Goal: Use online tool/utility: Use online tool/utility

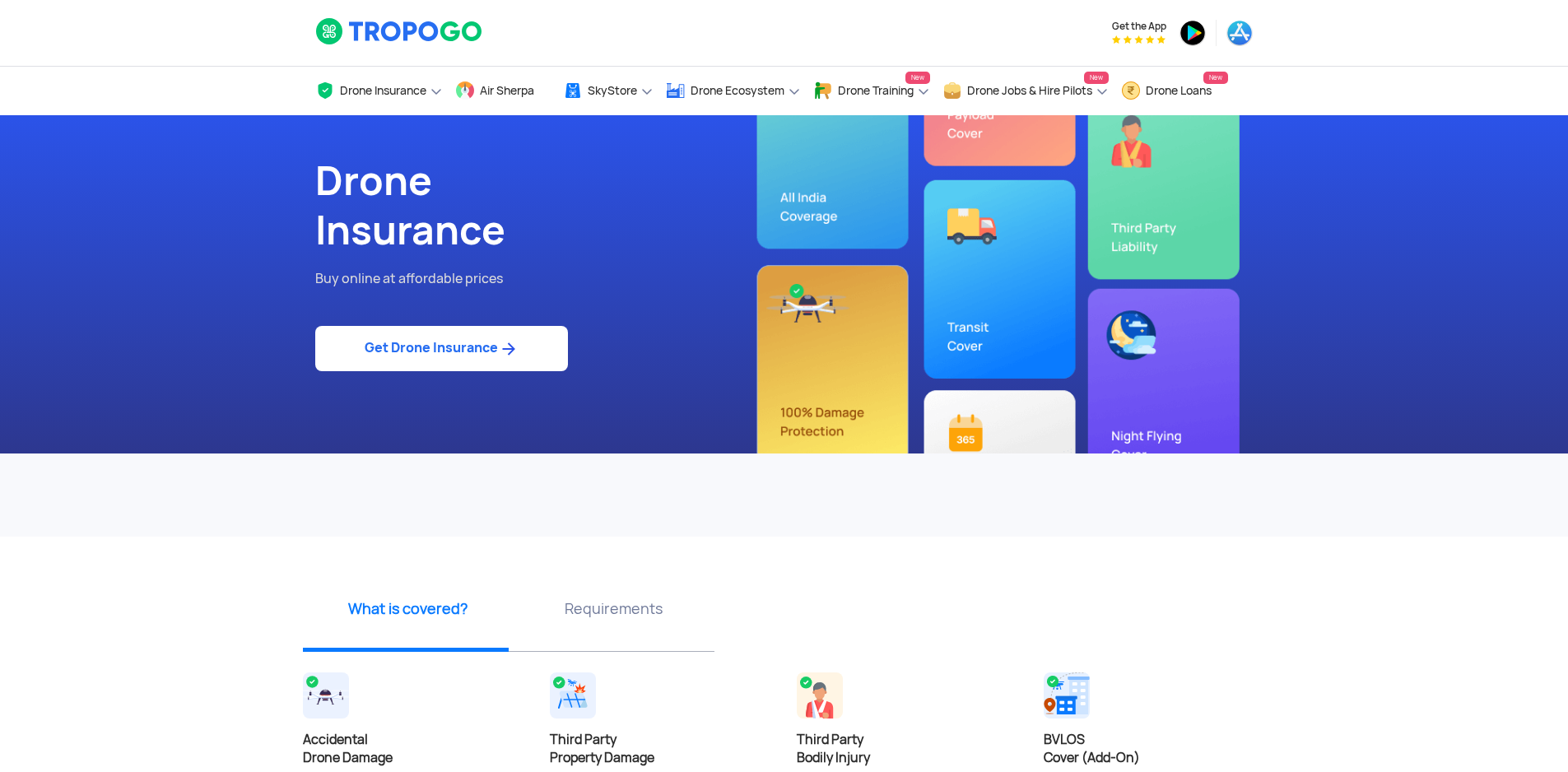
click at [489, 358] on link "Get Drone Insurance" at bounding box center [441, 348] width 253 height 45
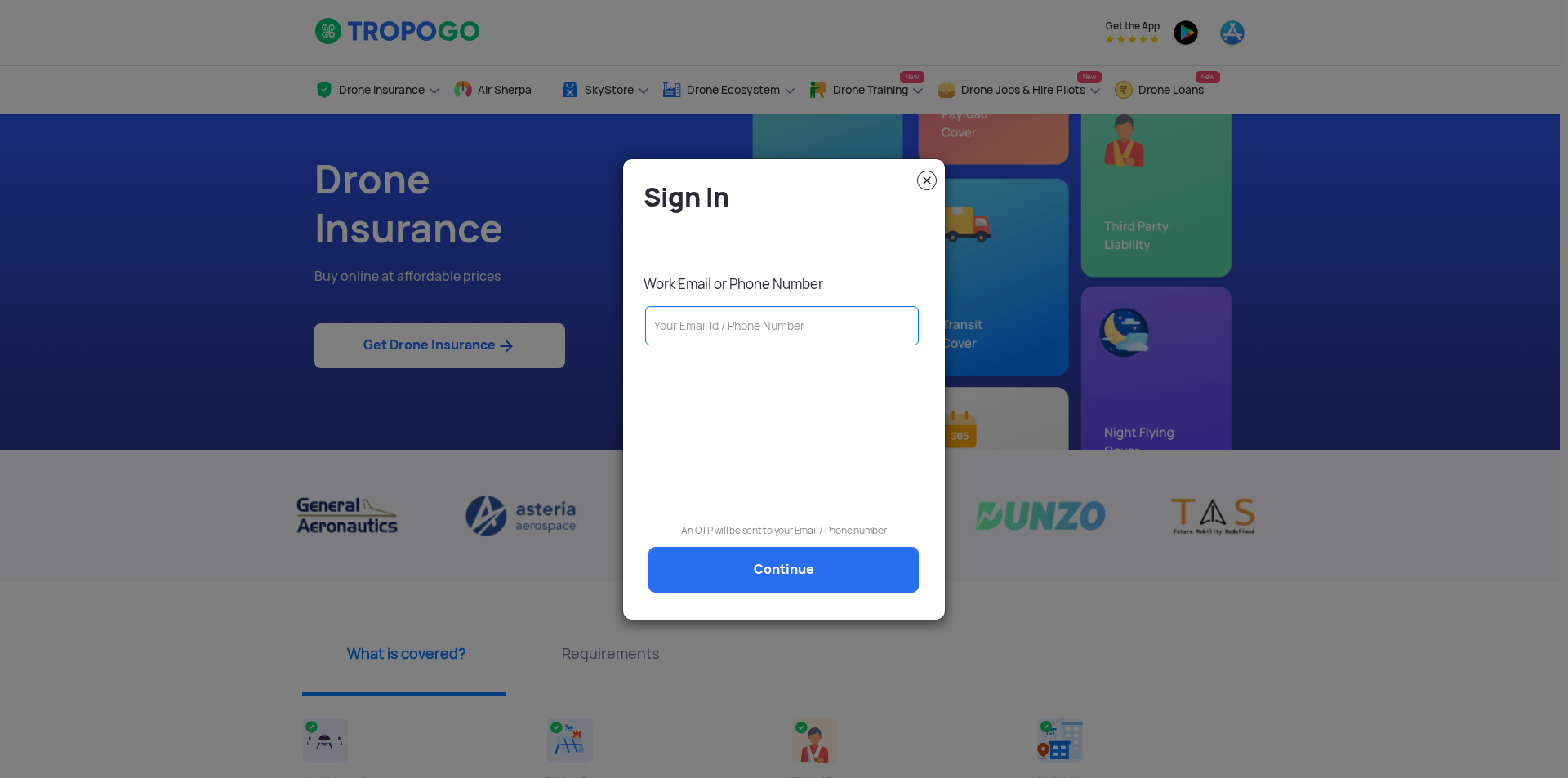
click at [755, 321] on input "text" at bounding box center [782, 326] width 274 height 40
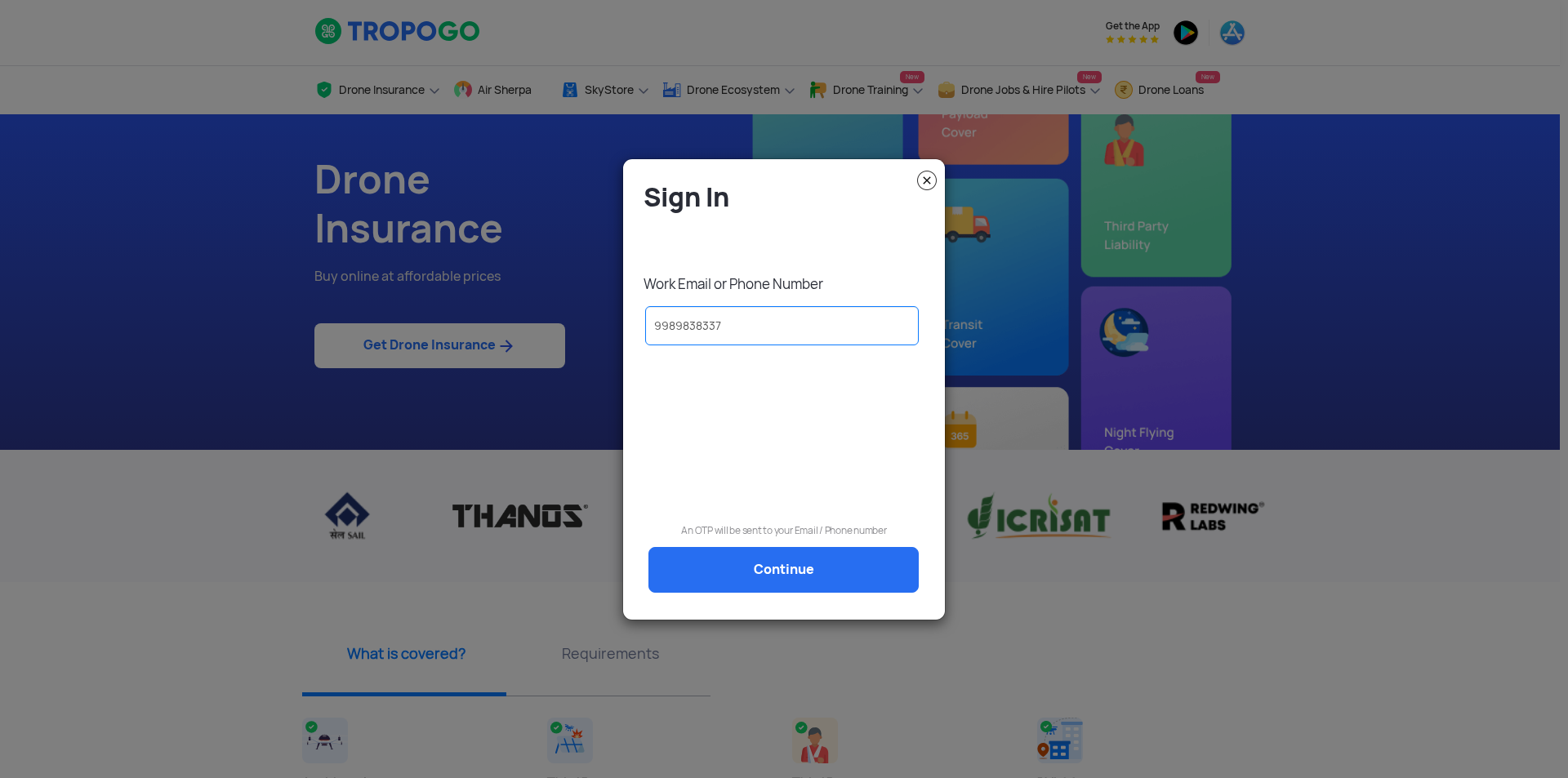
type input "9989838337"
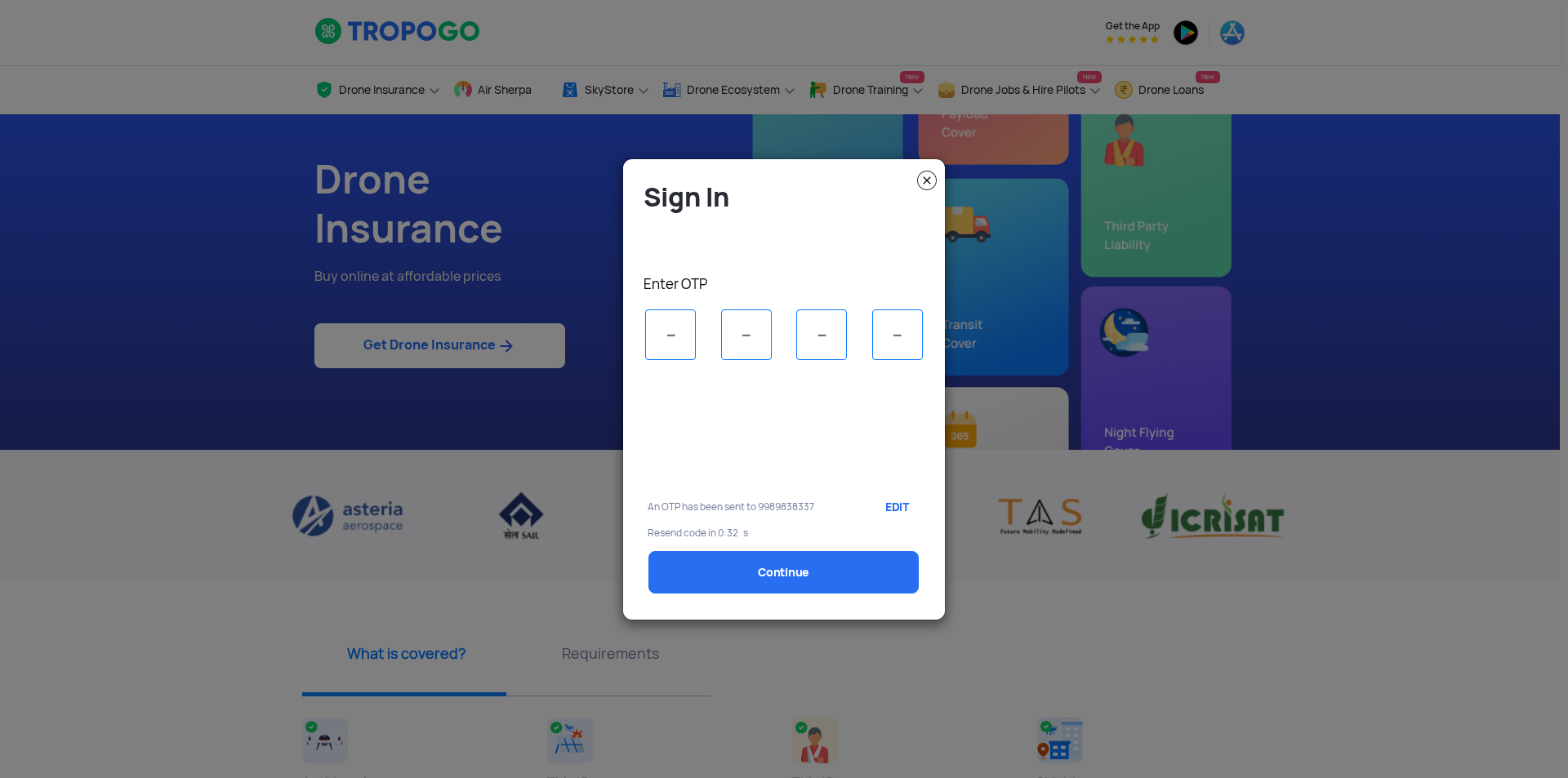
click at [669, 331] on input "tel" at bounding box center [670, 334] width 50 height 50
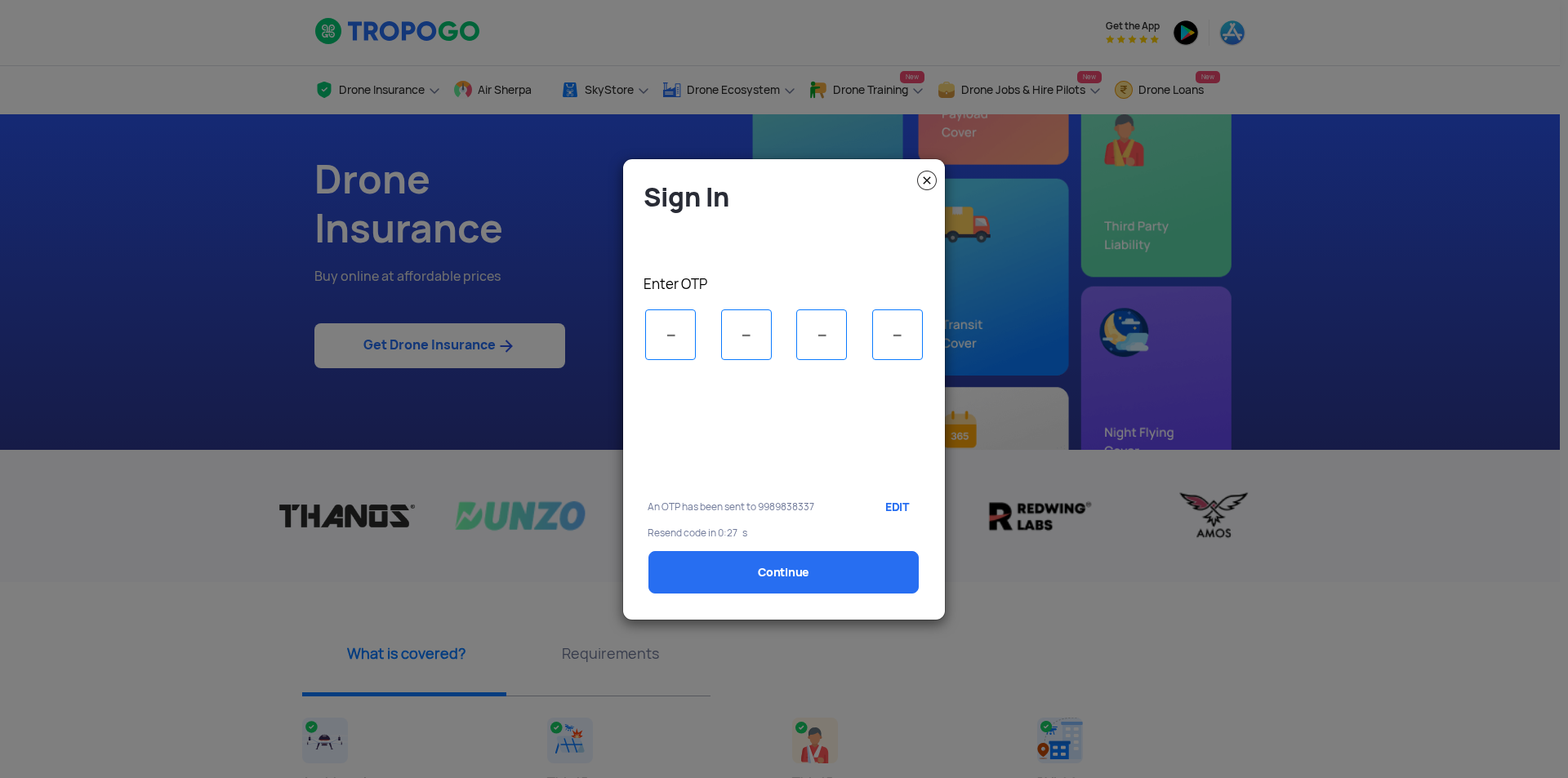
click at [669, 331] on input "tel" at bounding box center [670, 334] width 50 height 50
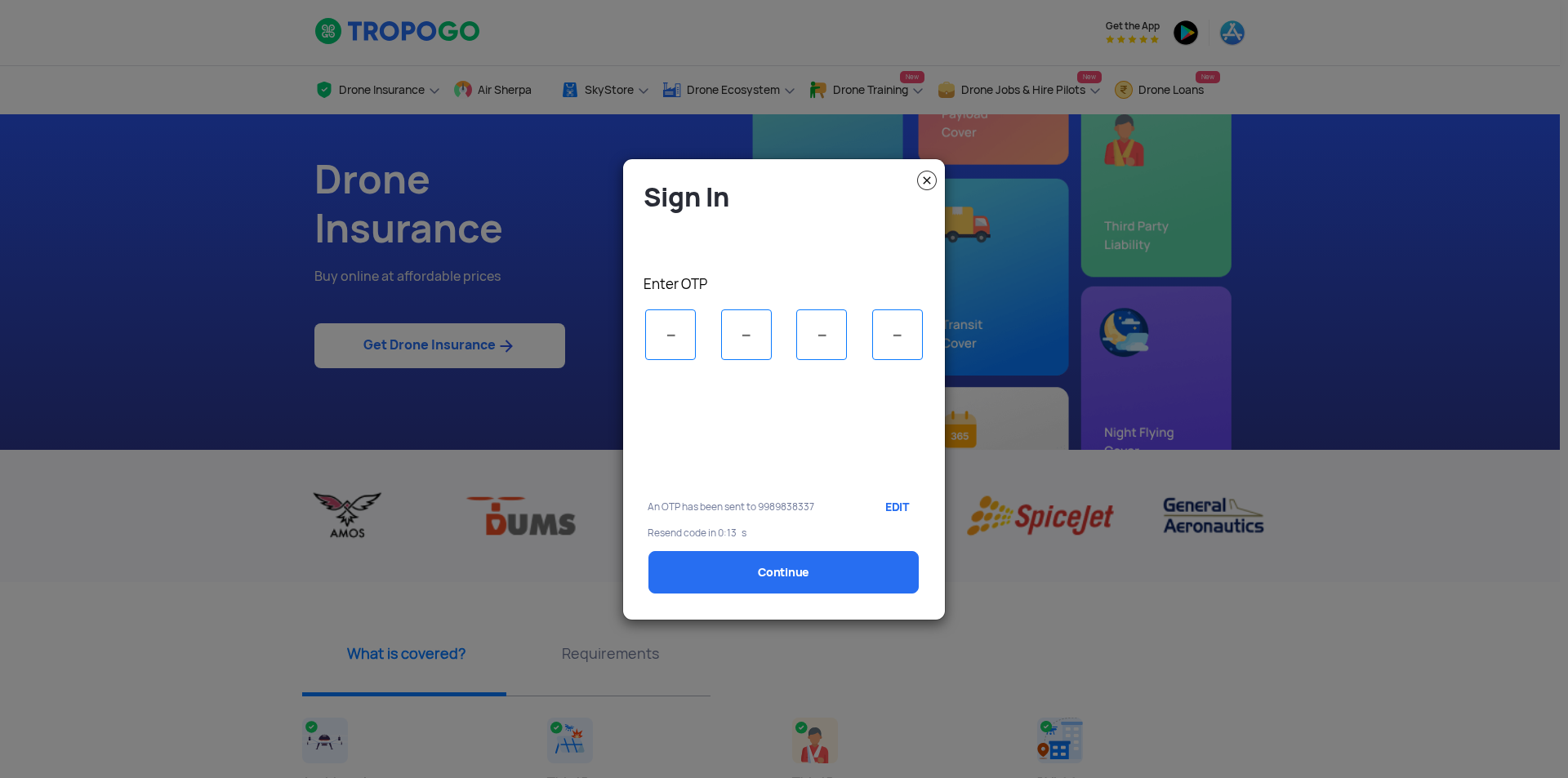
click at [660, 493] on div "An OTP has been sent to 9989838337 EDIT" at bounding box center [784, 506] width 298 height 41
click at [683, 348] on input "tel" at bounding box center [670, 334] width 50 height 50
click at [929, 176] on img at bounding box center [927, 181] width 20 height 20
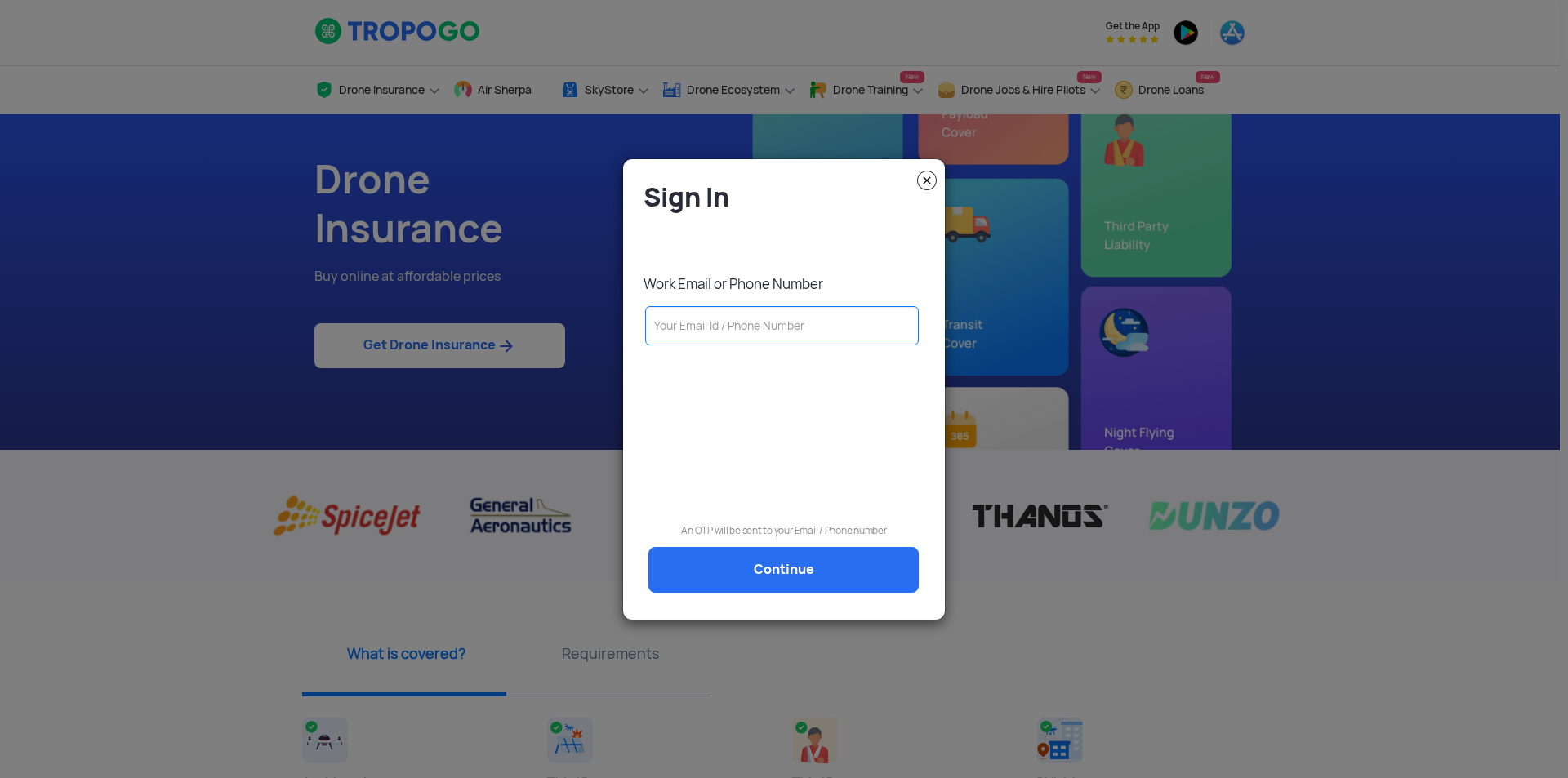
click at [719, 332] on input "text" at bounding box center [782, 326] width 274 height 40
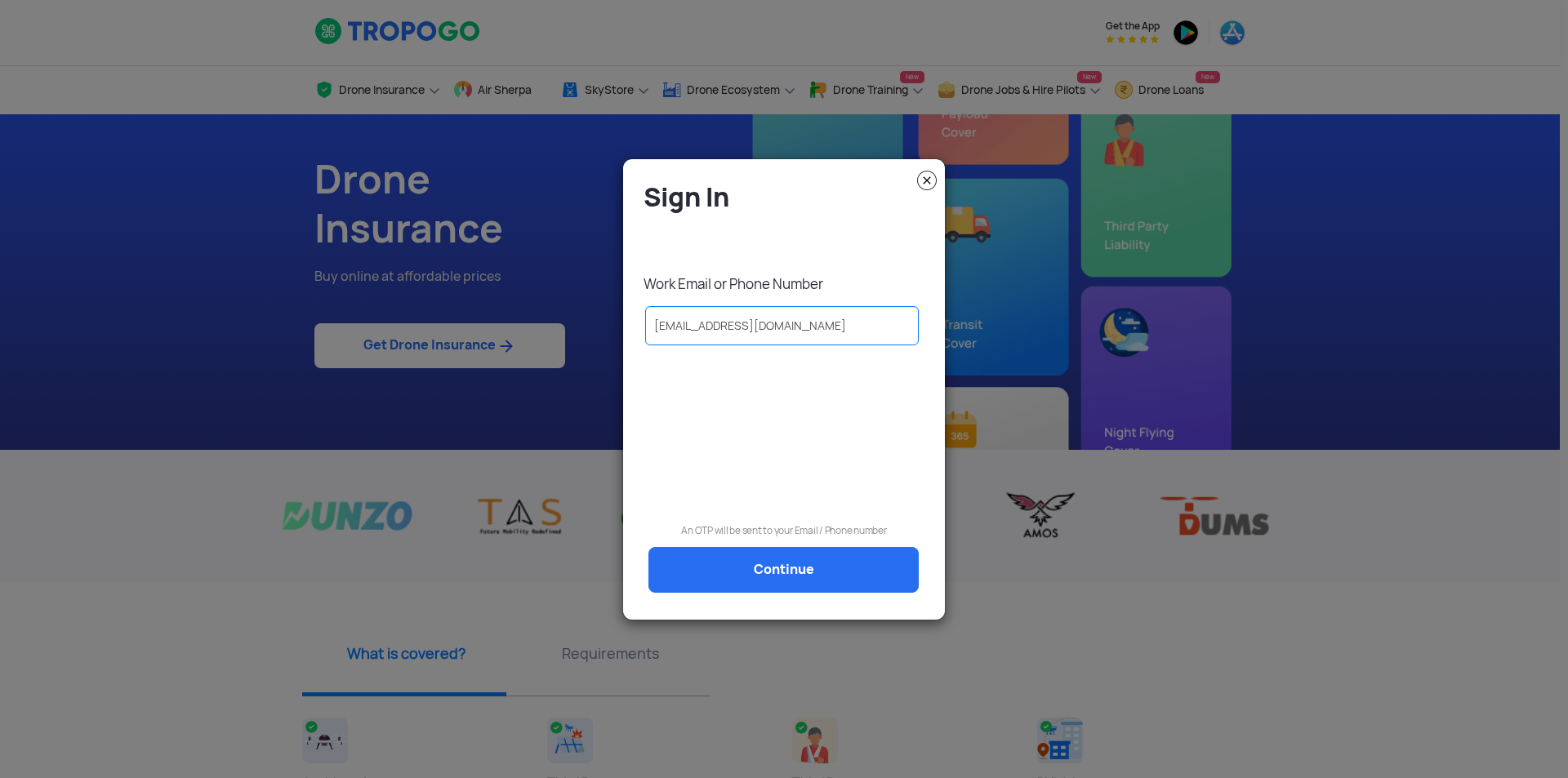
type input "foppletech@gmail.com"
click at [789, 431] on div at bounding box center [784, 418] width 298 height 127
click at [792, 570] on link "Continue" at bounding box center [783, 569] width 270 height 45
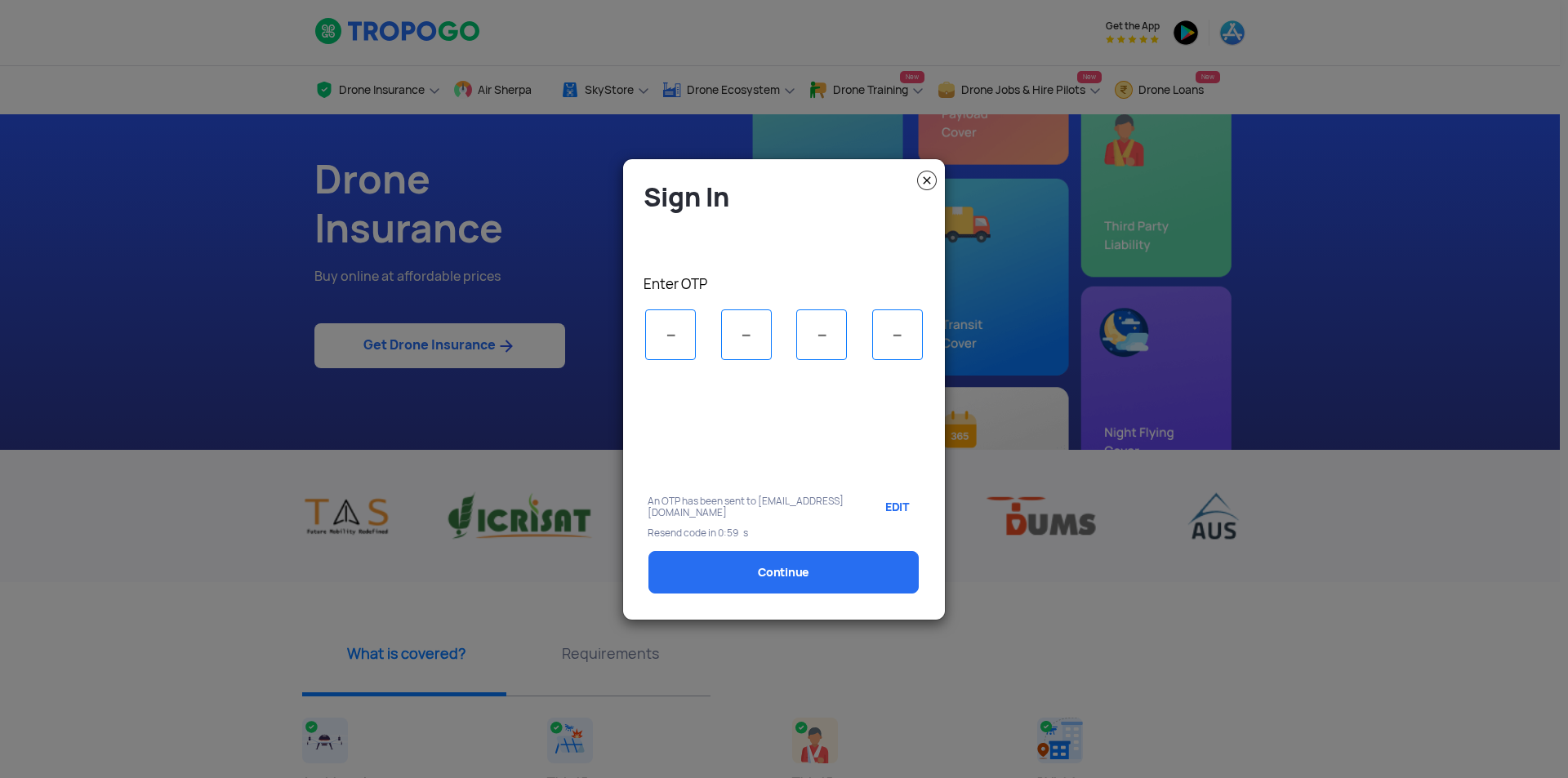
click at [659, 344] on input "tel" at bounding box center [670, 334] width 50 height 50
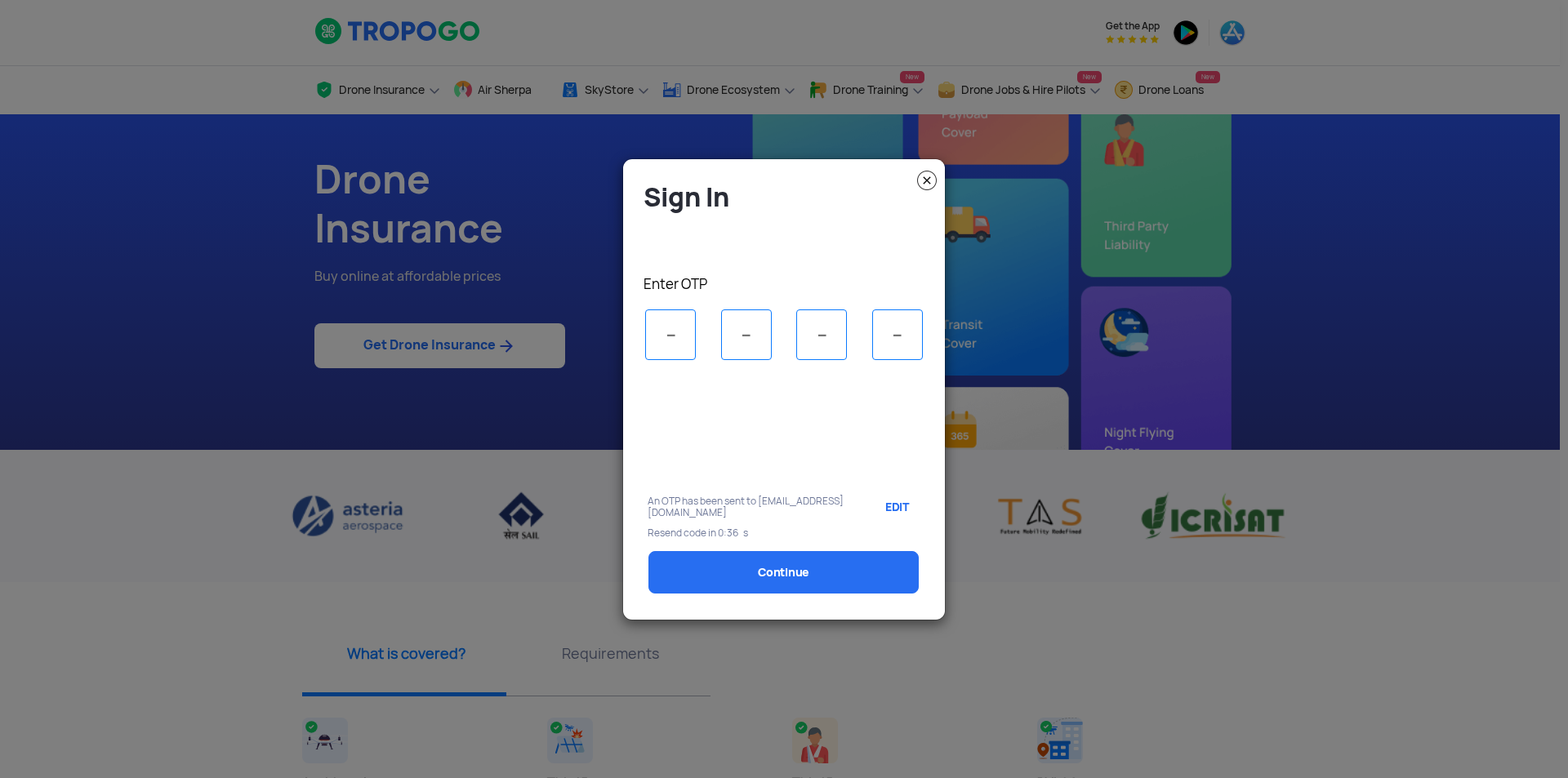
click at [676, 336] on input "tel" at bounding box center [670, 334] width 50 height 50
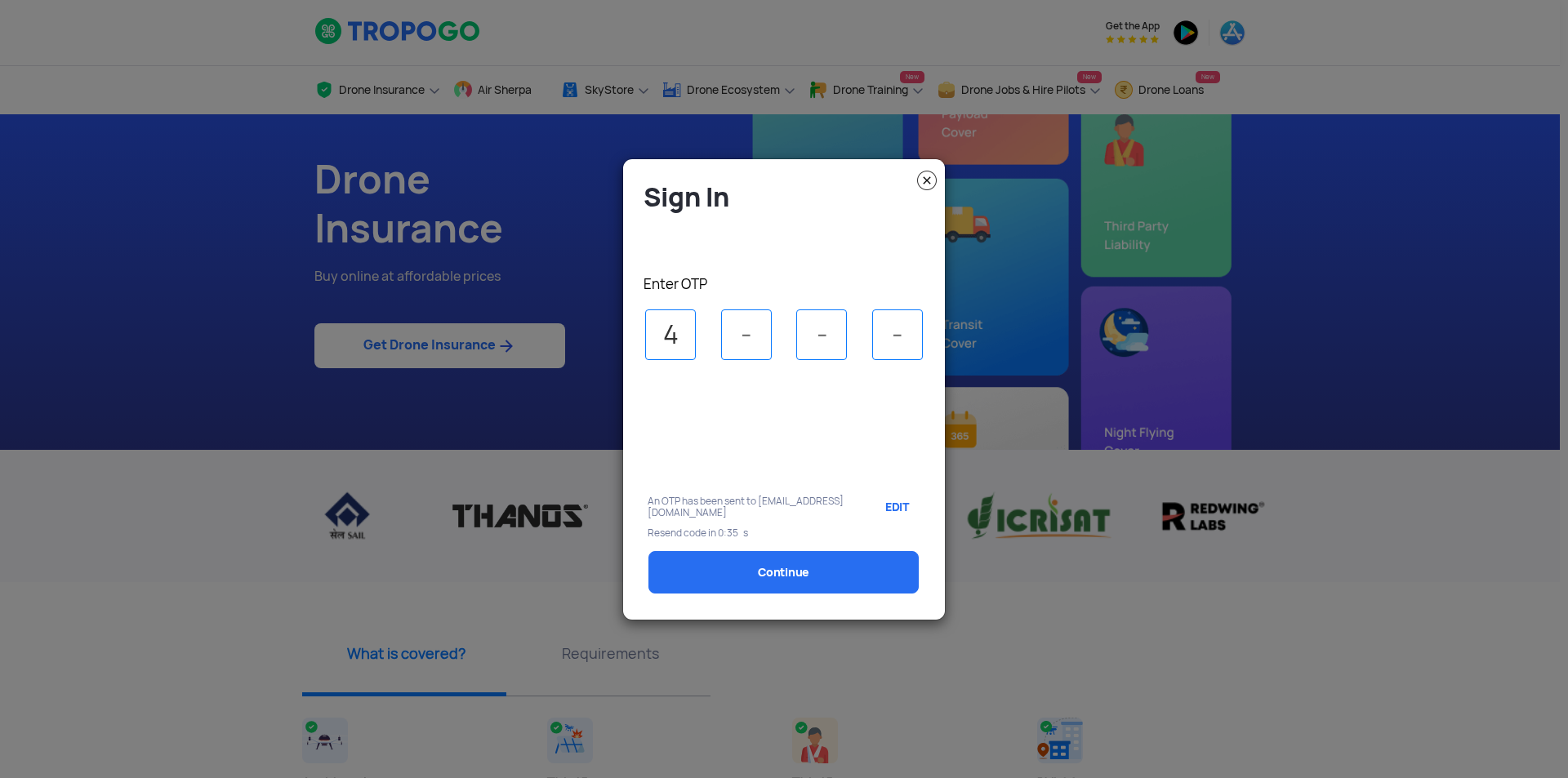
type input "4"
type input "6"
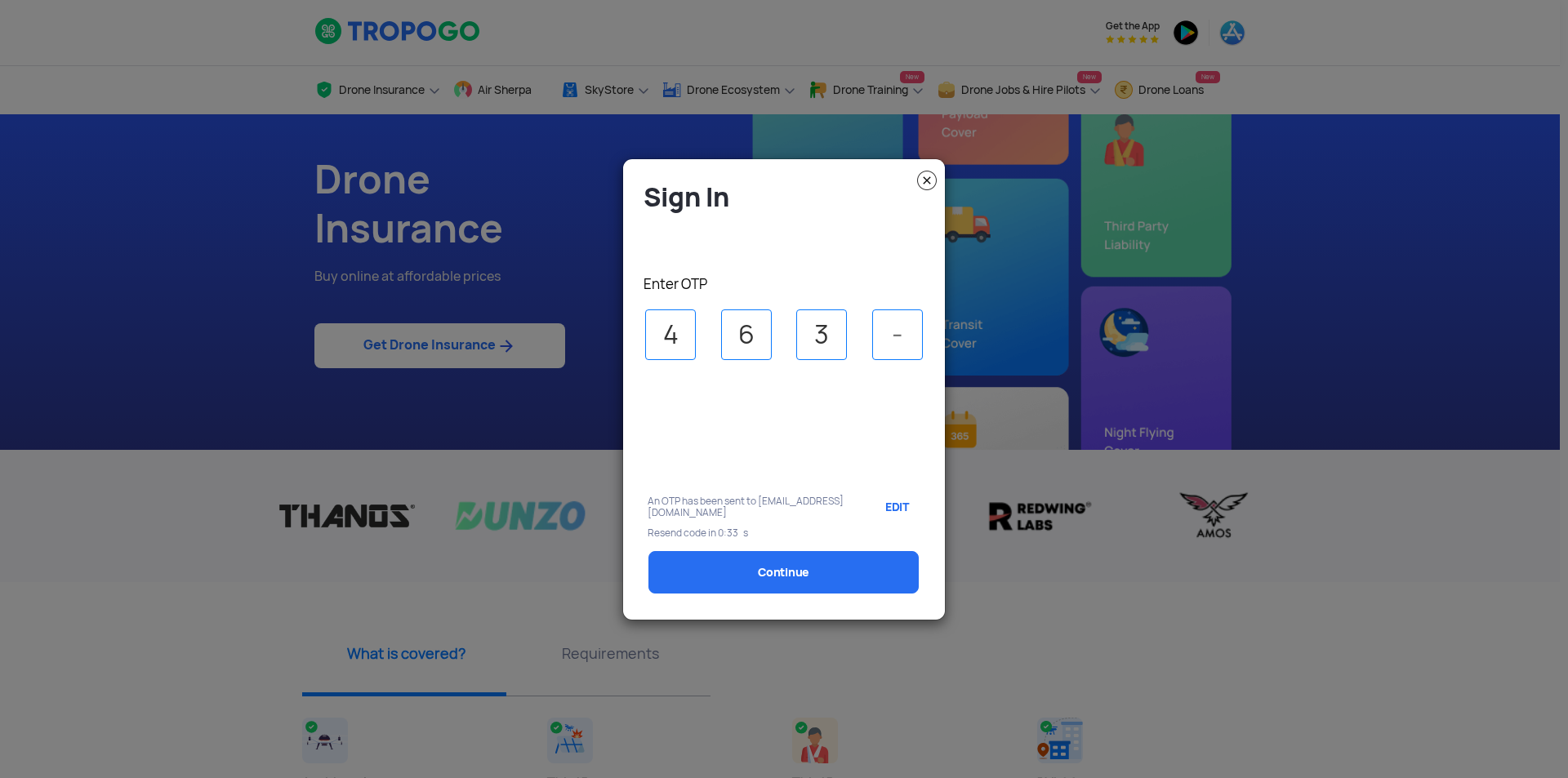
type input "3"
type input "8"
select select "1000000"
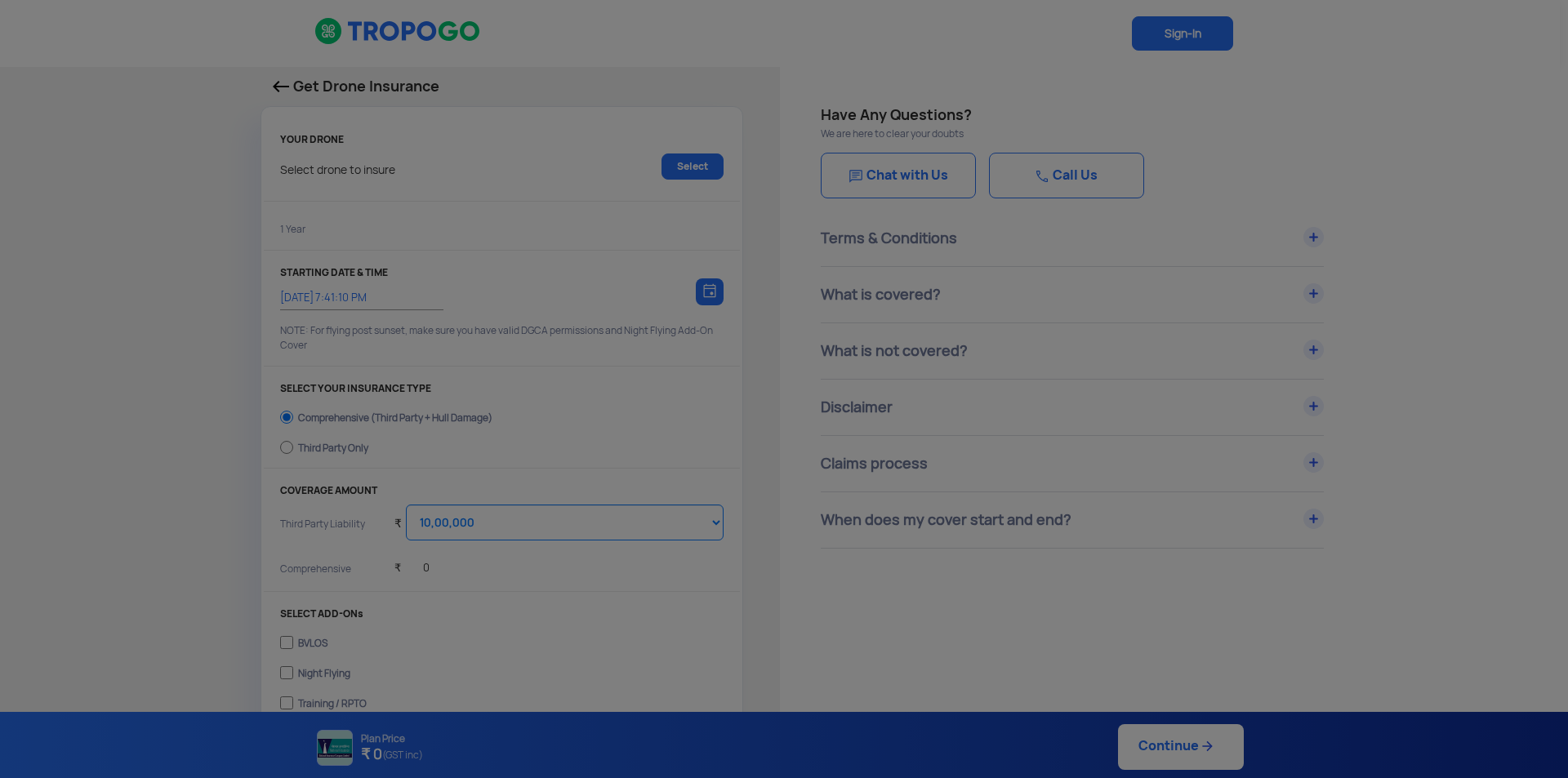
type input "15/10/2025, 7:51:00 PM"
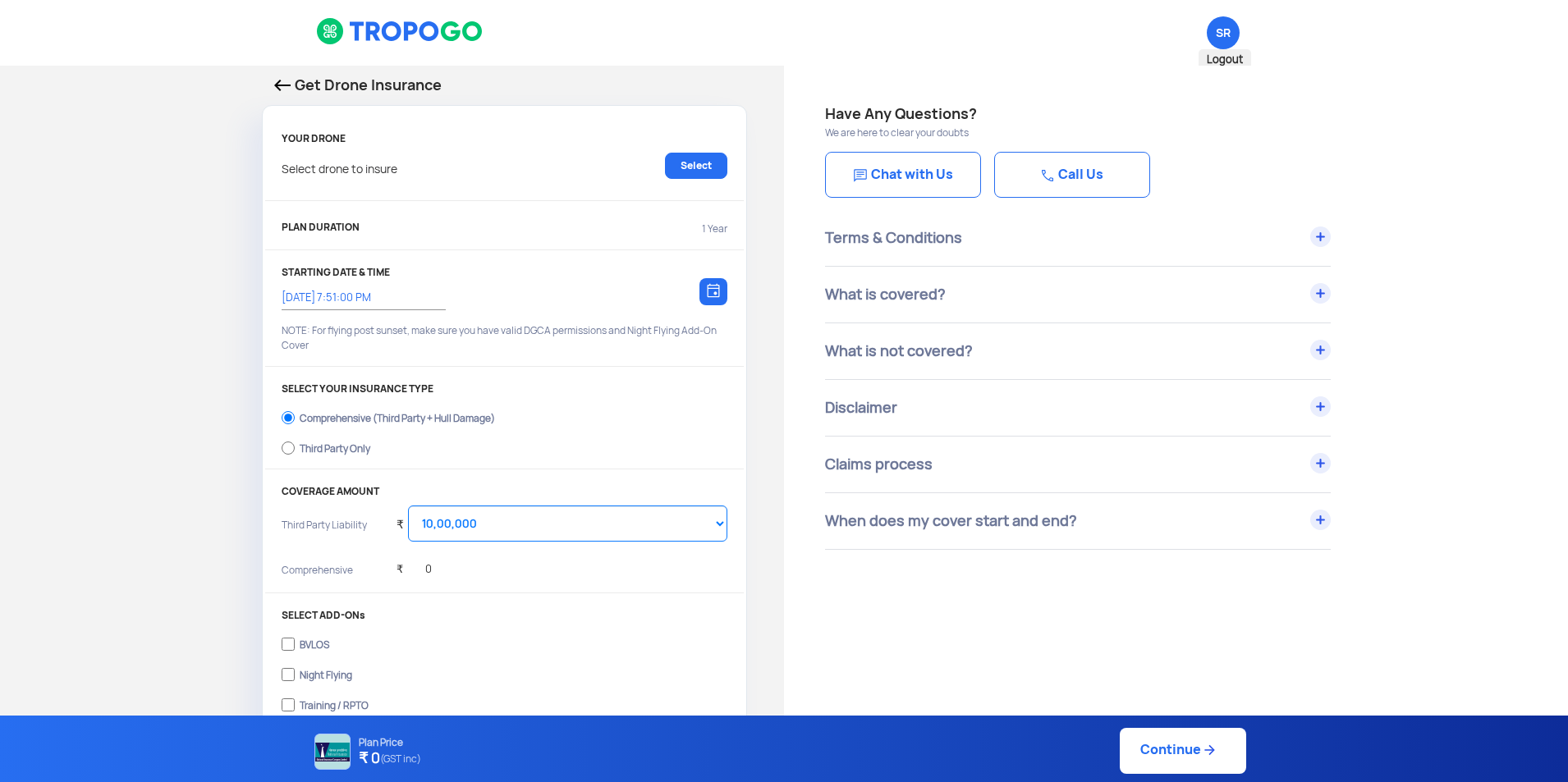
click at [1224, 36] on span "SR Logout" at bounding box center [1222, 33] width 33 height 33
click at [273, 82] on div "Get Drone Insurance" at bounding box center [505, 88] width 485 height 31
click at [285, 86] on img at bounding box center [282, 85] width 17 height 12
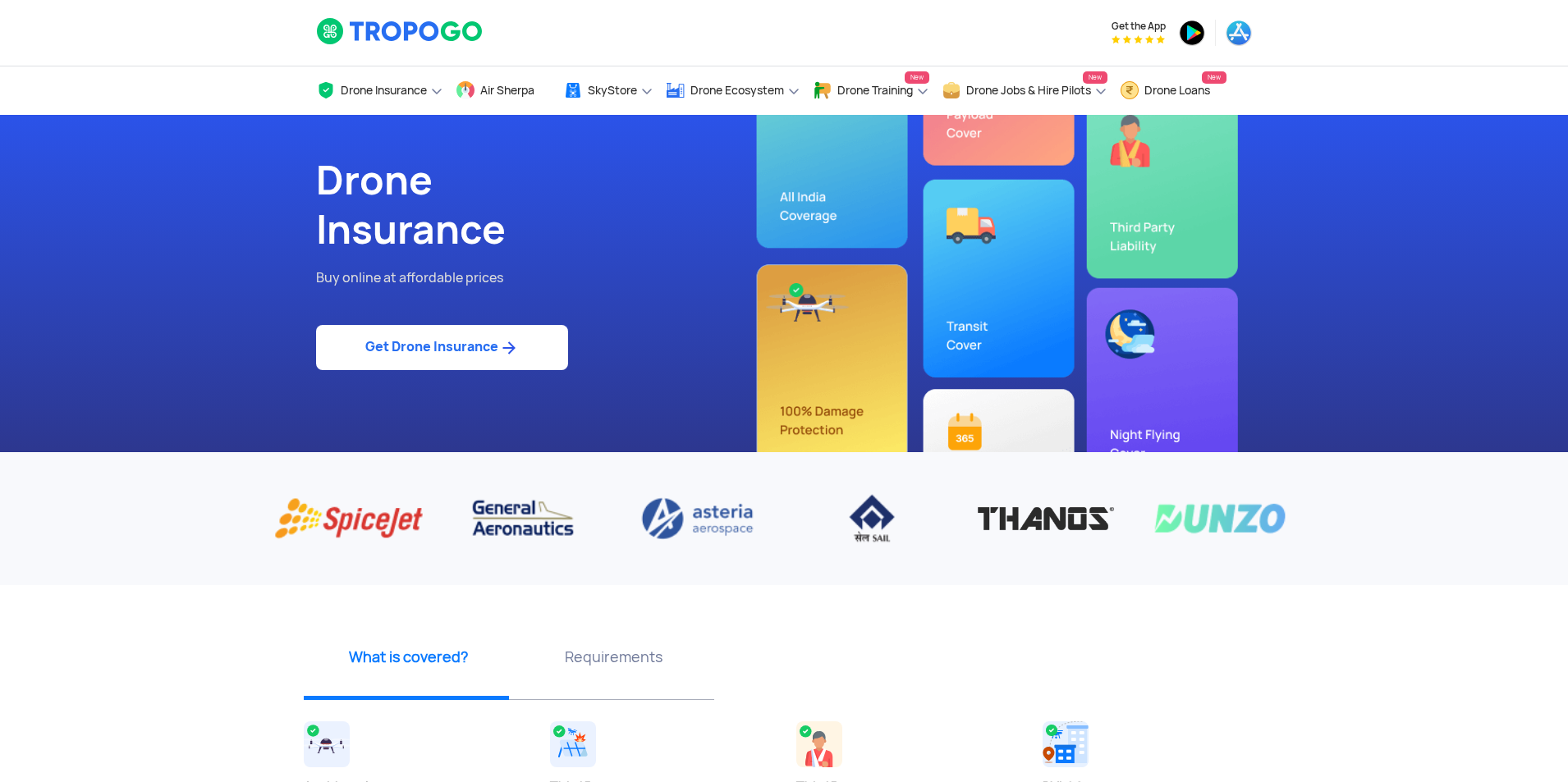
click at [283, 80] on div "Drone Insurance Get Drone Insurance Get Third Party, Comprehensive, Payload Cov…" at bounding box center [784, 90] width 1568 height 50
click at [548, 352] on link "Get Drone Insurance" at bounding box center [442, 347] width 252 height 45
select select "1000000"
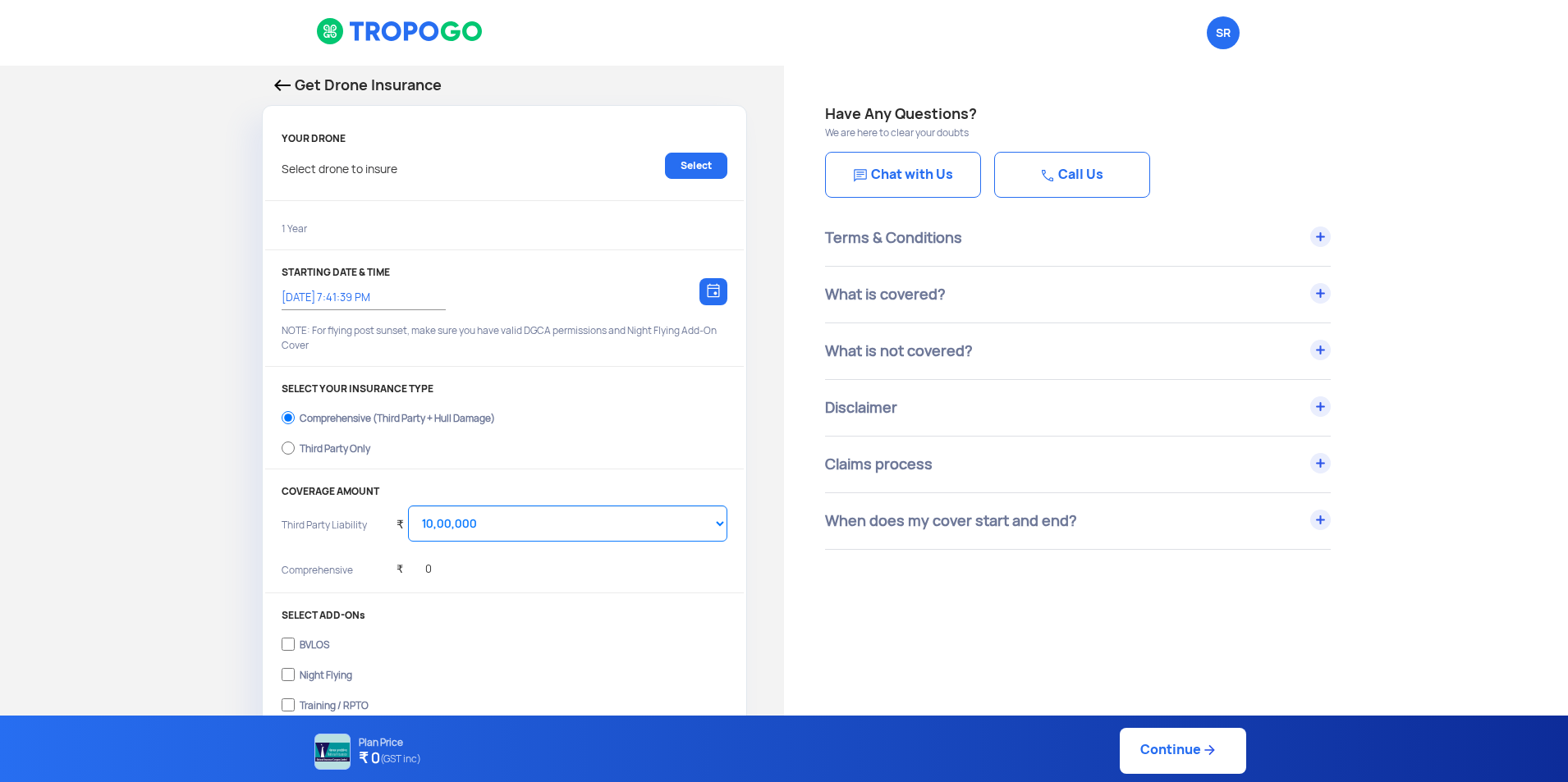
type input "15/10/2025, 7:51:00 PM"
click at [1211, 25] on span "SR Logout" at bounding box center [1222, 33] width 33 height 33
click at [1221, 56] on span "Logout" at bounding box center [1224, 60] width 53 height 21
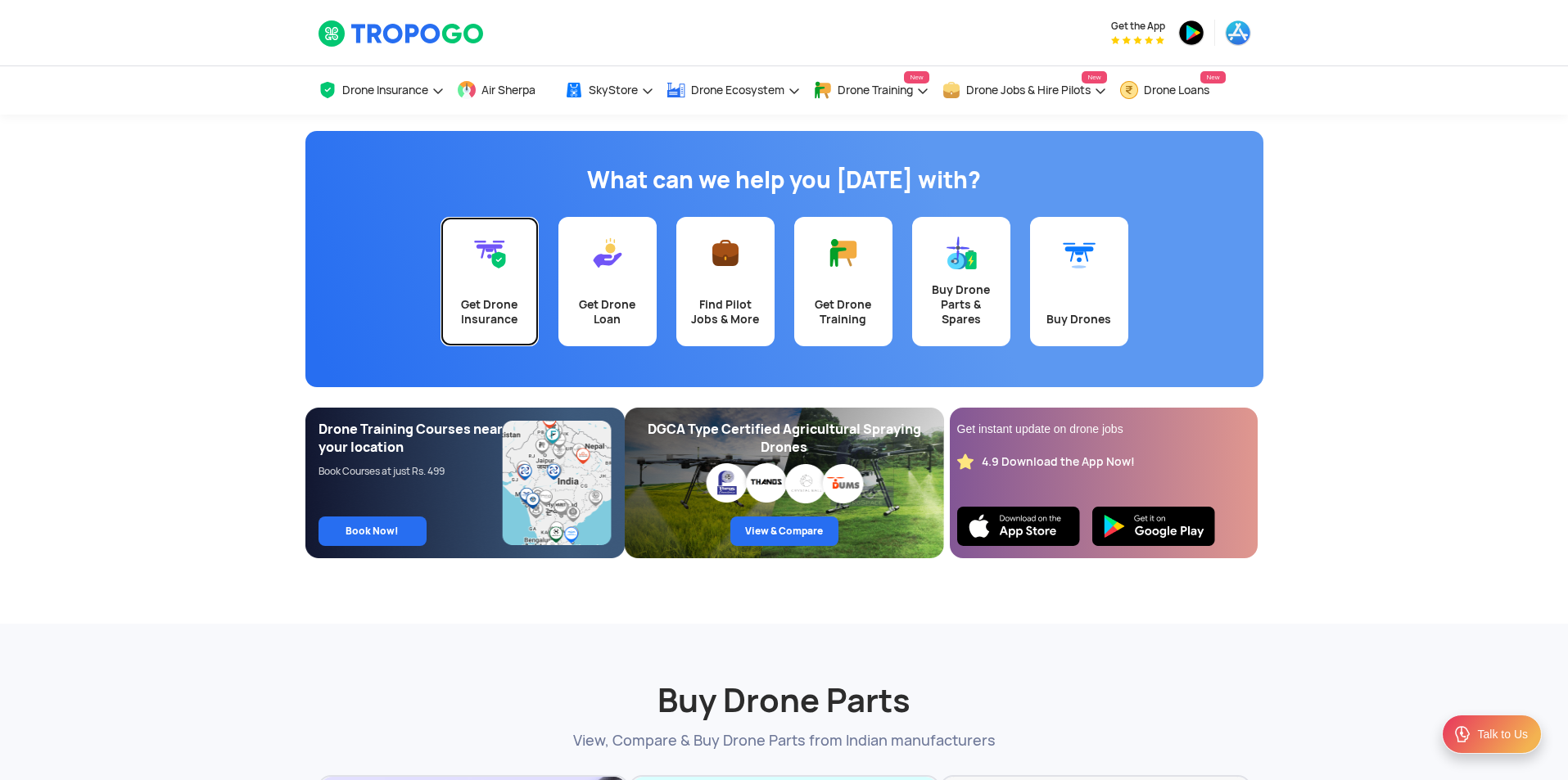
click at [520, 317] on div "Get Drone Insurance" at bounding box center [489, 312] width 78 height 30
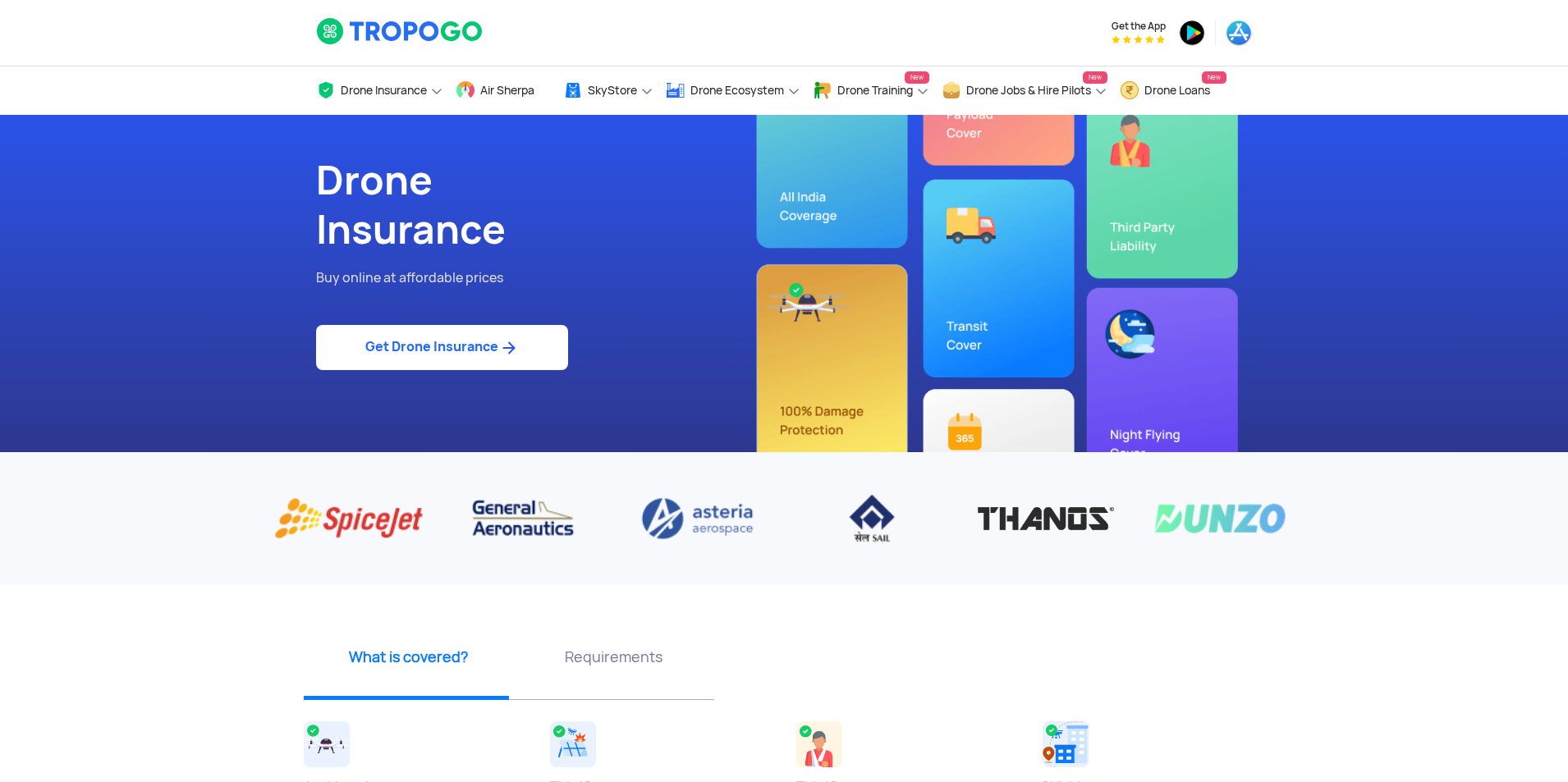
click at [533, 358] on link "Get Drone Insurance" at bounding box center [442, 347] width 252 height 45
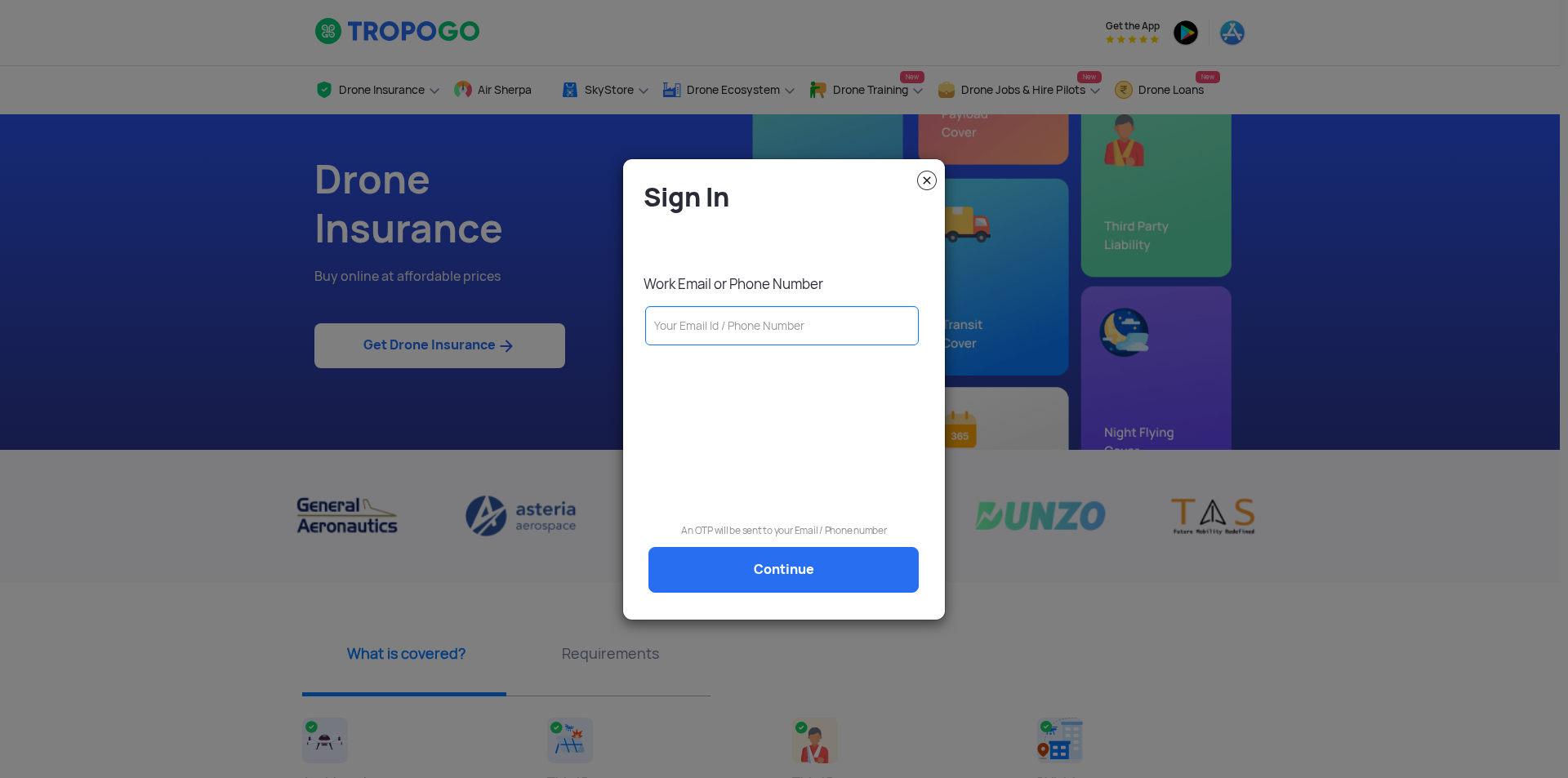
click at [756, 316] on input "text" at bounding box center [782, 326] width 274 height 40
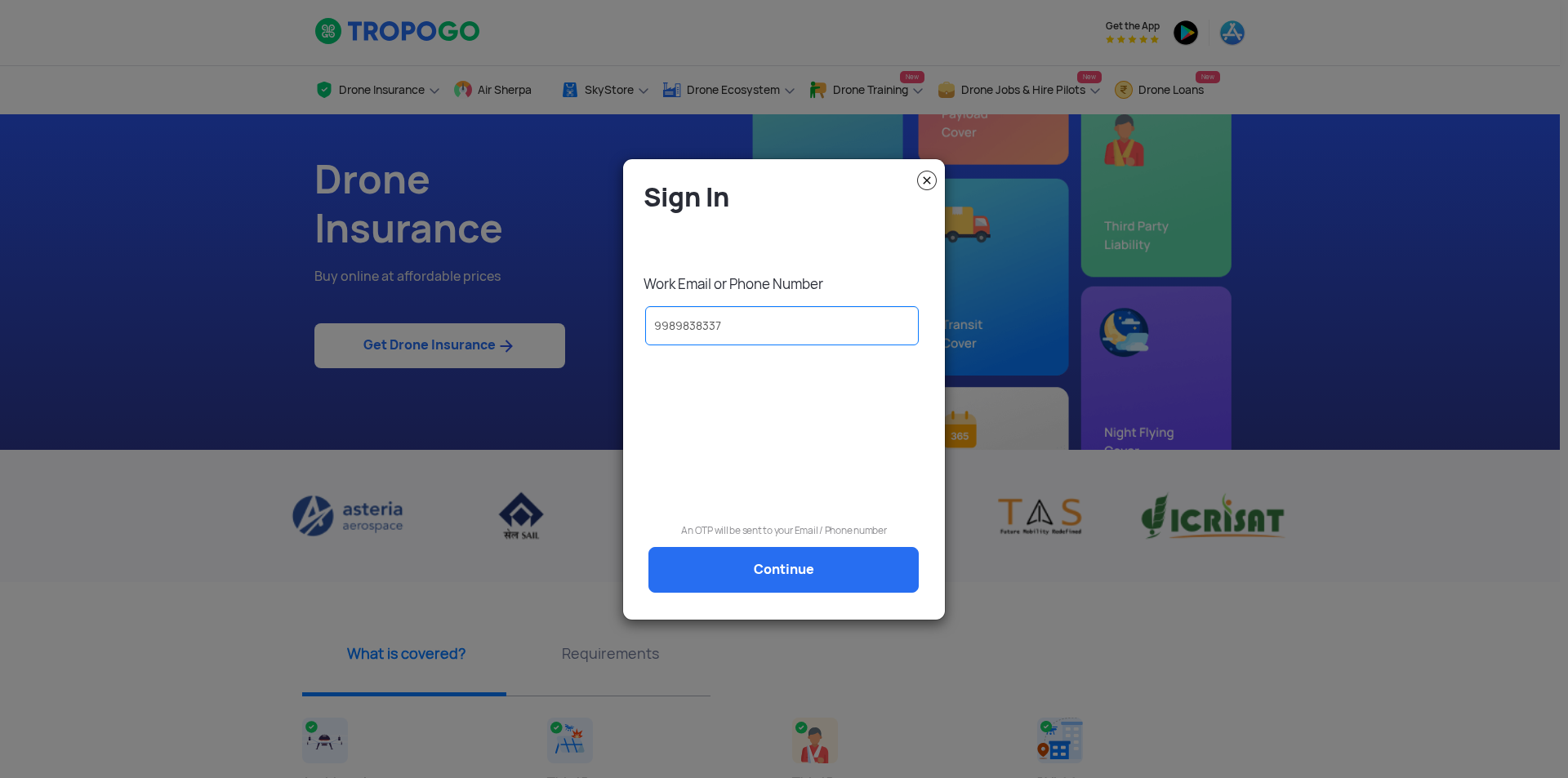
type input "9989838337"
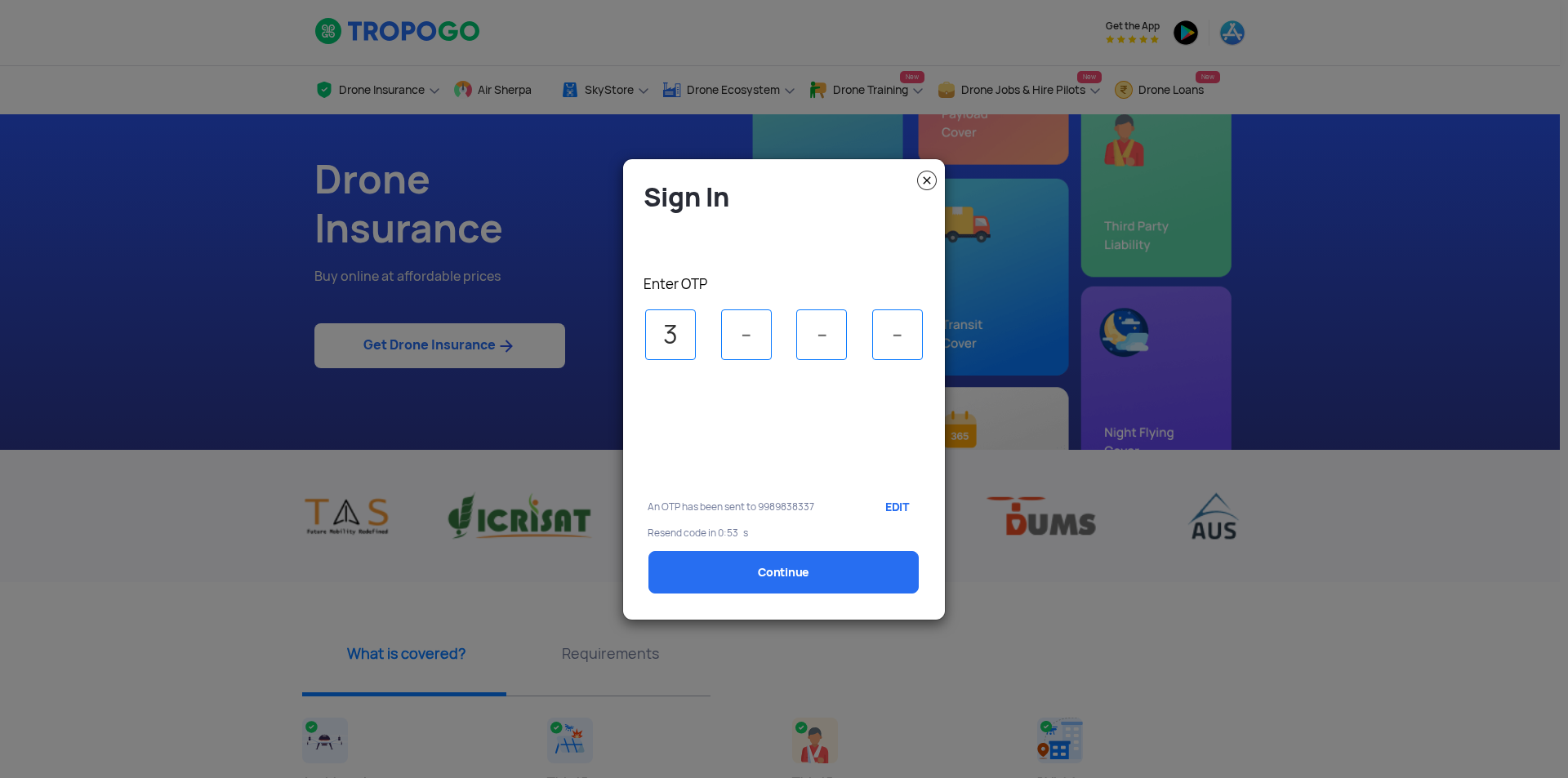
type input "3"
type input "7"
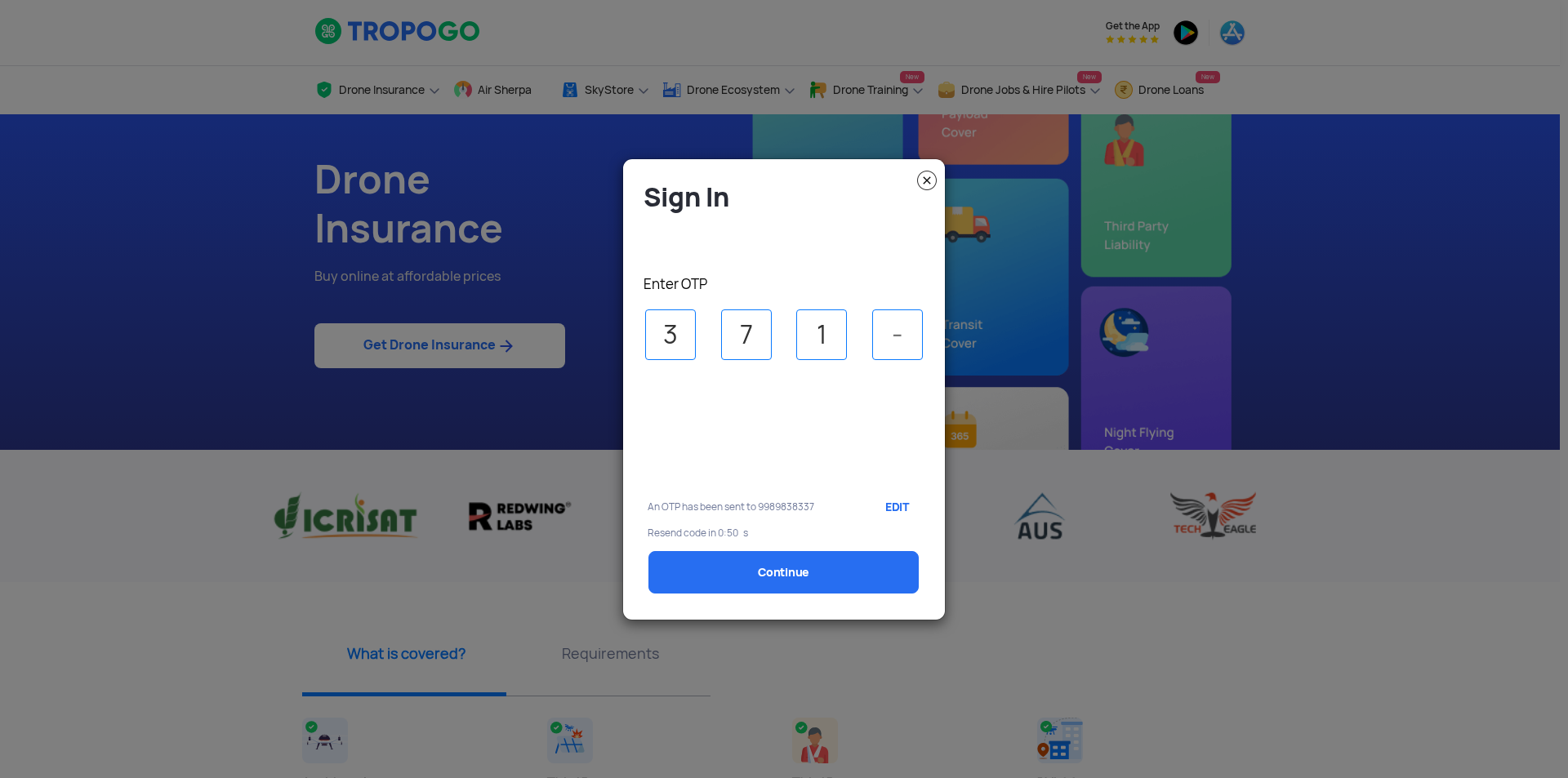
type input "1"
type input "3"
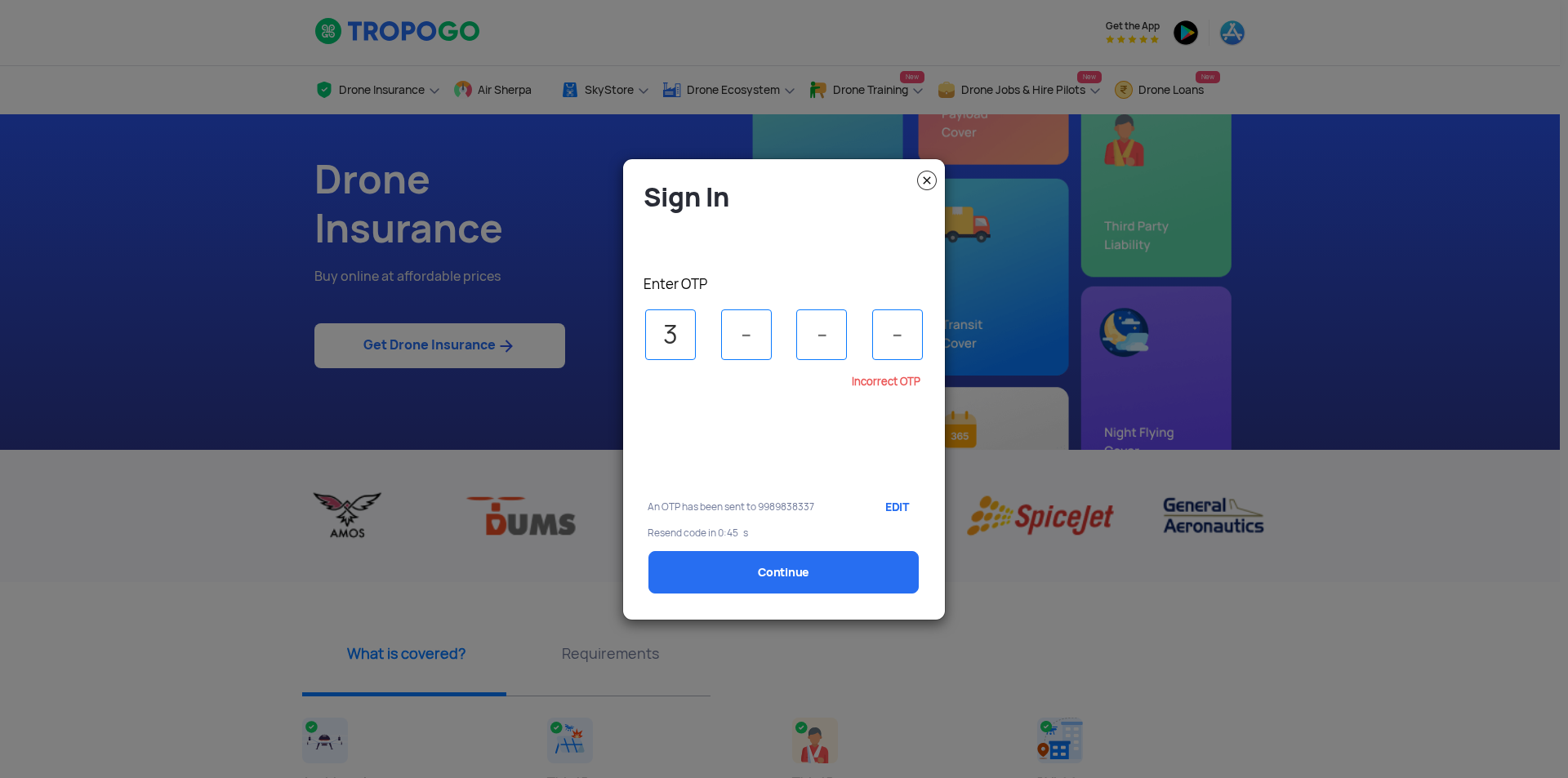
click at [676, 344] on input "3" at bounding box center [670, 334] width 50 height 50
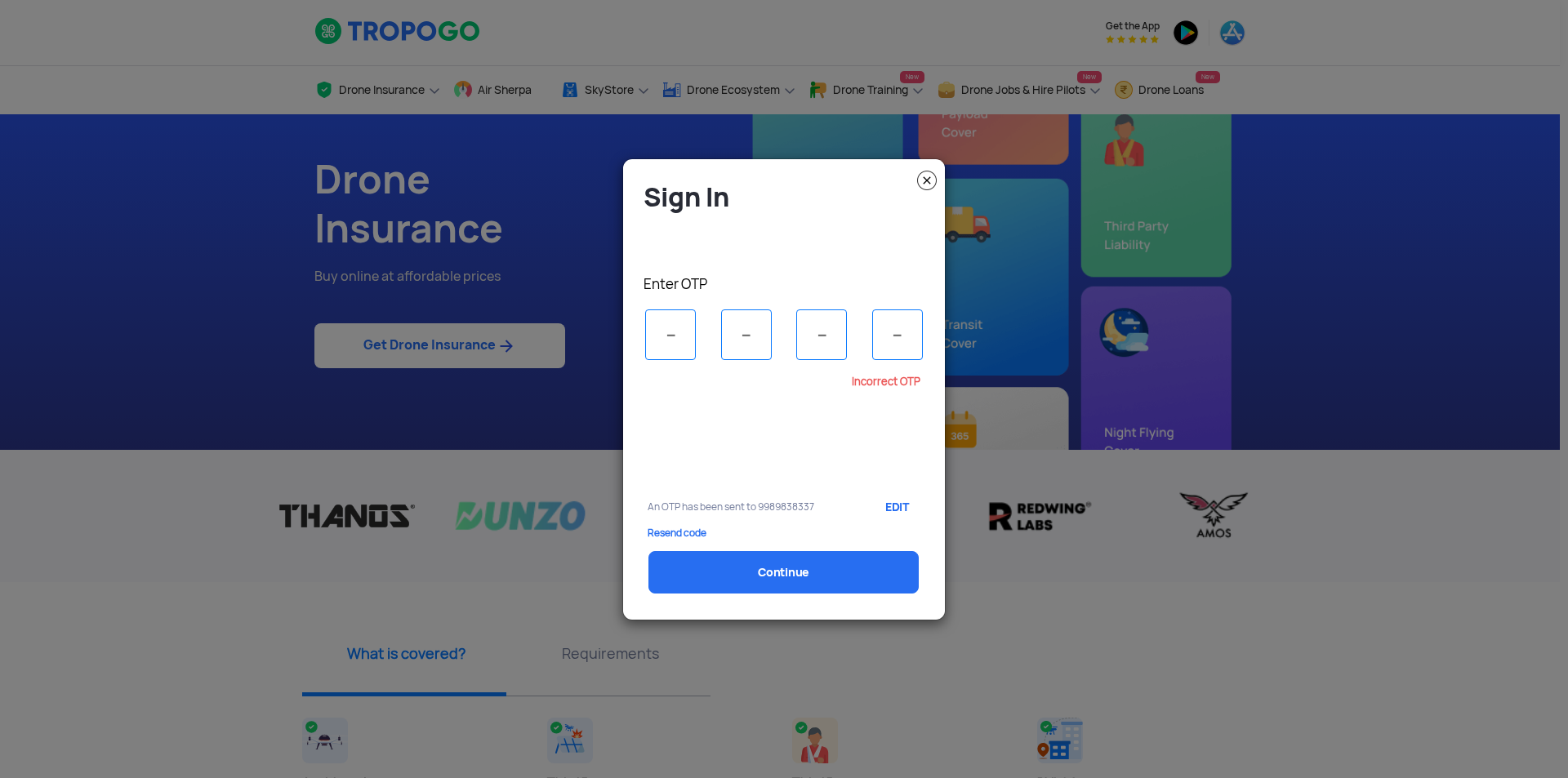
click at [691, 532] on p "Resend code" at bounding box center [784, 534] width 273 height 12
click at [685, 350] on input "tel" at bounding box center [670, 334] width 50 height 50
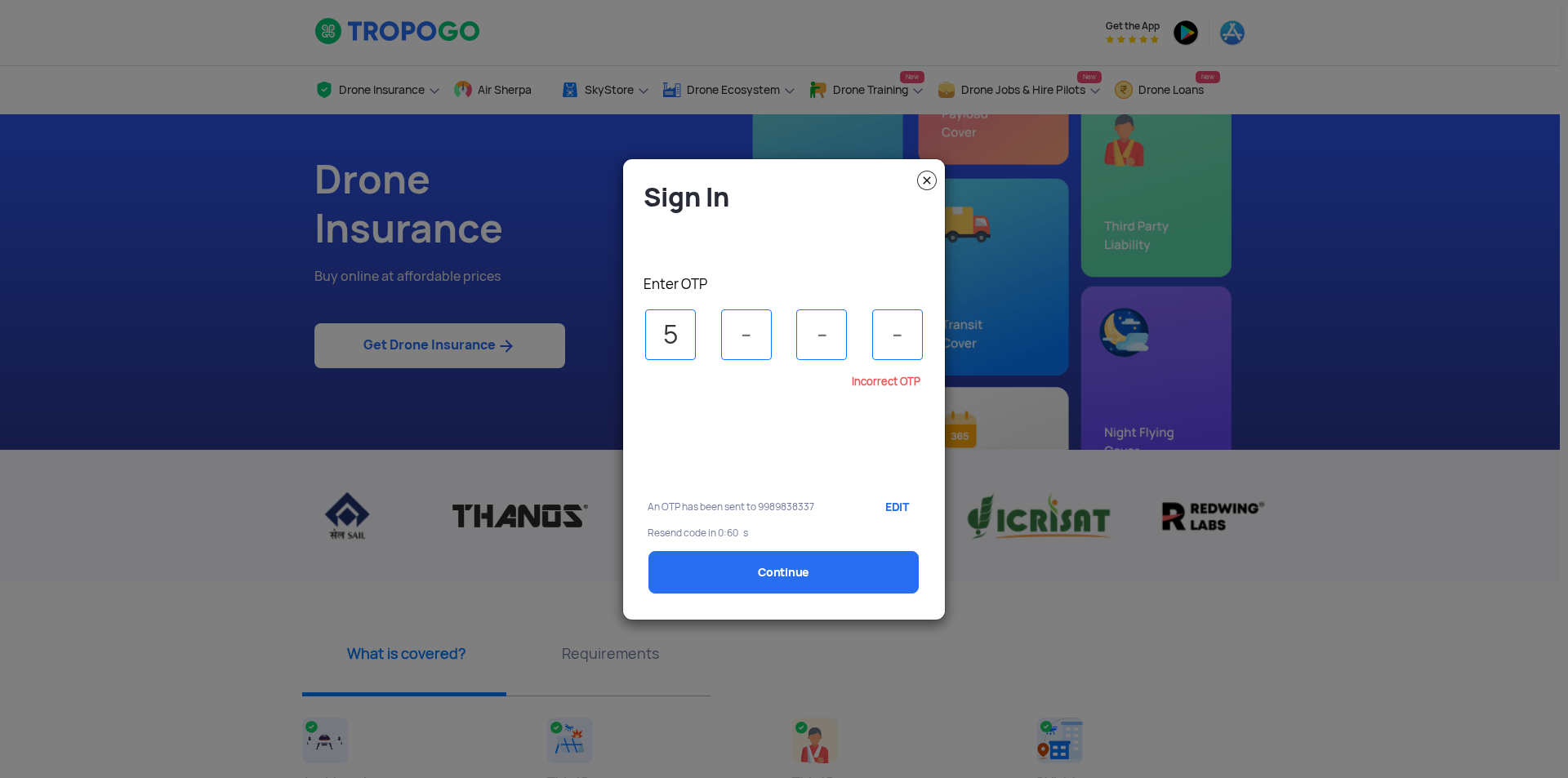
type input "5"
type input "1"
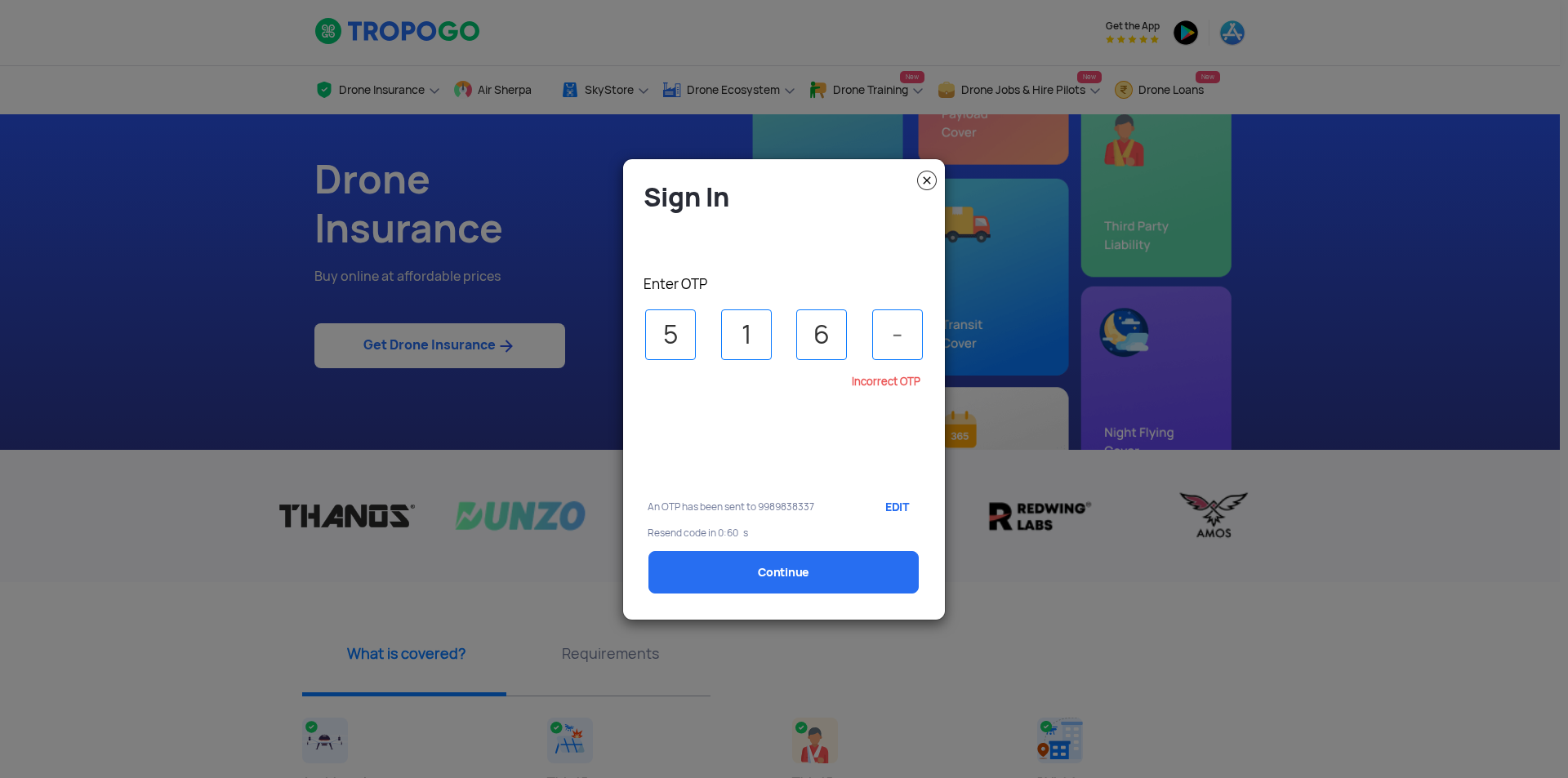
type input "6"
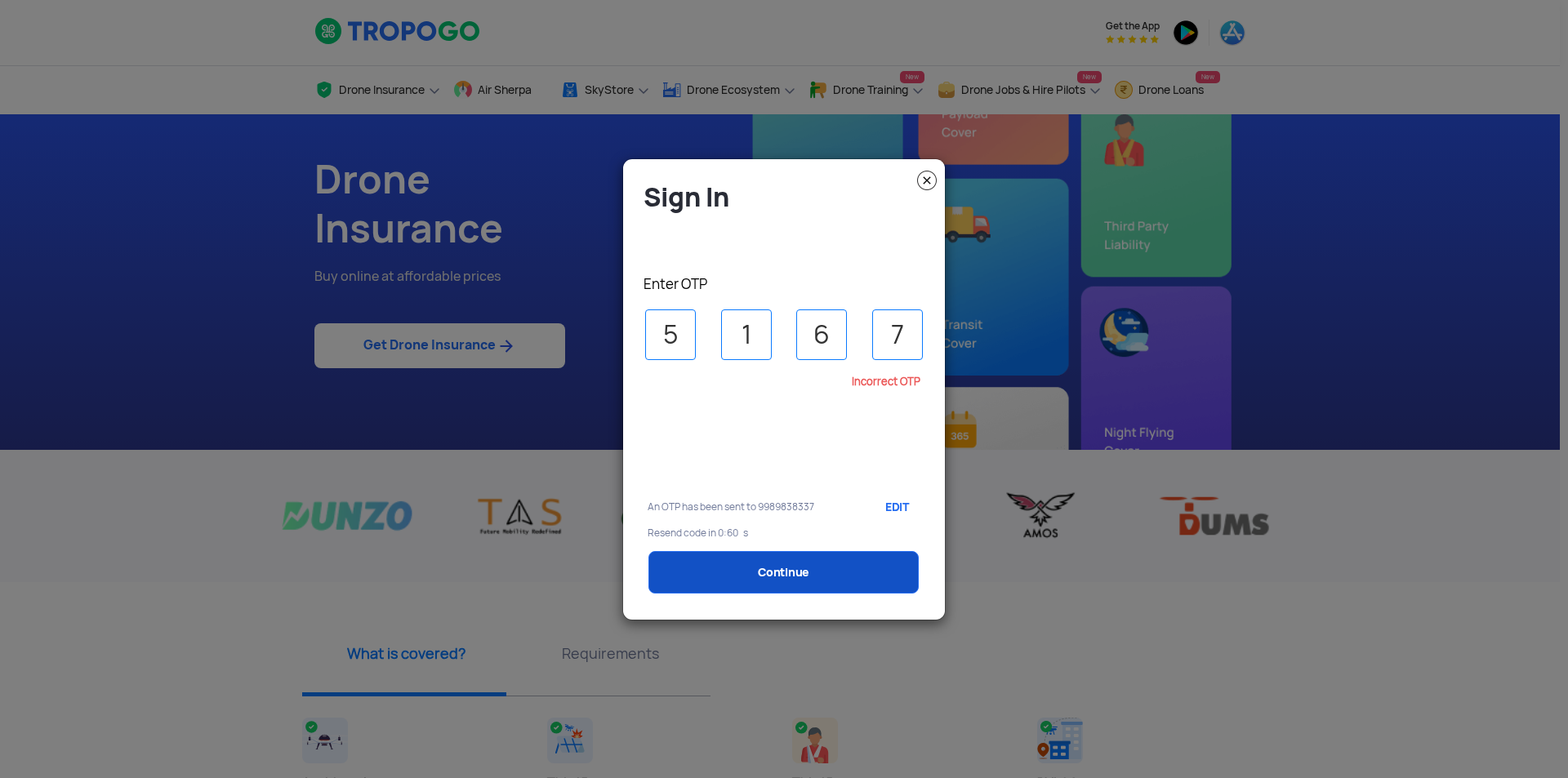
type input "7"
click at [762, 556] on link "Continue" at bounding box center [783, 572] width 270 height 43
click at [769, 575] on link "Continue" at bounding box center [783, 572] width 270 height 43
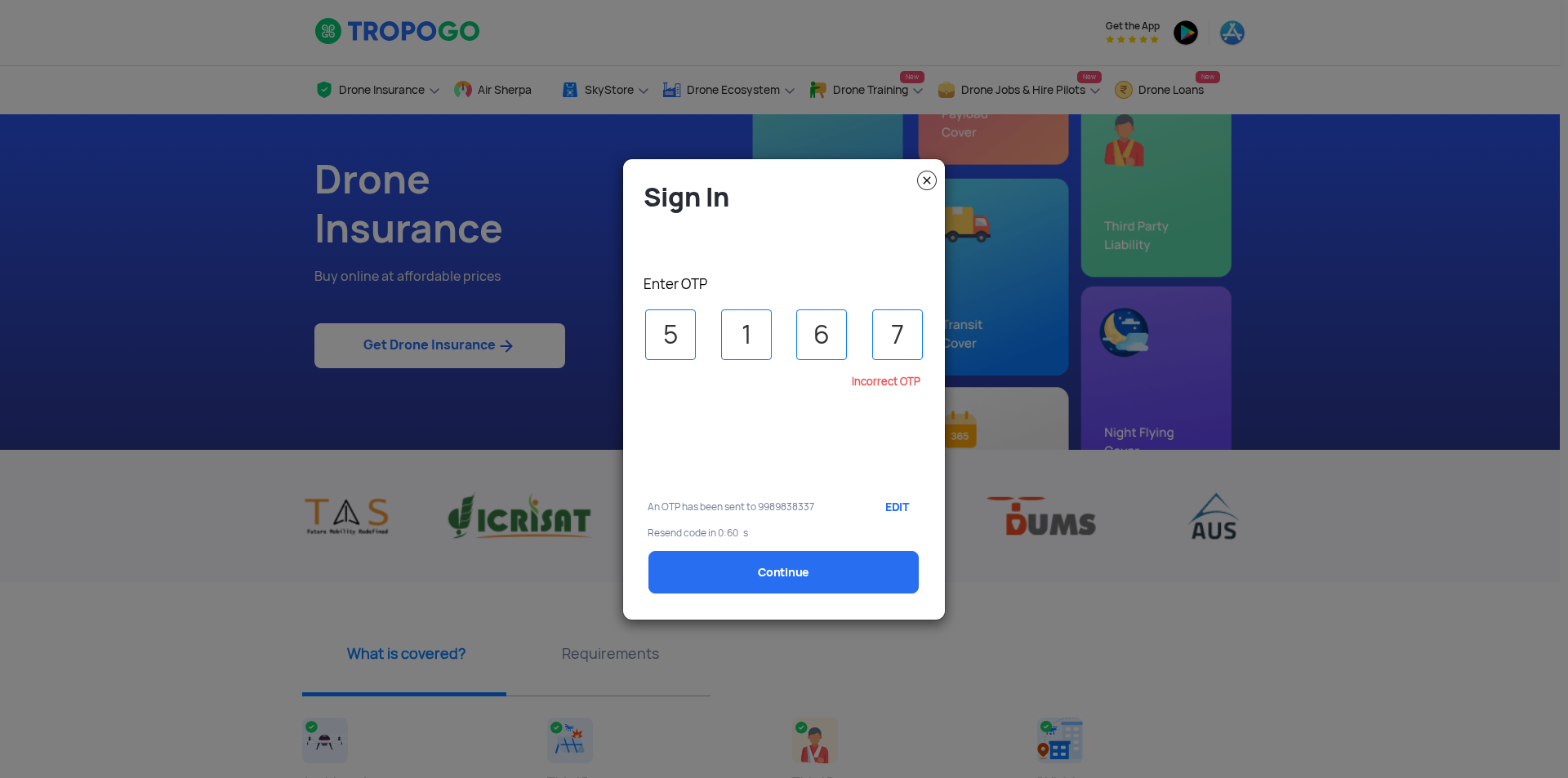
click at [757, 463] on div "Incorrect OTP" at bounding box center [778, 432] width 285 height 111
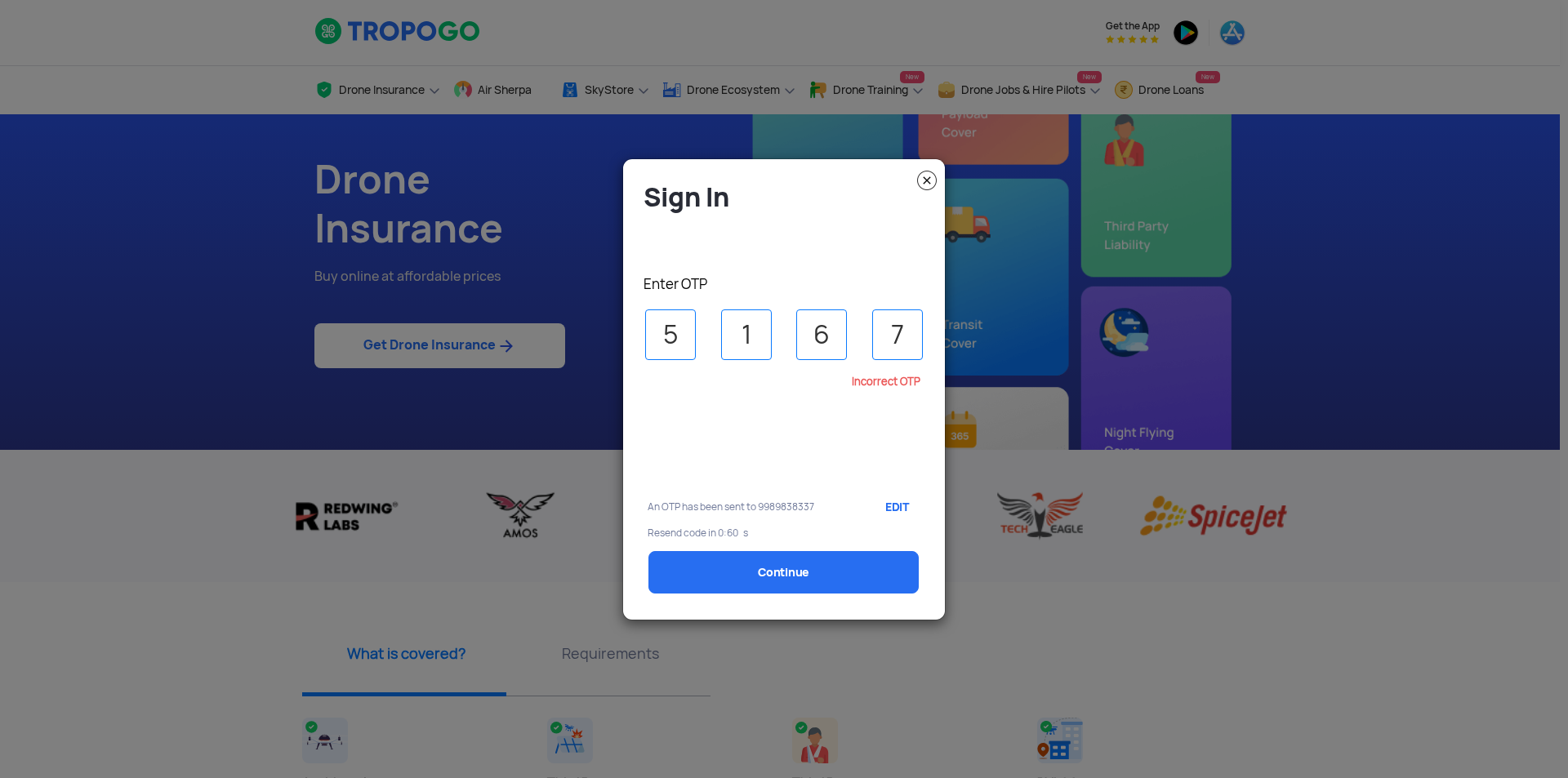
click at [760, 539] on div "Resend code in 0:60 s" at bounding box center [784, 540] width 298 height 24
click at [927, 180] on img at bounding box center [927, 181] width 20 height 20
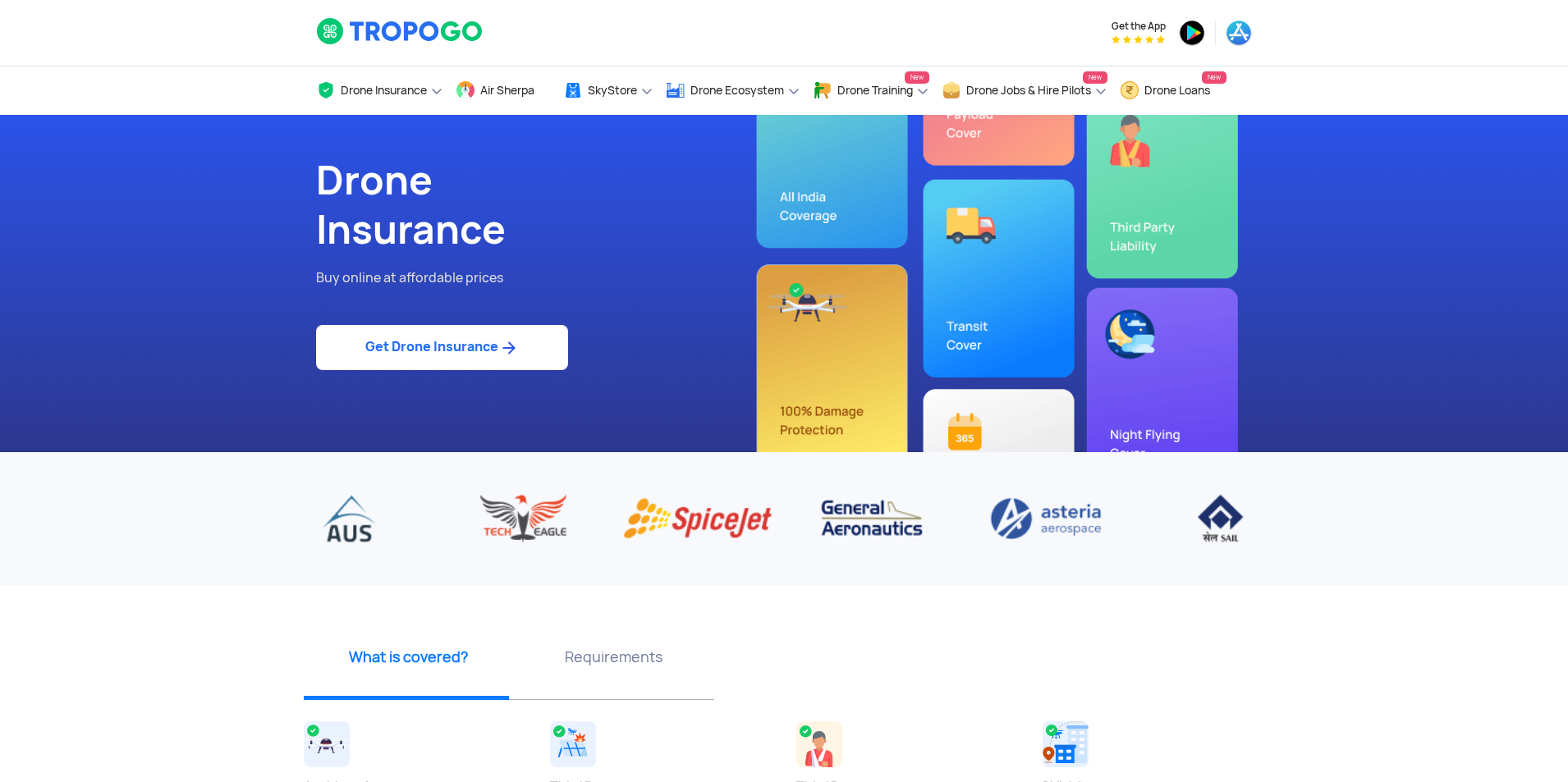
click at [455, 345] on link "Get Drone Insurance" at bounding box center [442, 347] width 252 height 45
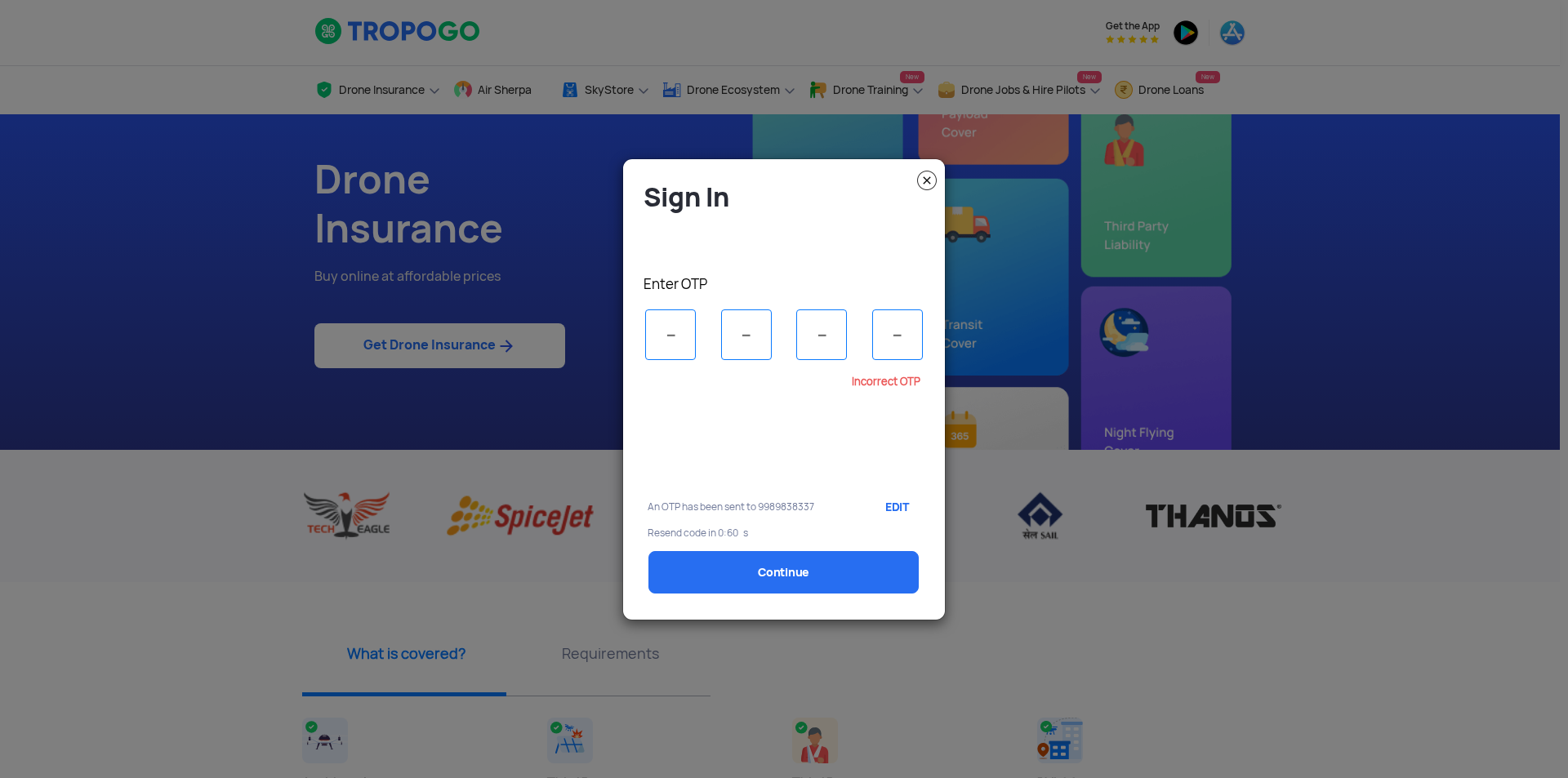
click at [903, 508] on link "EDIT" at bounding box center [895, 506] width 49 height 41
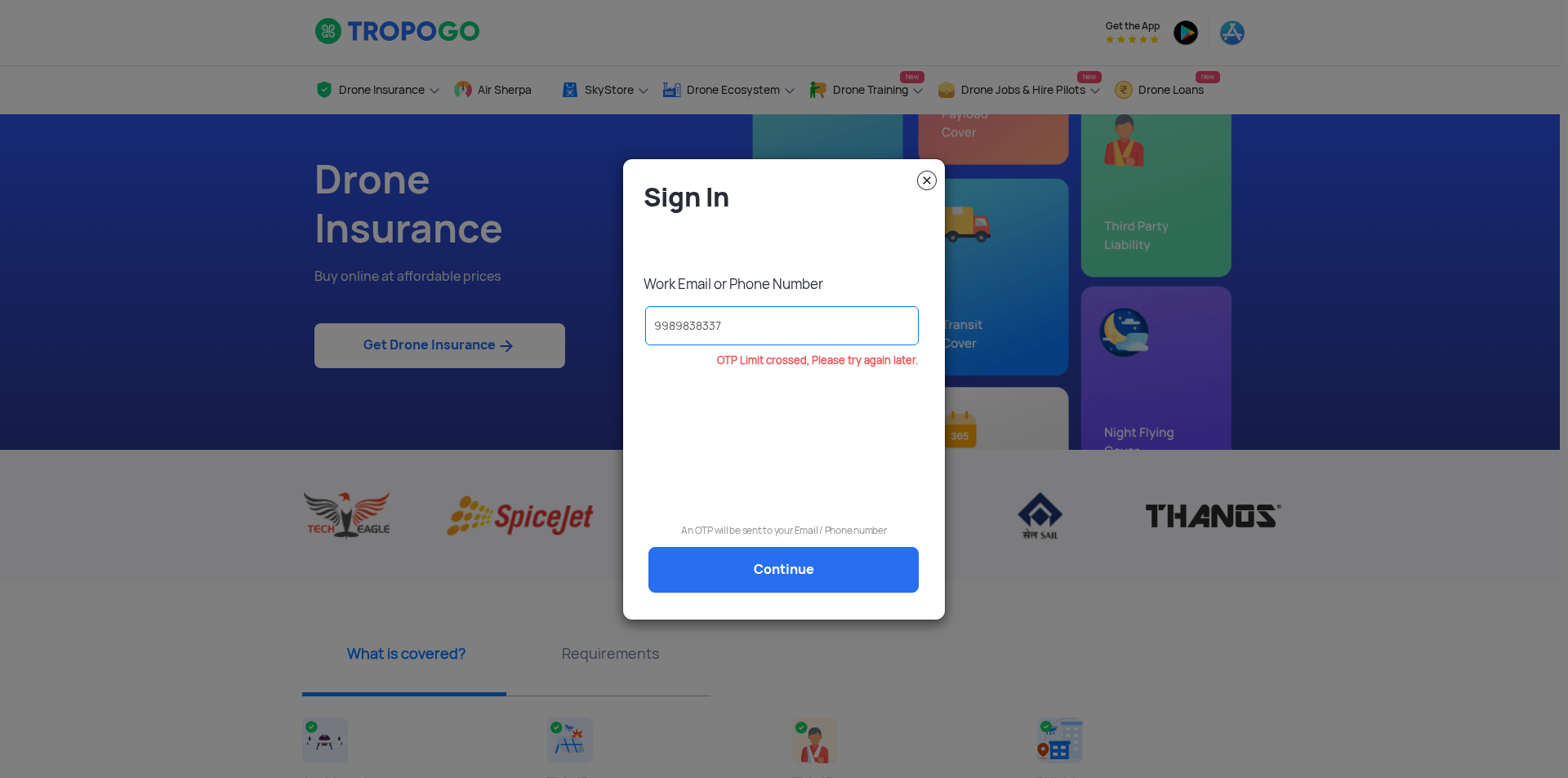
click at [735, 333] on input "9989838337" at bounding box center [782, 326] width 274 height 40
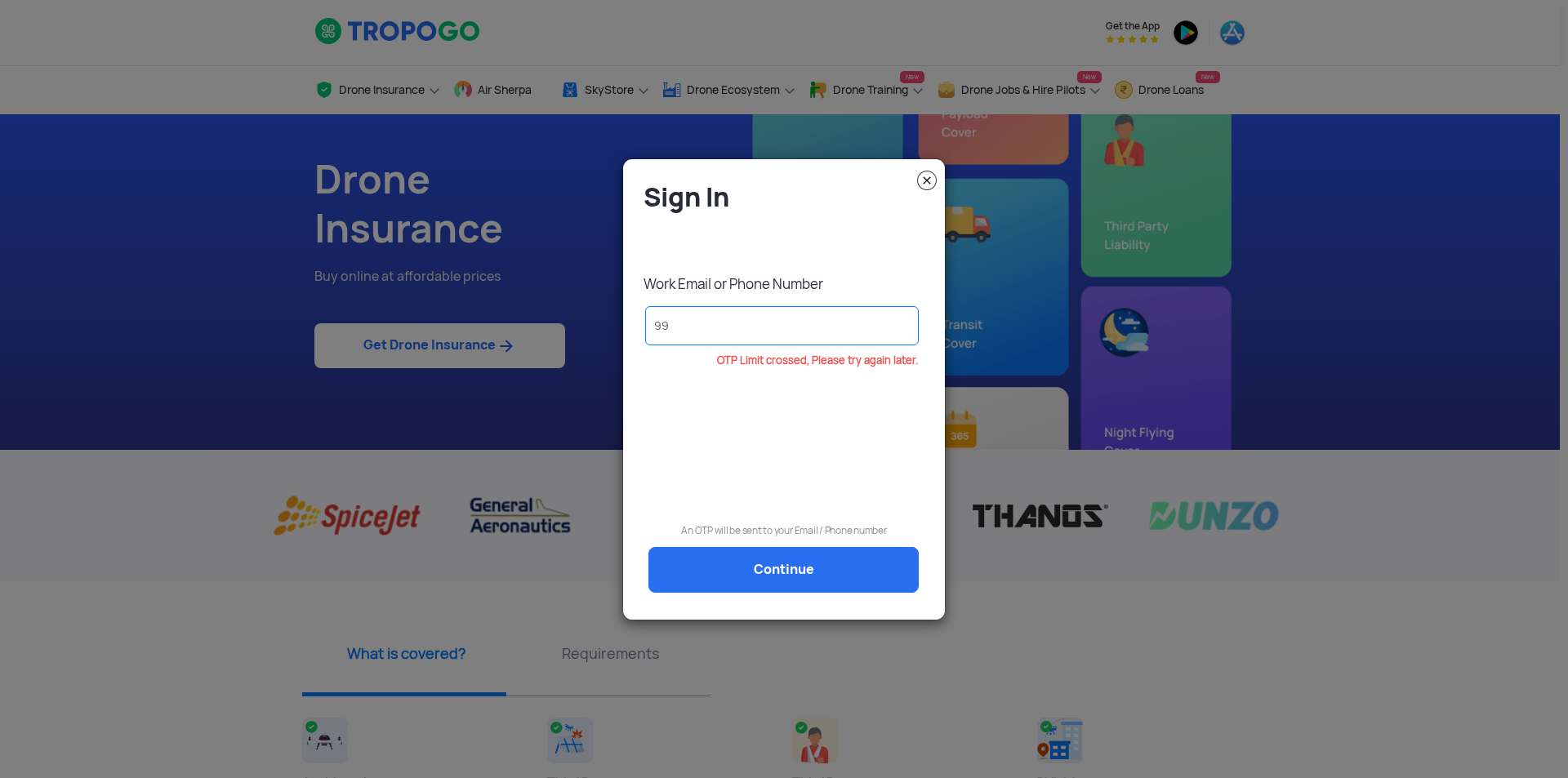
type input "9"
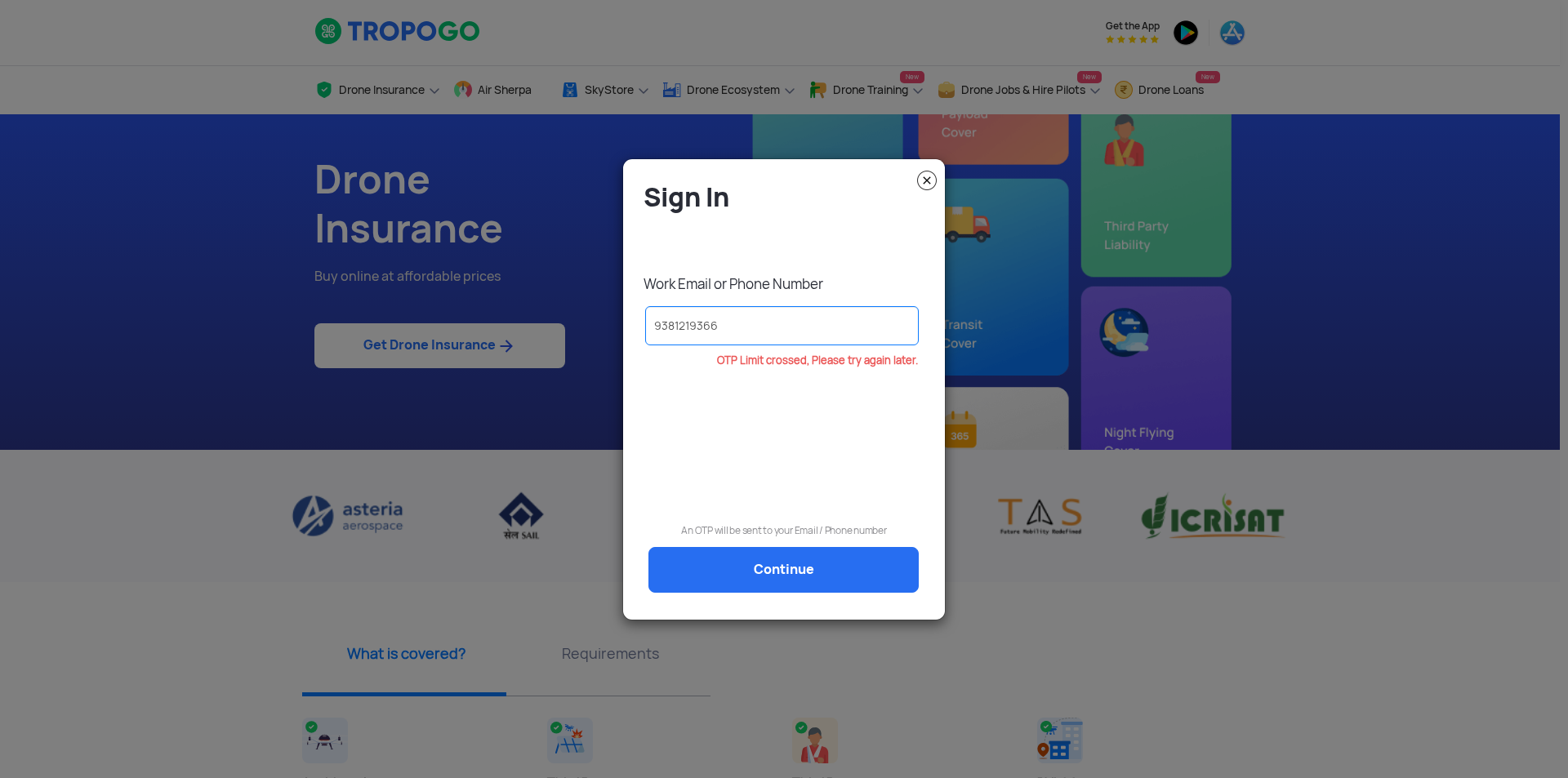
type input "9381219366"
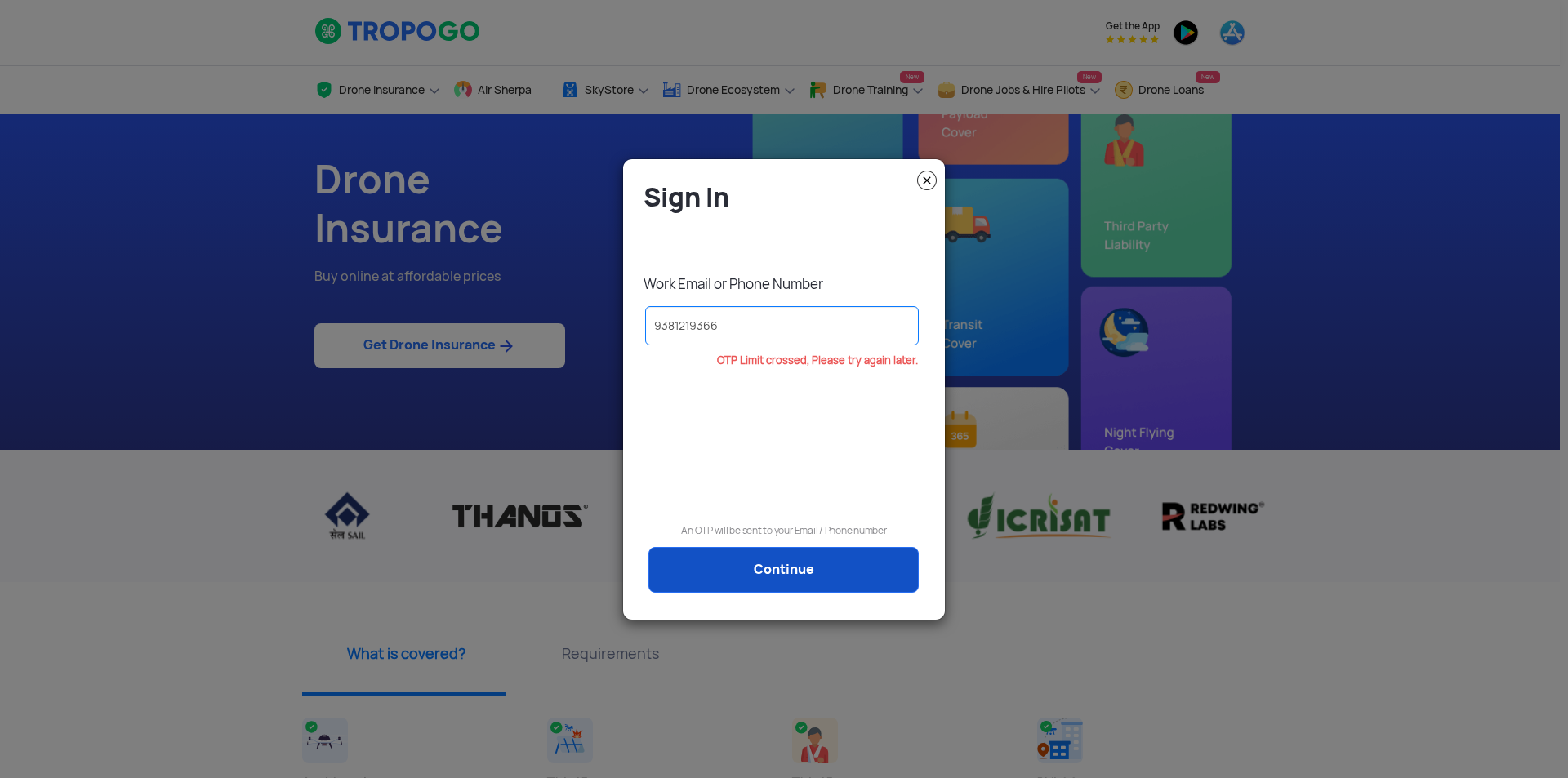
click at [788, 564] on link "Continue" at bounding box center [783, 569] width 270 height 45
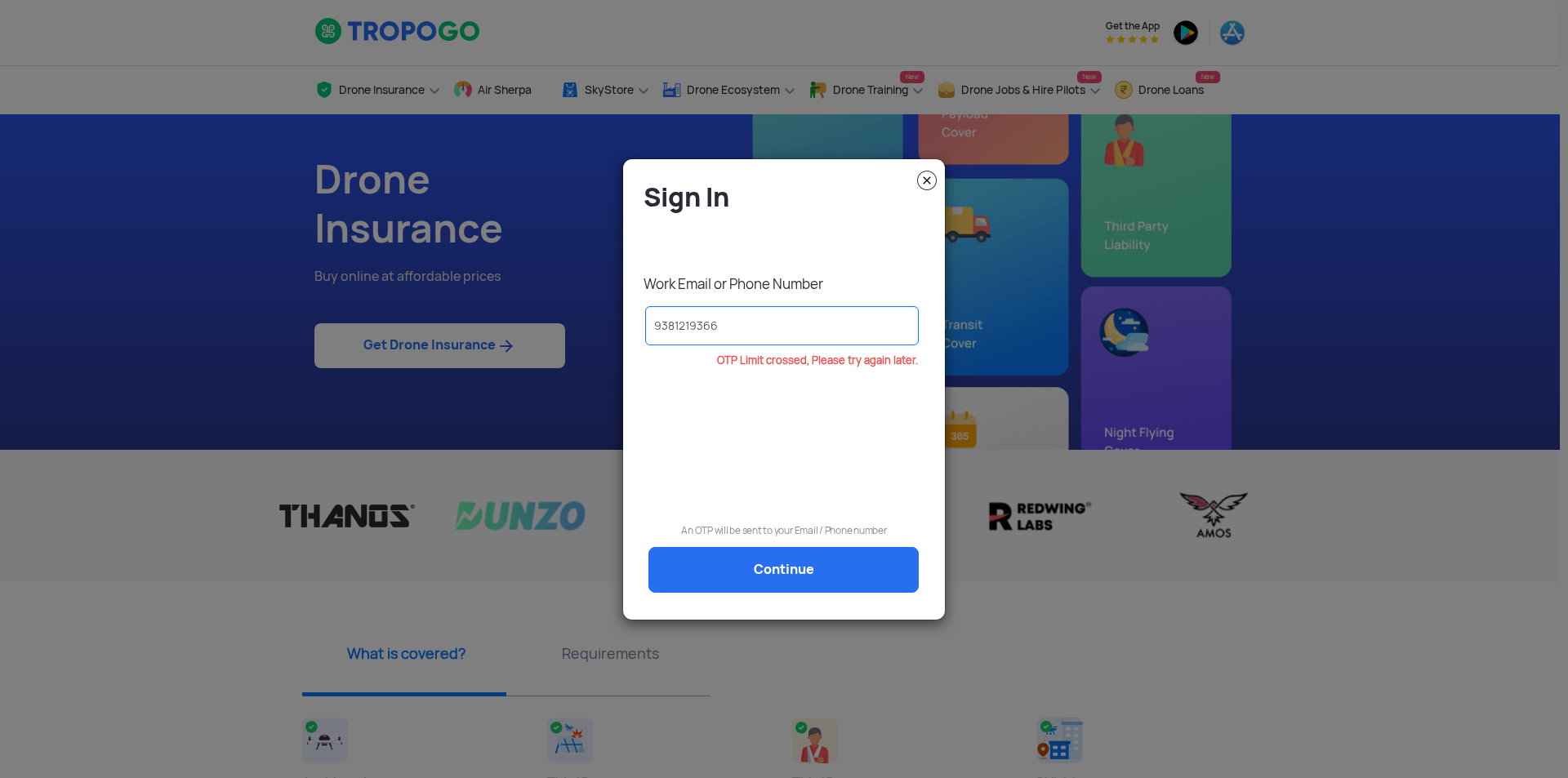
click at [928, 185] on img at bounding box center [927, 181] width 20 height 20
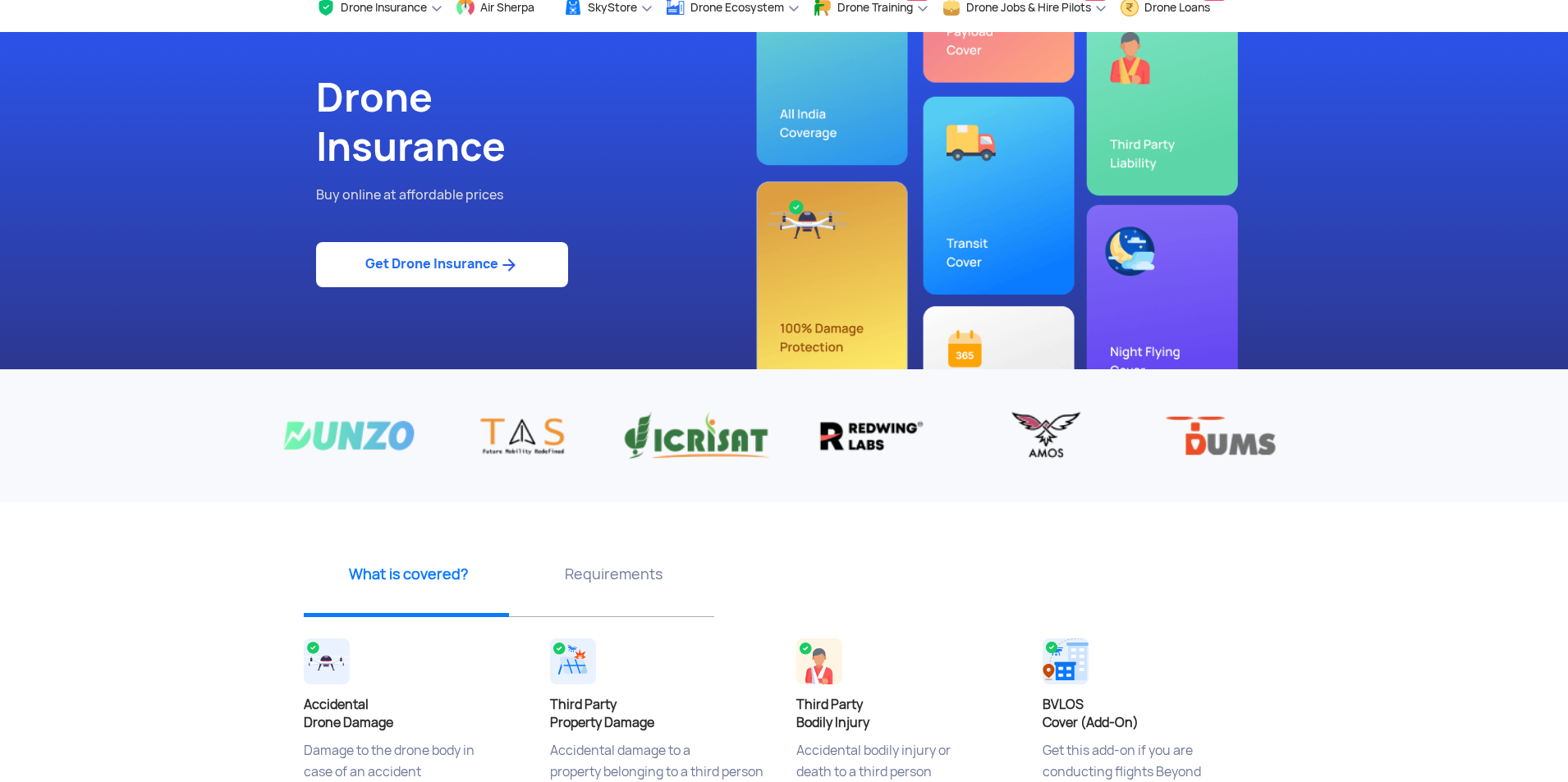
scroll to position [82, 0]
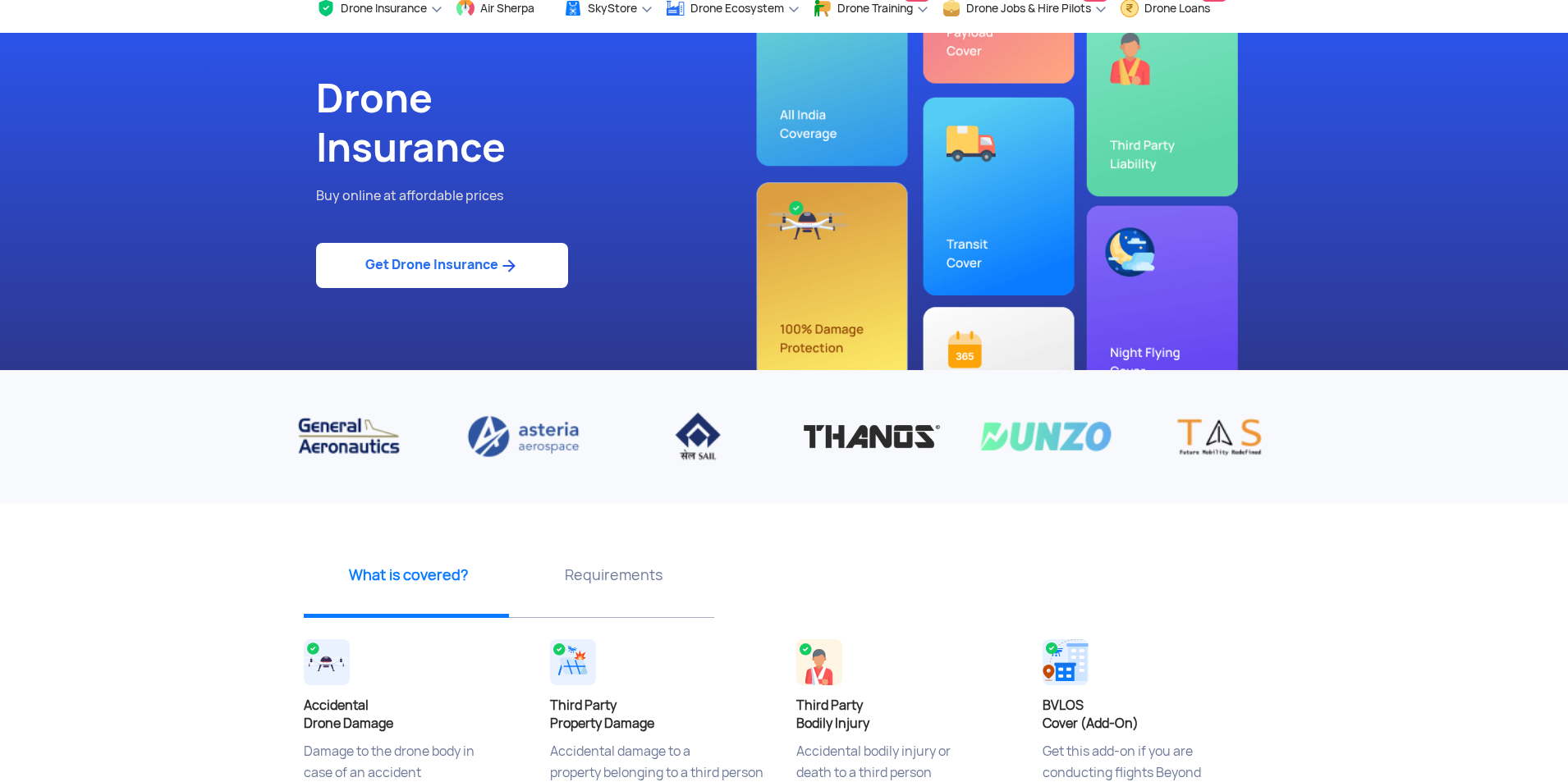
click at [865, 299] on div "Drone Insurance Buy online at affordable prices Get Drone Insurance" at bounding box center [784, 202] width 960 height 338
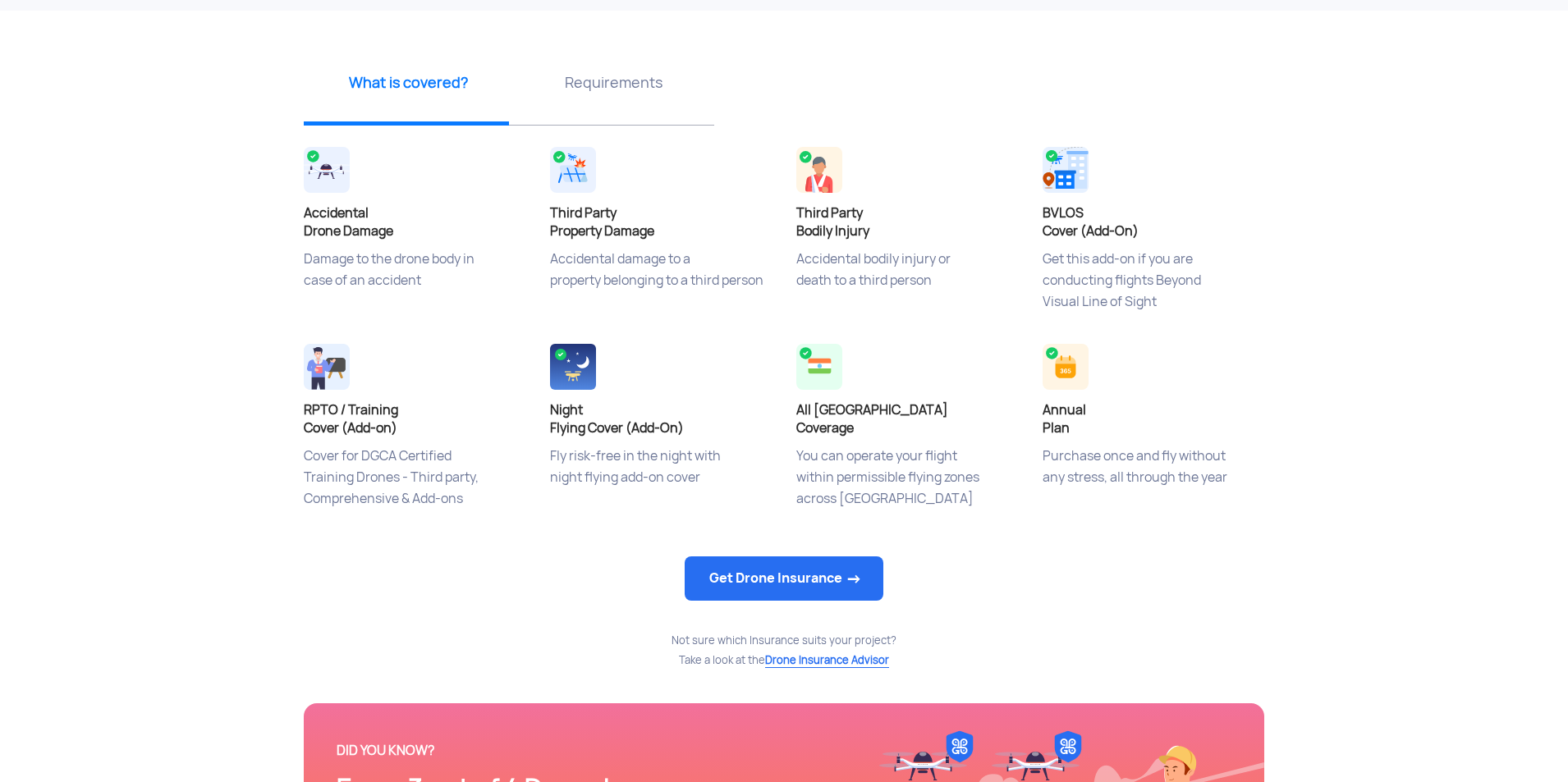
scroll to position [493, 0]
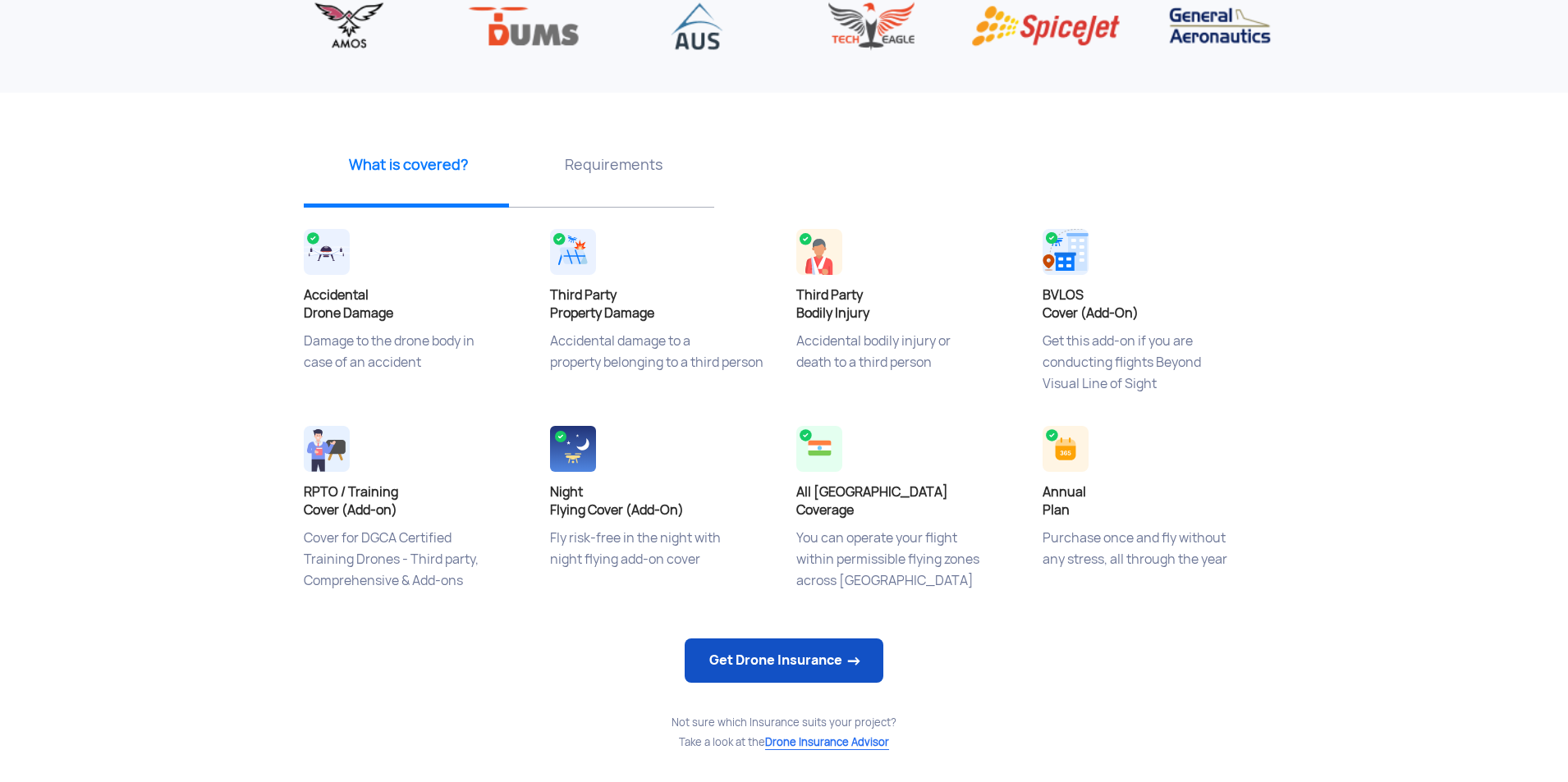
click at [817, 663] on link "Get Drone Insurance" at bounding box center [784, 661] width 199 height 45
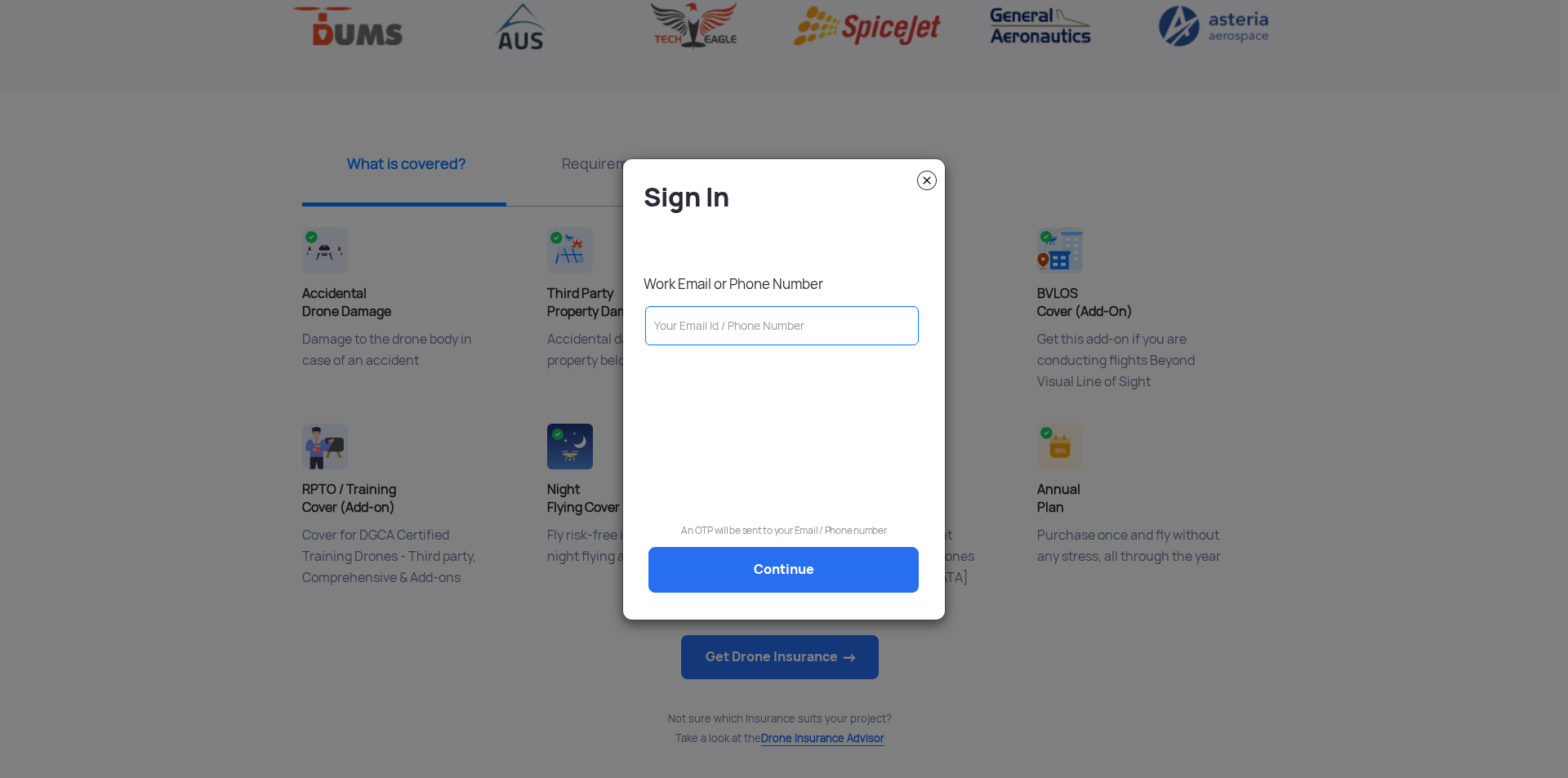
click at [779, 341] on input "text" at bounding box center [782, 326] width 274 height 40
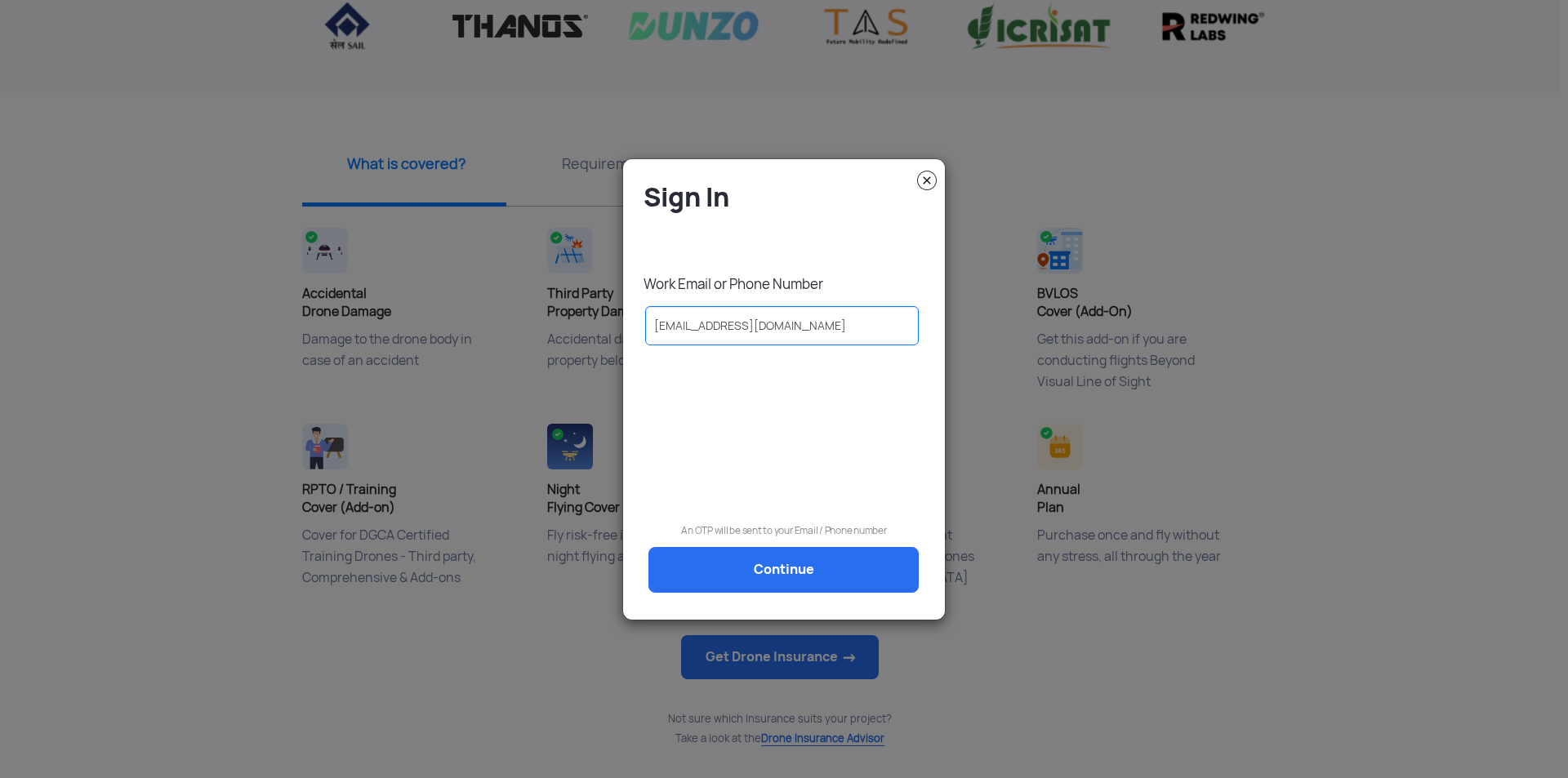
type input "office.fourthapple@gmail.com"
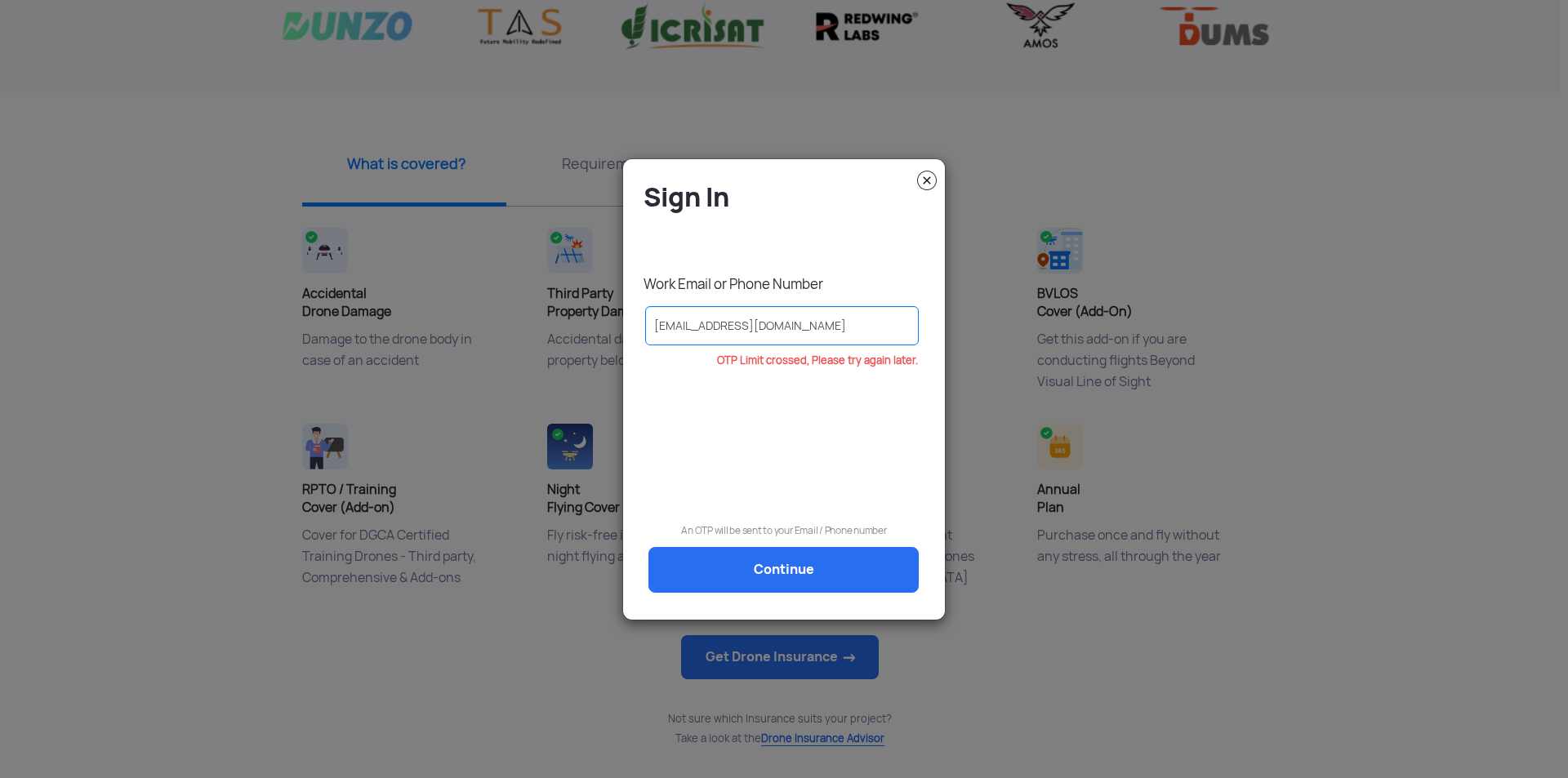
click at [933, 184] on img at bounding box center [927, 181] width 20 height 20
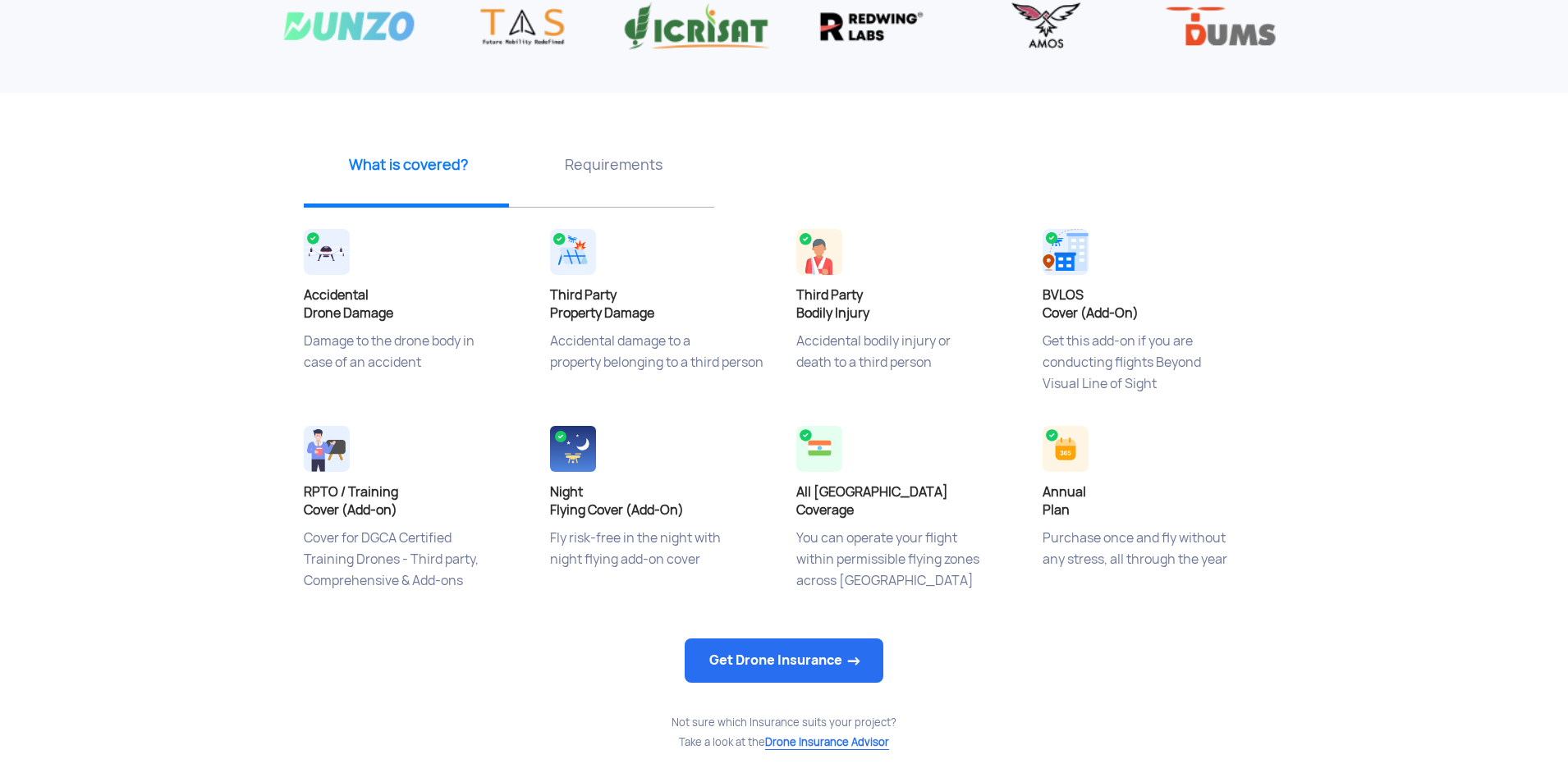
scroll to position [0, 0]
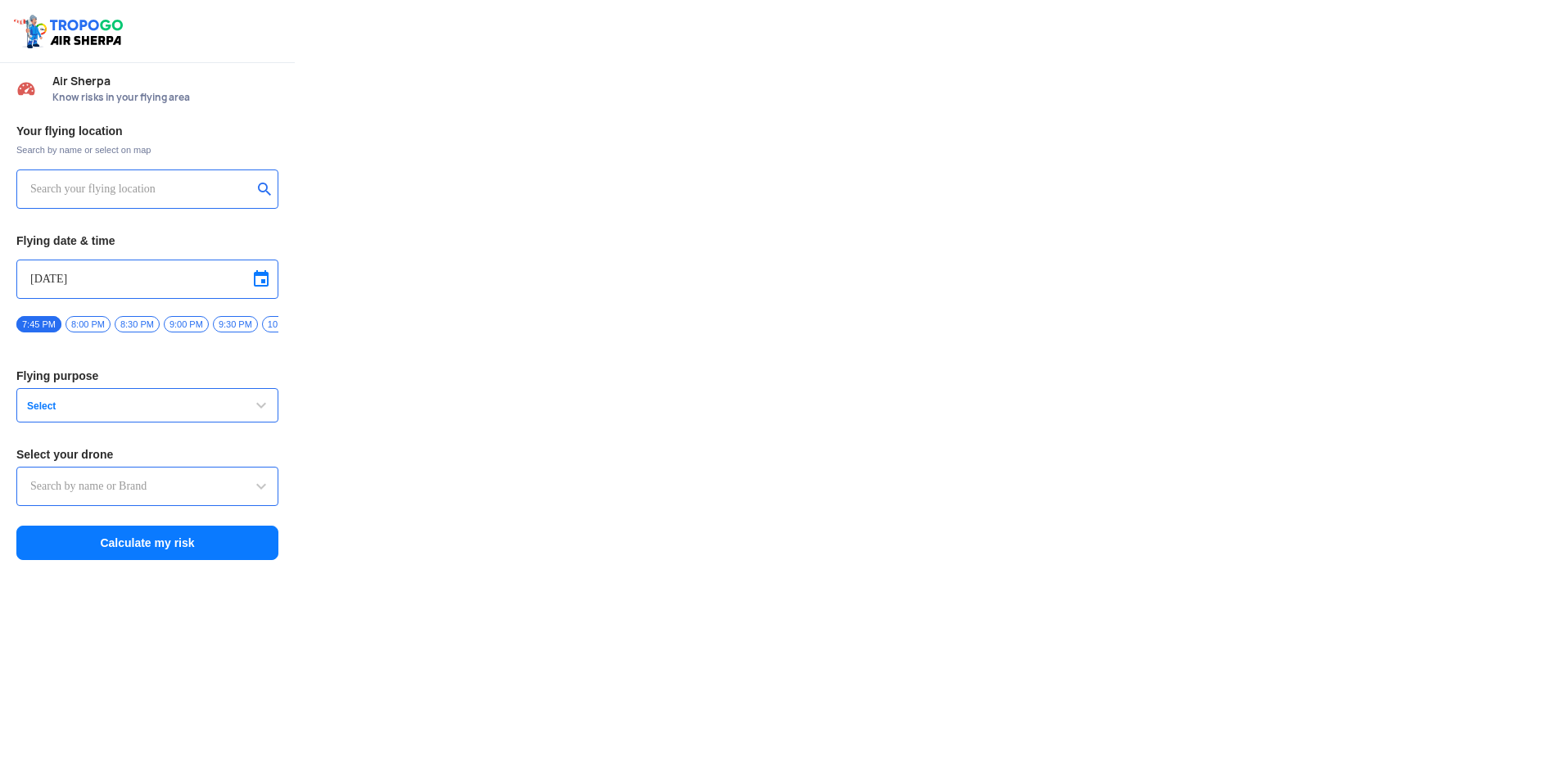
type input "Switch UAV"
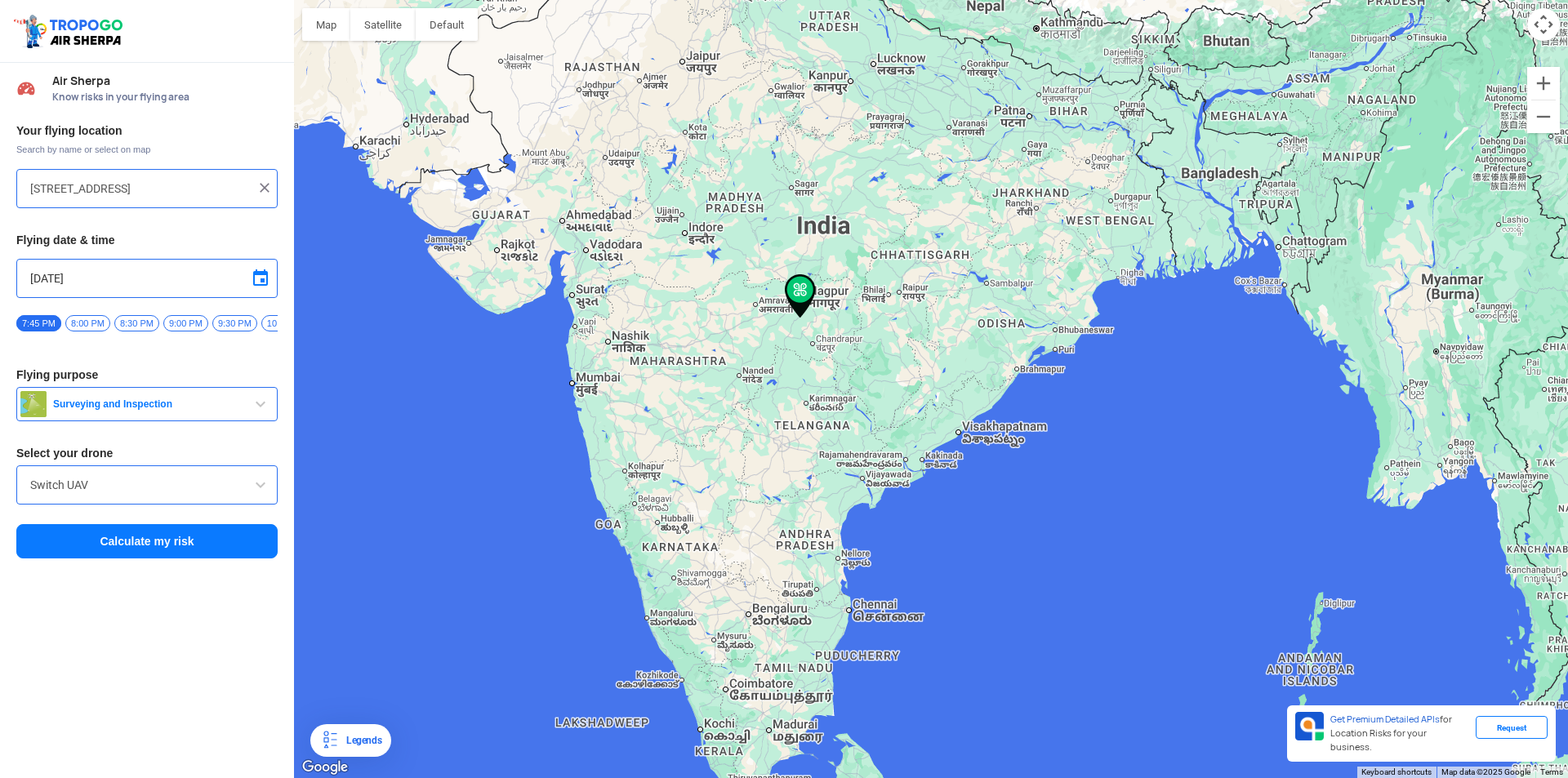
drag, startPoint x: 902, startPoint y: 466, endPoint x: 773, endPoint y: 308, distance: 204.0
click at [775, 308] on div at bounding box center [930, 389] width 1274 height 778
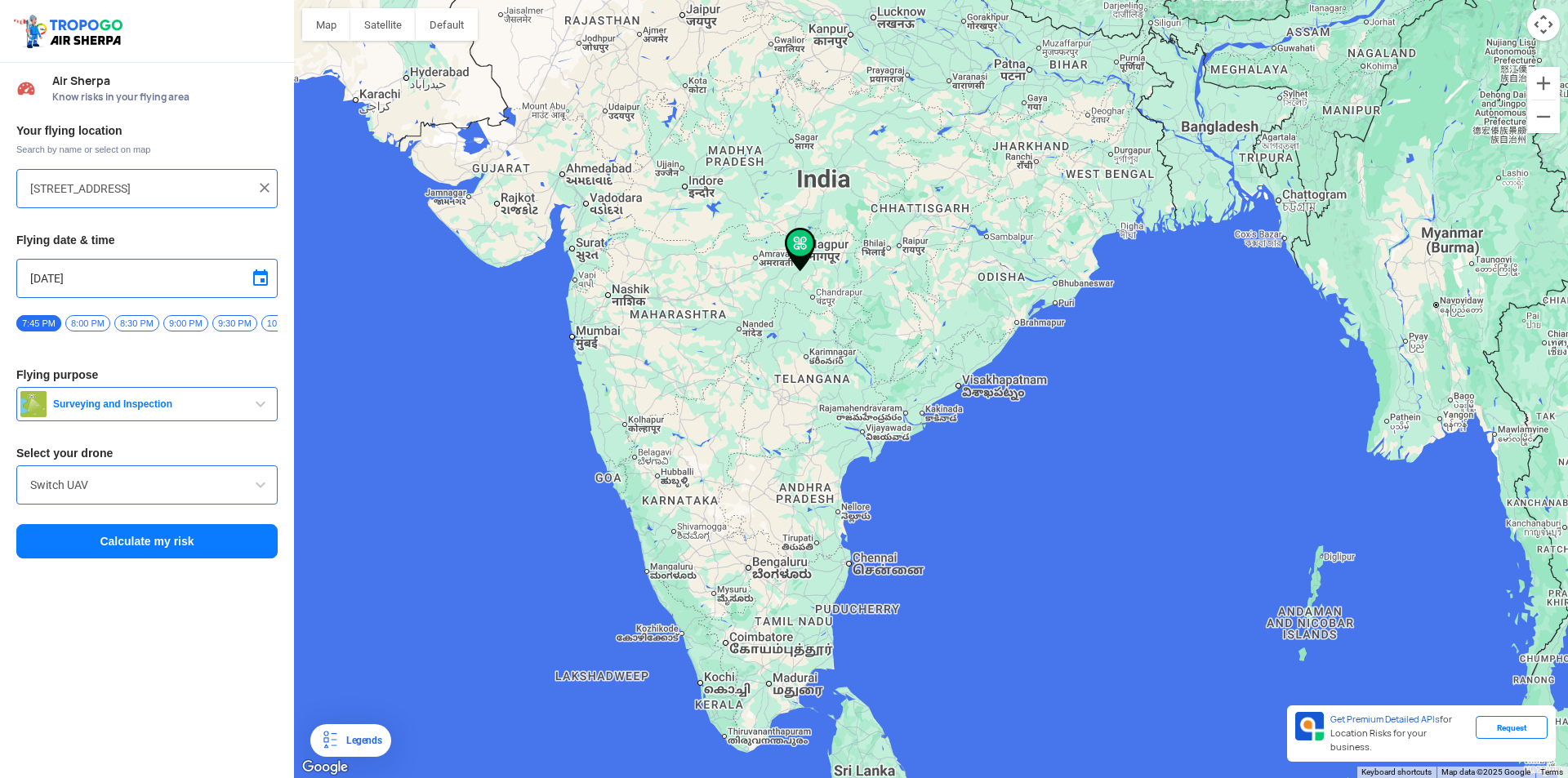
drag, startPoint x: 798, startPoint y: 251, endPoint x: 804, endPoint y: 261, distance: 11.7
click at [804, 261] on img at bounding box center [800, 249] width 31 height 44
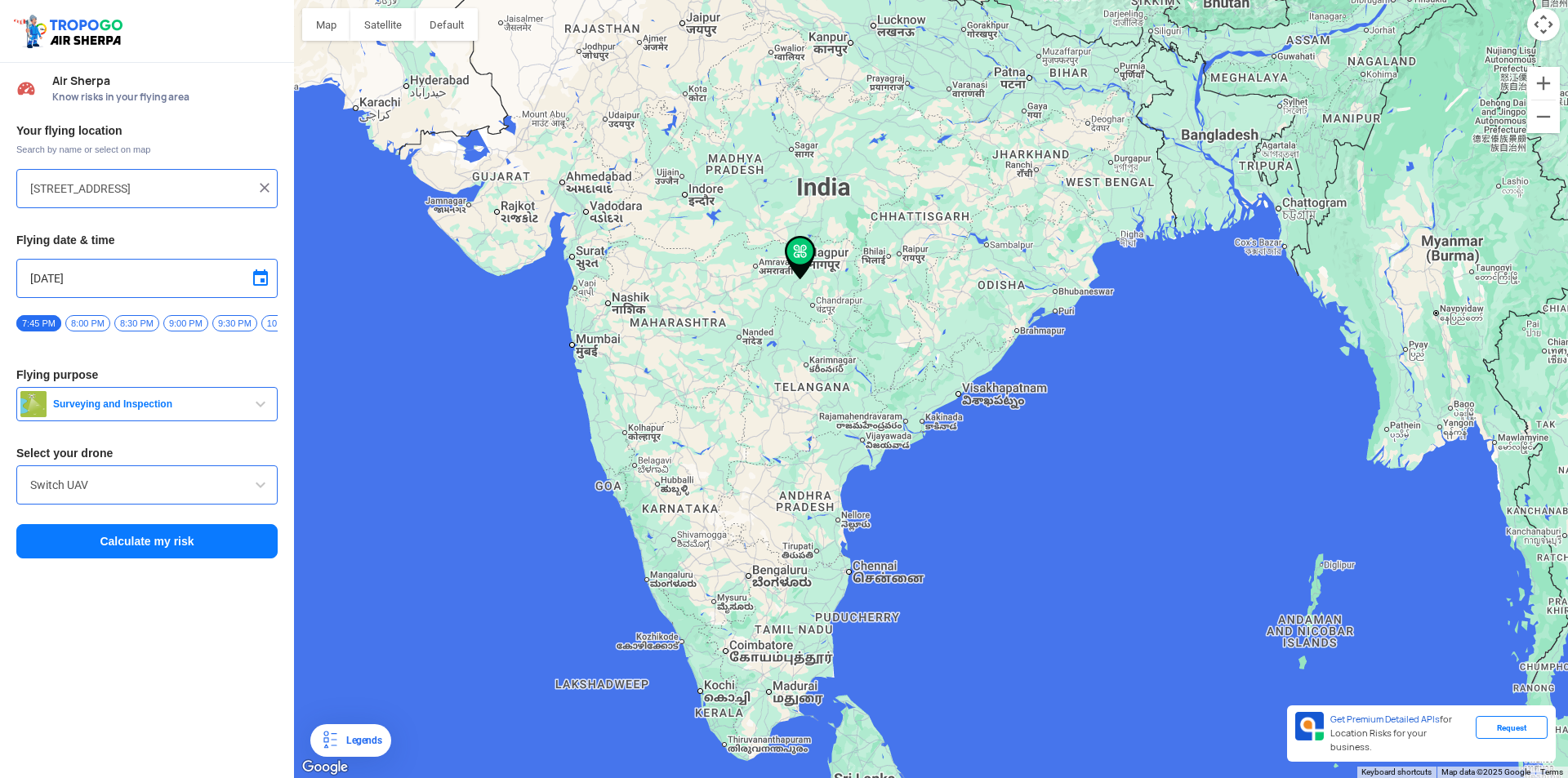
click at [885, 436] on div at bounding box center [930, 389] width 1274 height 778
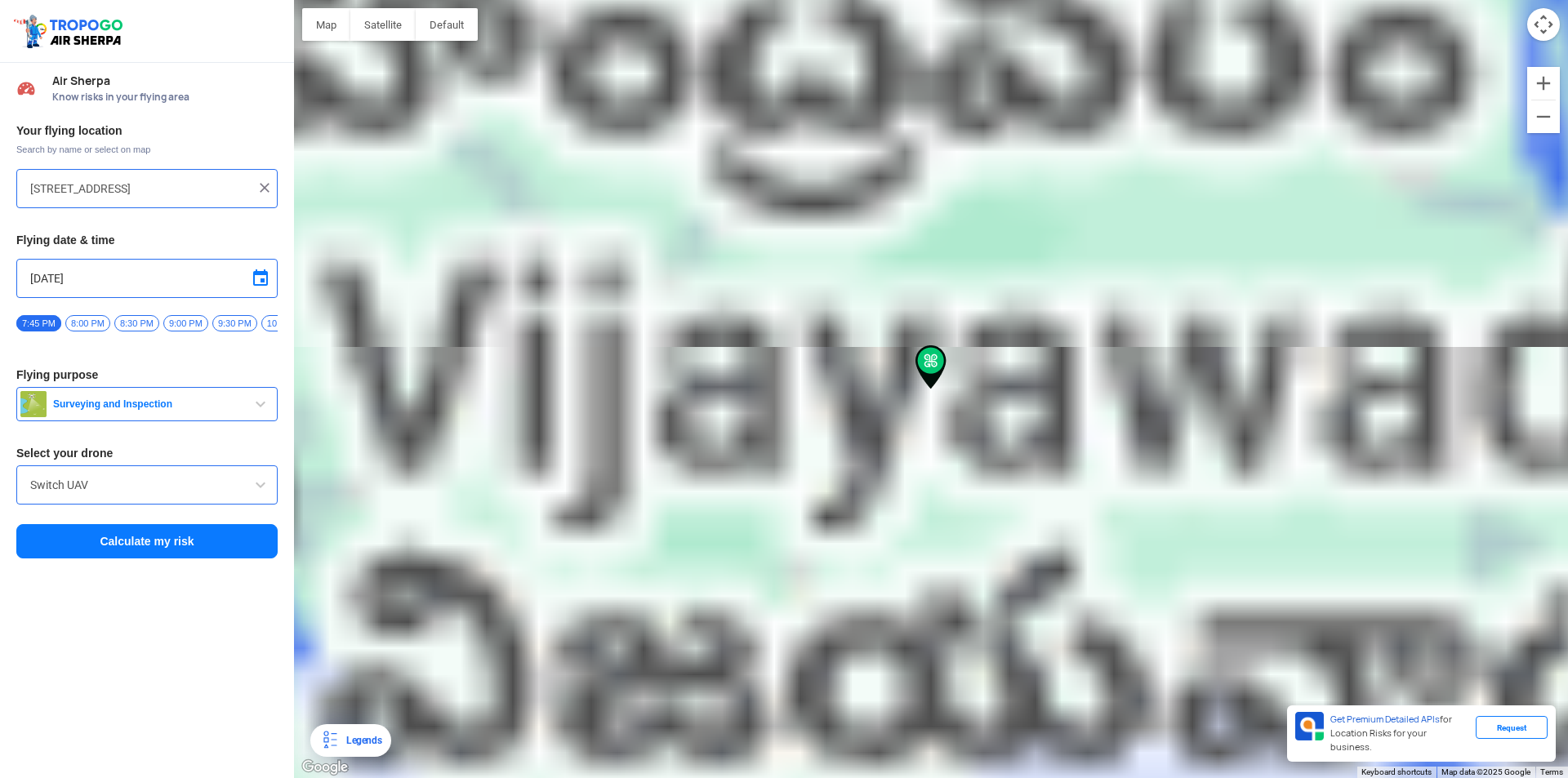
type input "Nattagullapadu, Andhra Pradesh, India"
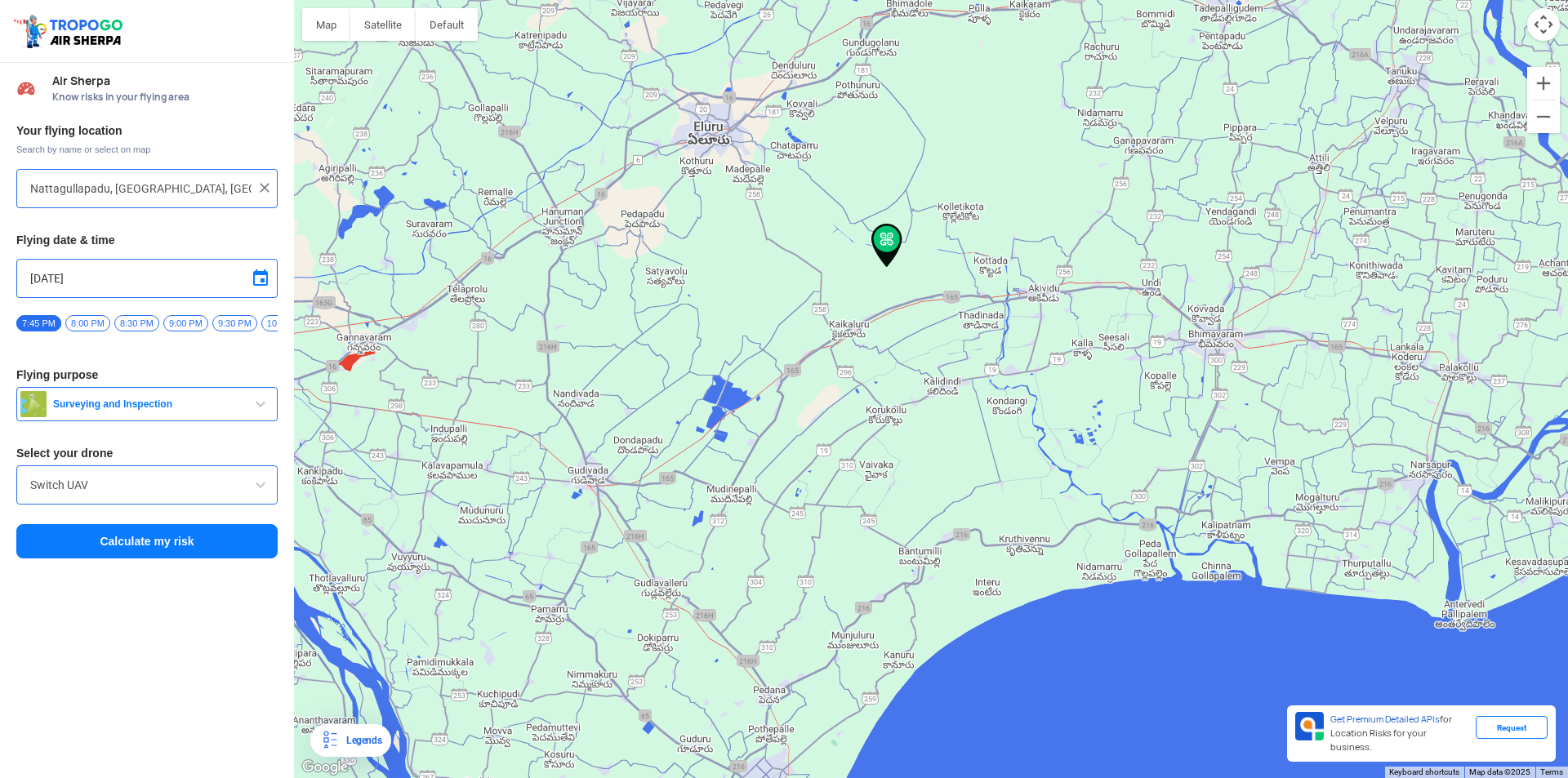
drag, startPoint x: 915, startPoint y: 369, endPoint x: 876, endPoint y: 274, distance: 102.7
click at [876, 274] on div at bounding box center [930, 389] width 1274 height 778
click at [888, 243] on img at bounding box center [886, 245] width 31 height 44
click at [888, 242] on img at bounding box center [886, 245] width 31 height 44
click at [236, 559] on button "Calculate my risk" at bounding box center [147, 541] width 261 height 35
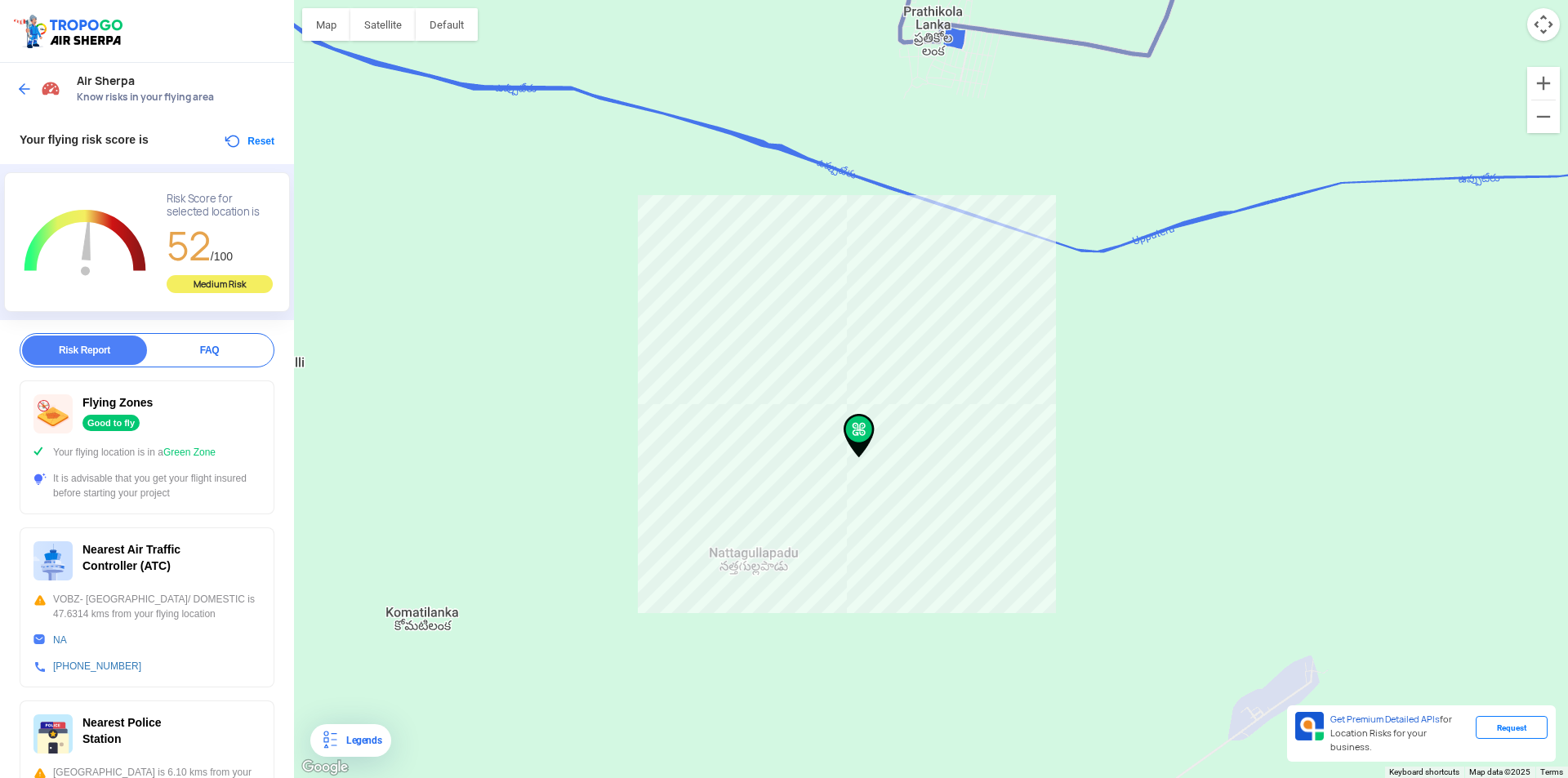
drag, startPoint x: 839, startPoint y: 421, endPoint x: 833, endPoint y: 394, distance: 27.7
click at [843, 414] on img at bounding box center [858, 436] width 31 height 44
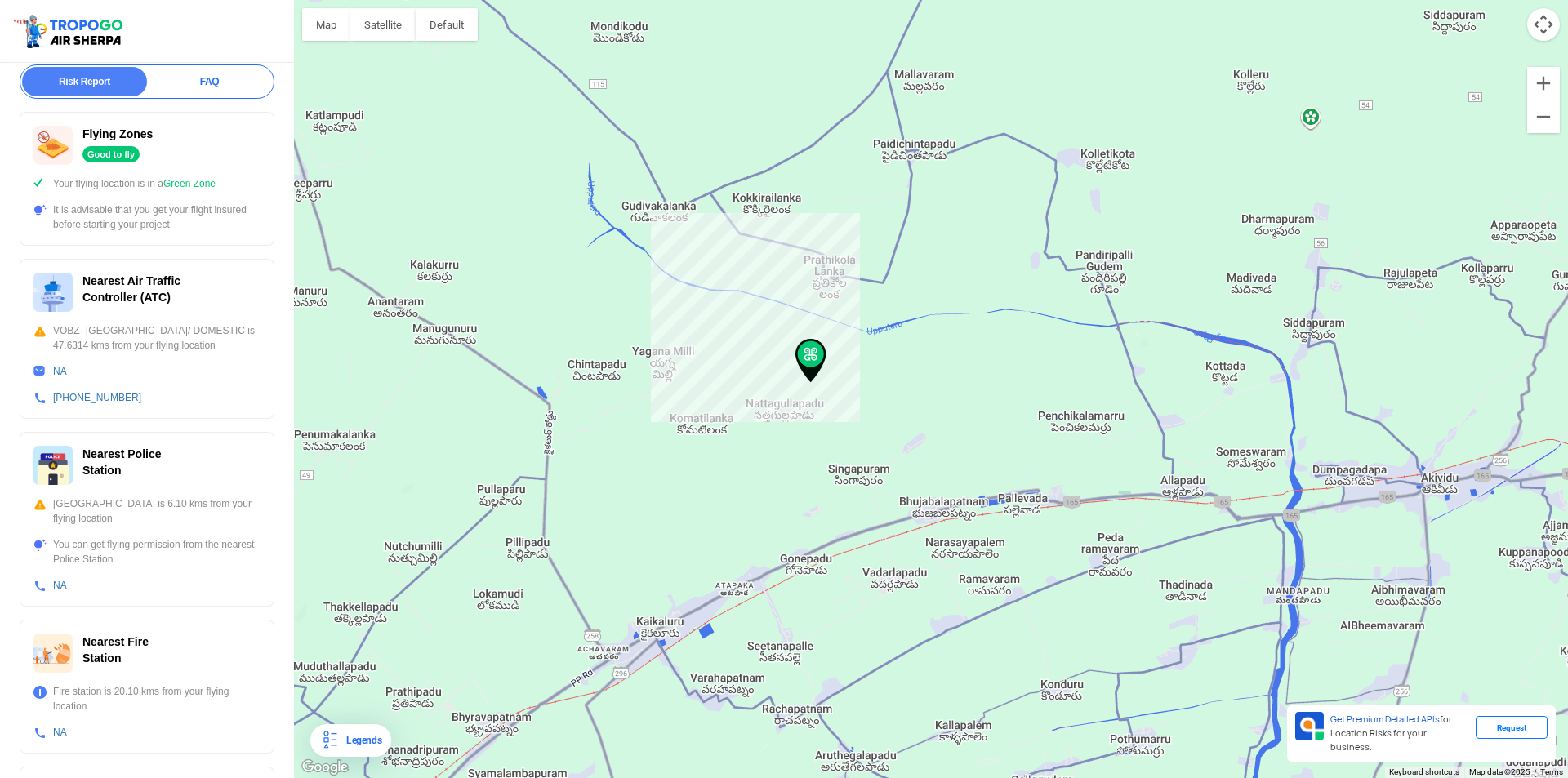
scroll to position [364, 0]
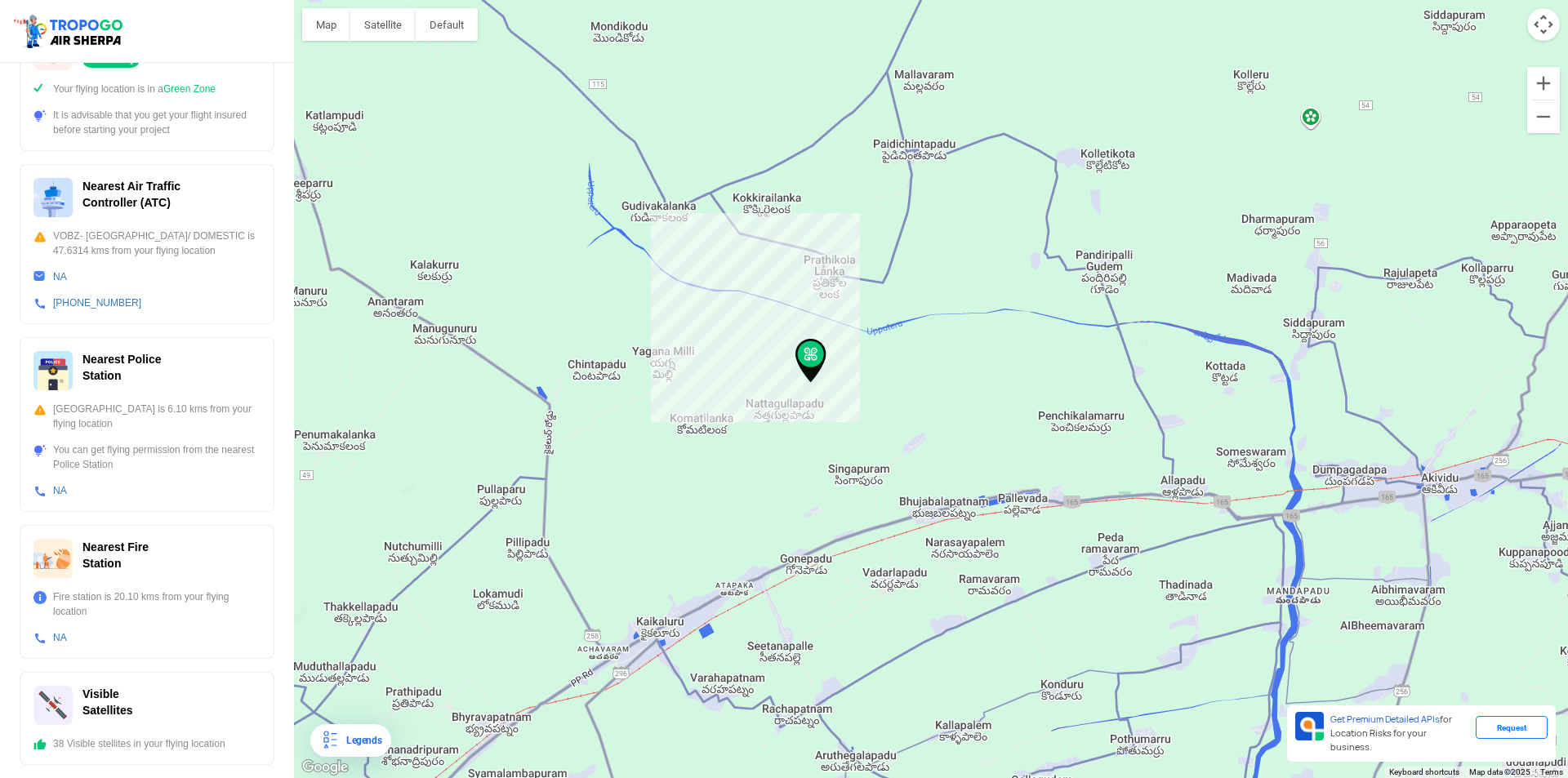
click at [82, 19] on img at bounding box center [69, 31] width 116 height 38
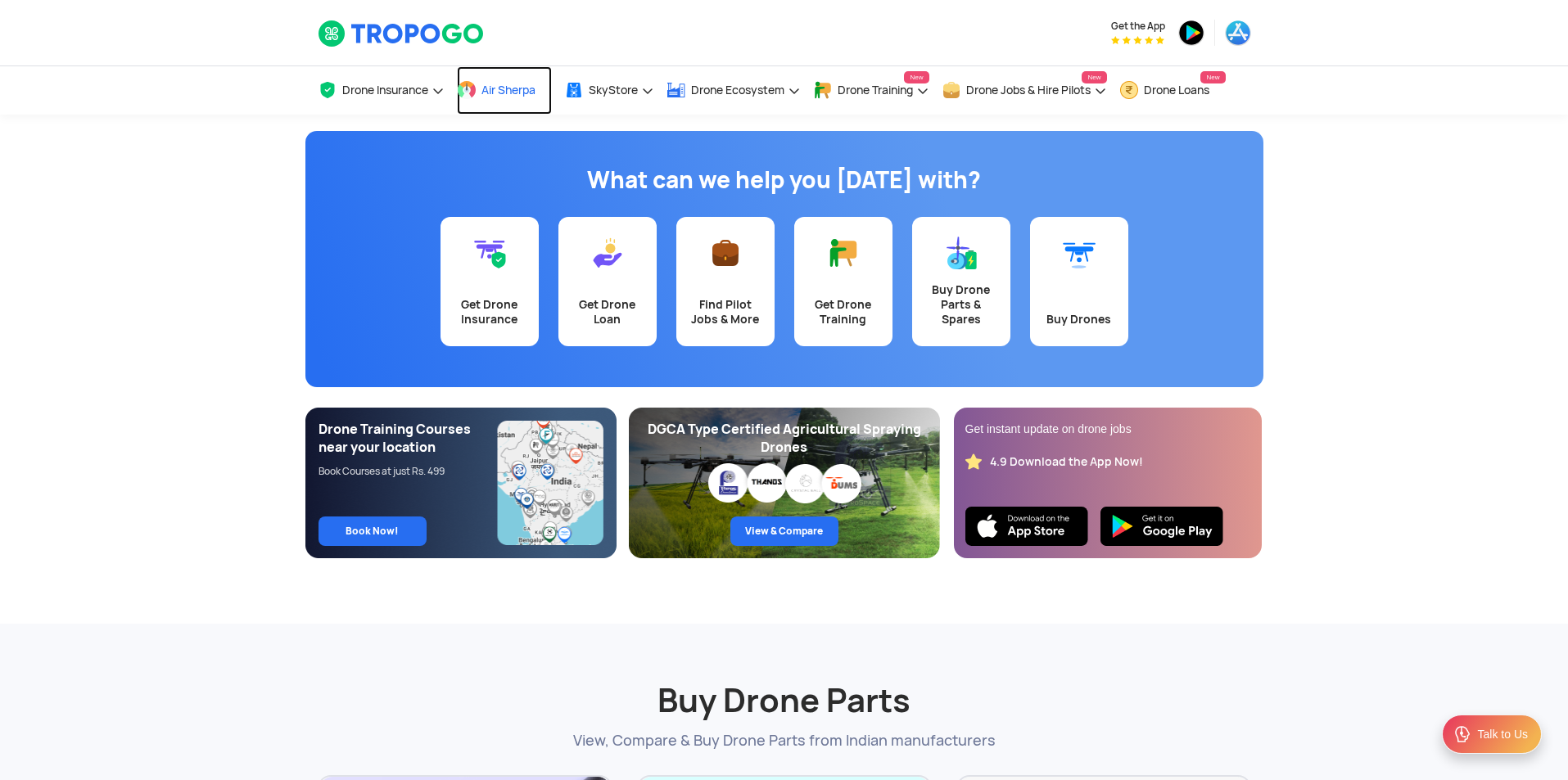
click at [468, 78] on link "Air Sherpa" at bounding box center [504, 90] width 95 height 49
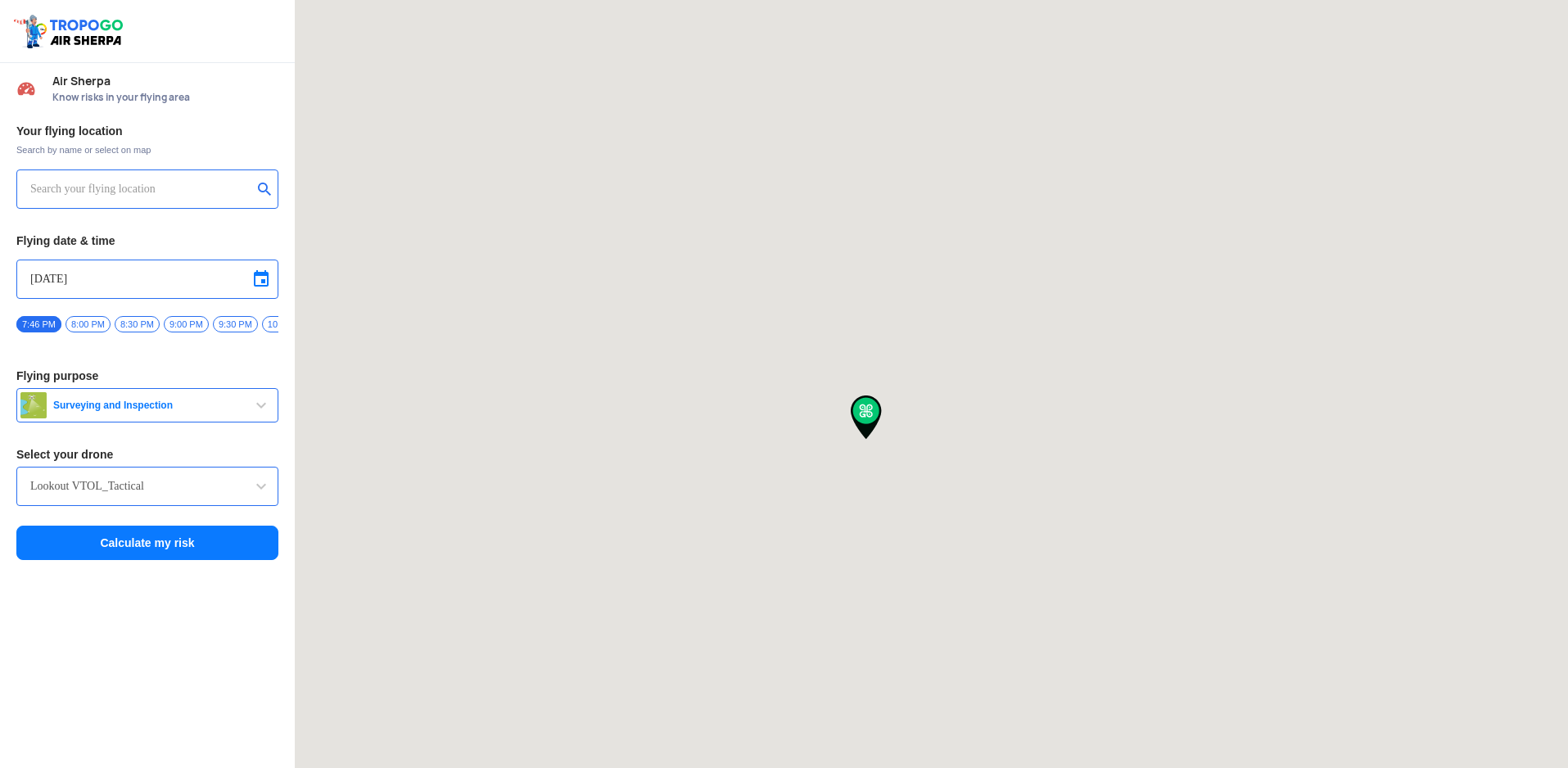
type input "[STREET_ADDRESS]"
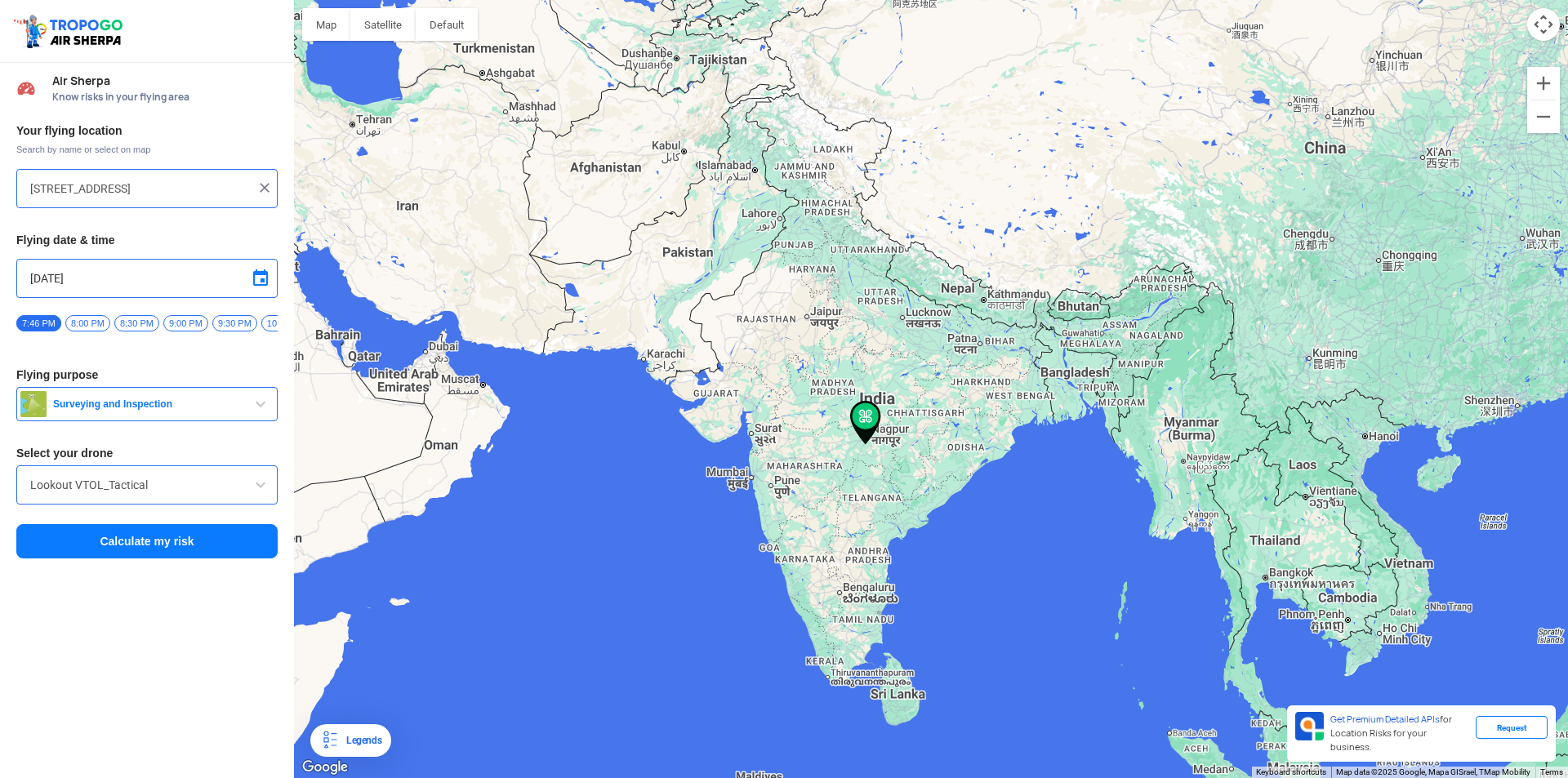
drag, startPoint x: 934, startPoint y: 493, endPoint x: 881, endPoint y: 451, distance: 67.6
click at [881, 452] on div at bounding box center [930, 389] width 1274 height 778
drag, startPoint x: 848, startPoint y: 564, endPoint x: 789, endPoint y: 450, distance: 128.4
click at [793, 448] on div at bounding box center [930, 389] width 1274 height 778
drag, startPoint x: 879, startPoint y: 519, endPoint x: 869, endPoint y: 490, distance: 30.7
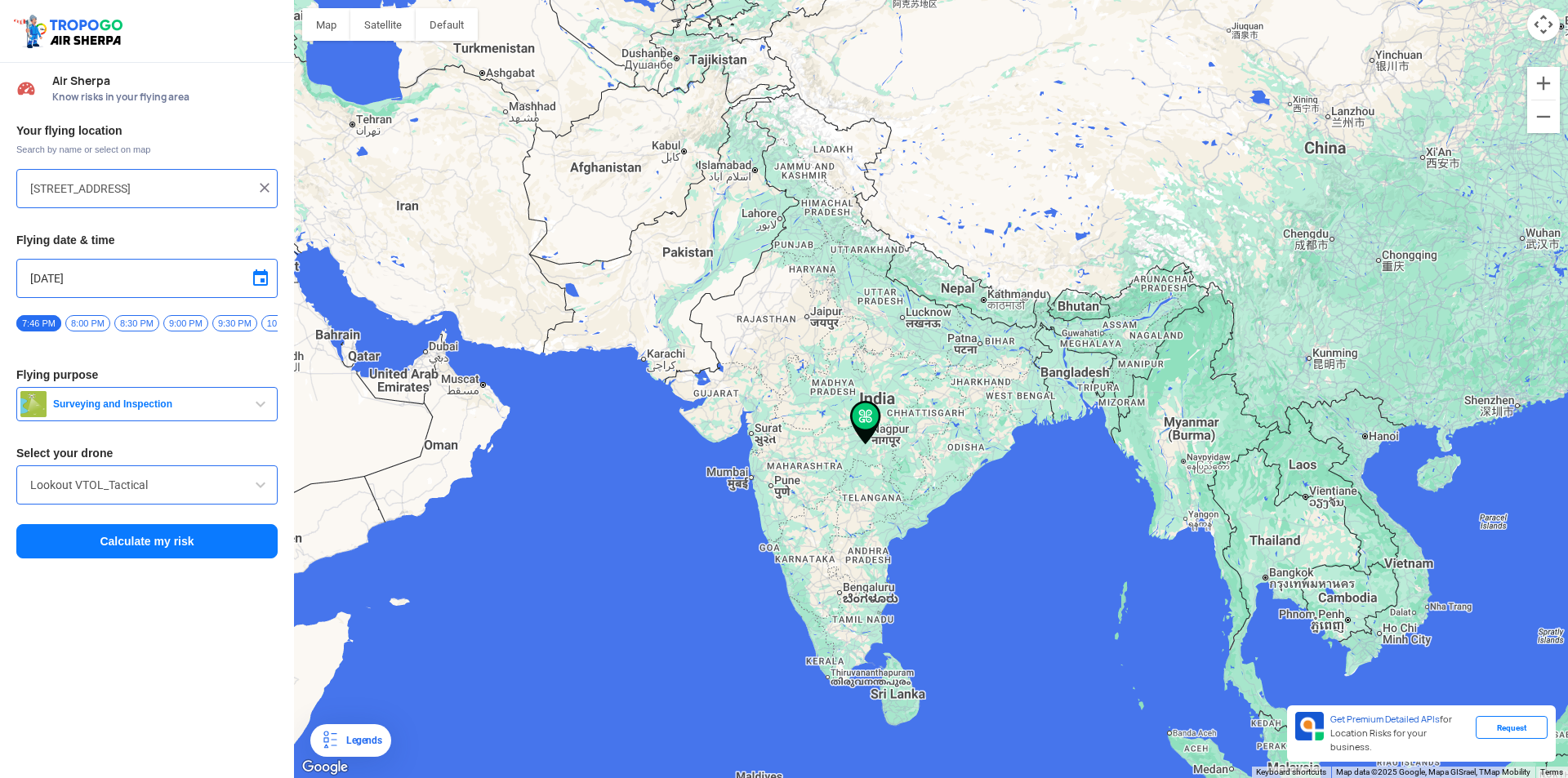
click at [871, 491] on div at bounding box center [930, 389] width 1274 height 778
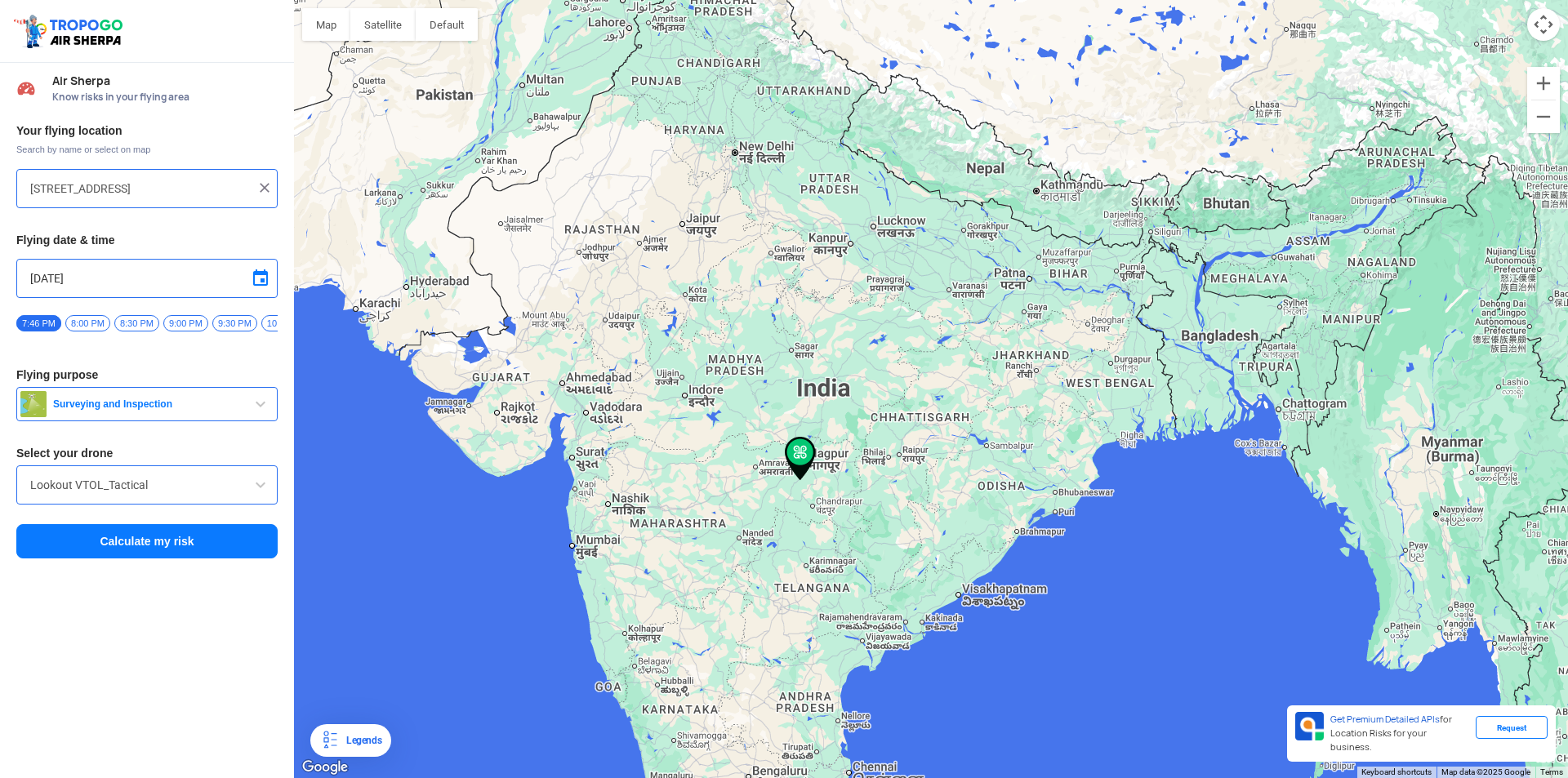
drag, startPoint x: 801, startPoint y: 389, endPoint x: 835, endPoint y: 427, distance: 51.0
click at [837, 430] on div at bounding box center [930, 389] width 1274 height 778
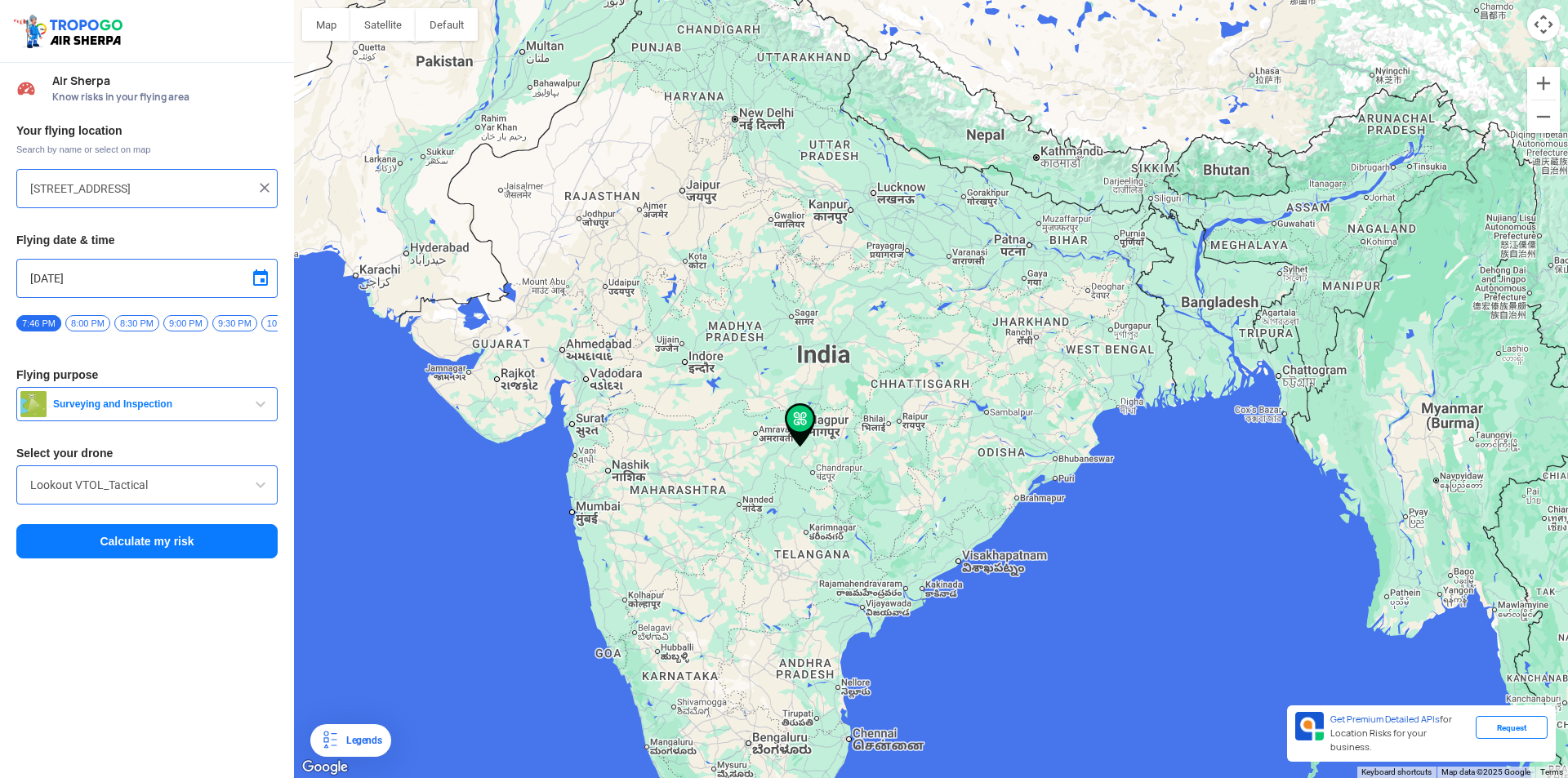
click at [832, 422] on div at bounding box center [930, 389] width 1274 height 778
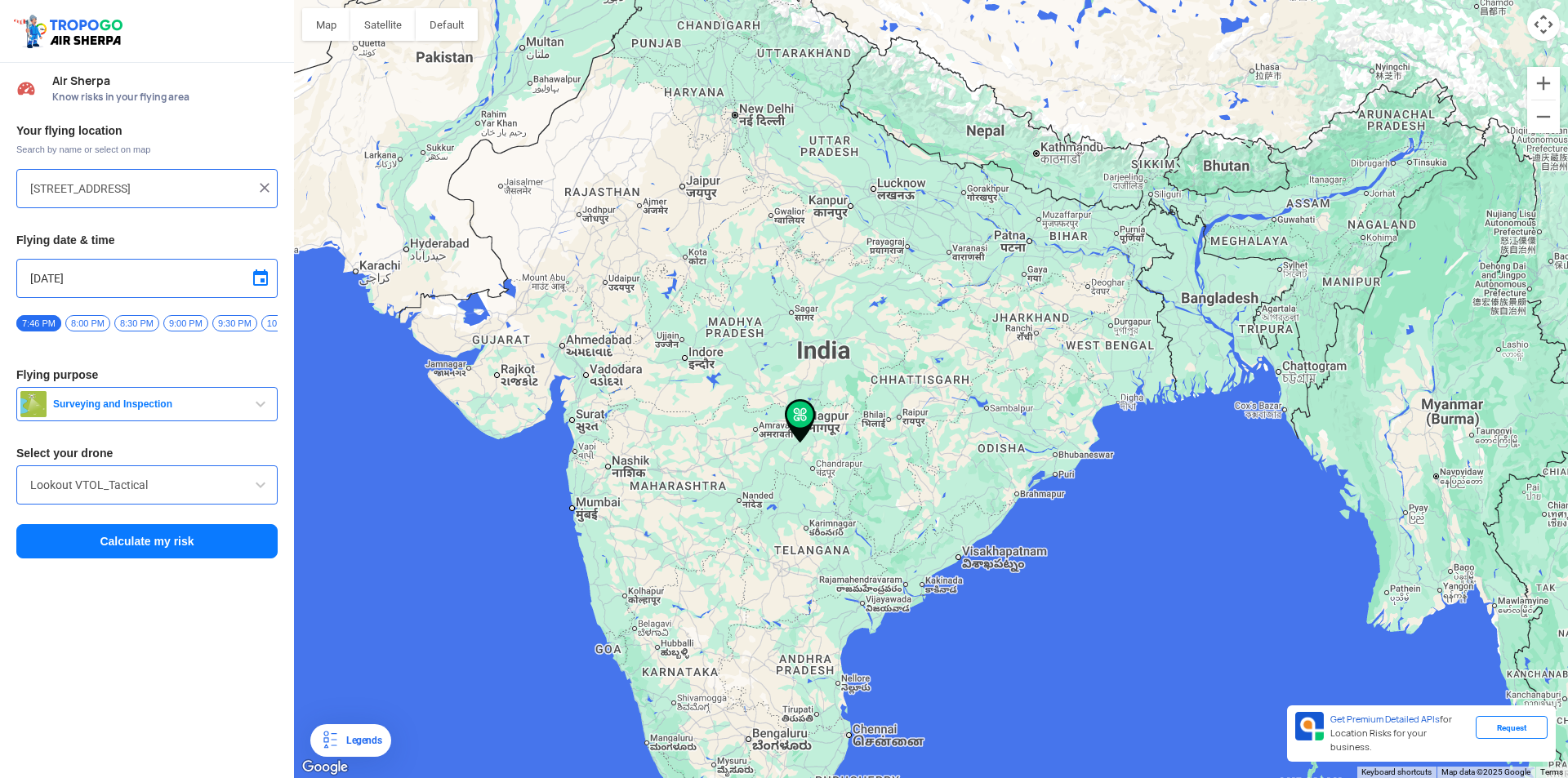
click at [92, 189] on input "[STREET_ADDRESS]" at bounding box center [141, 189] width 221 height 20
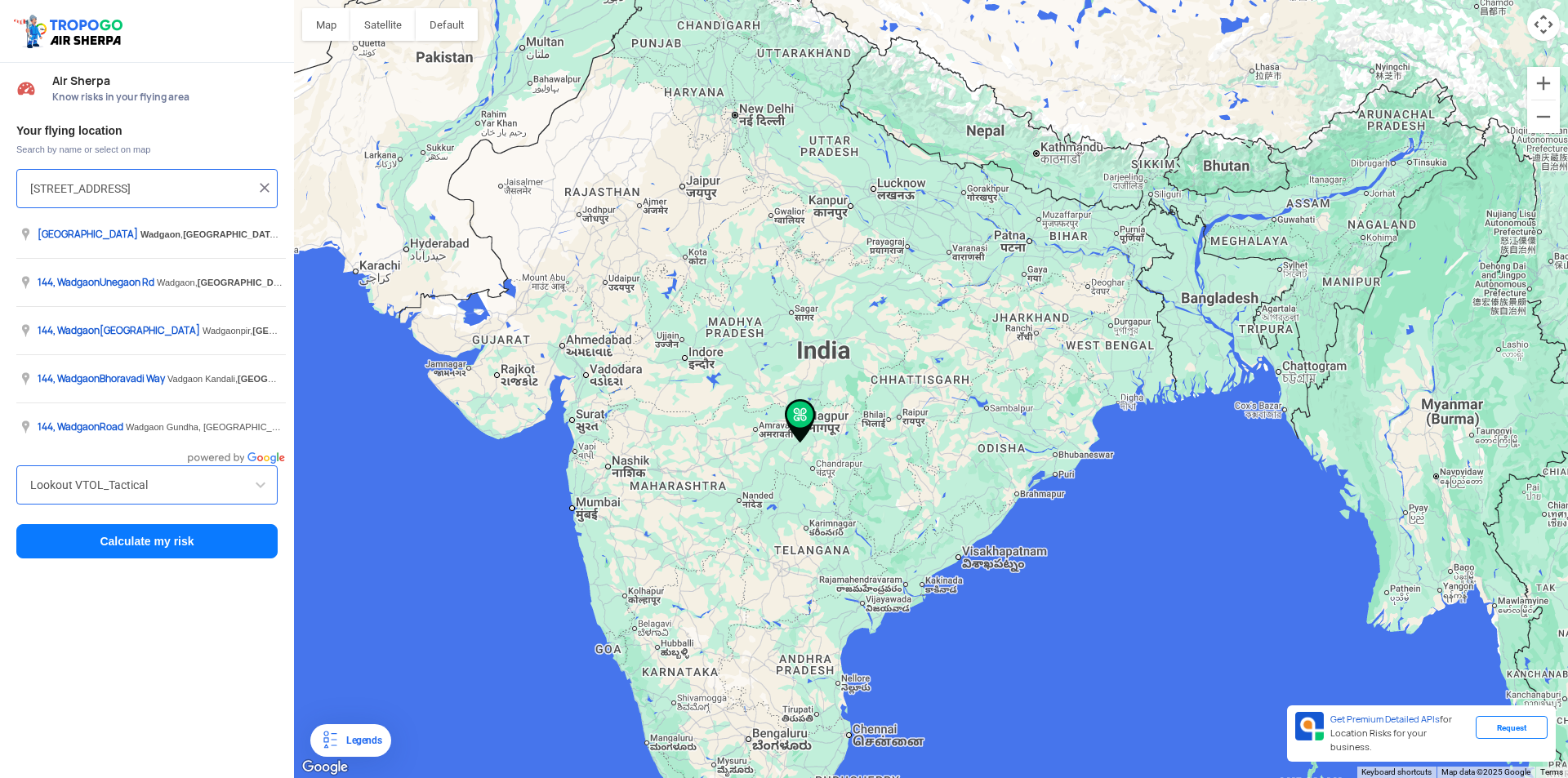
click at [265, 194] on img at bounding box center [264, 188] width 17 height 17
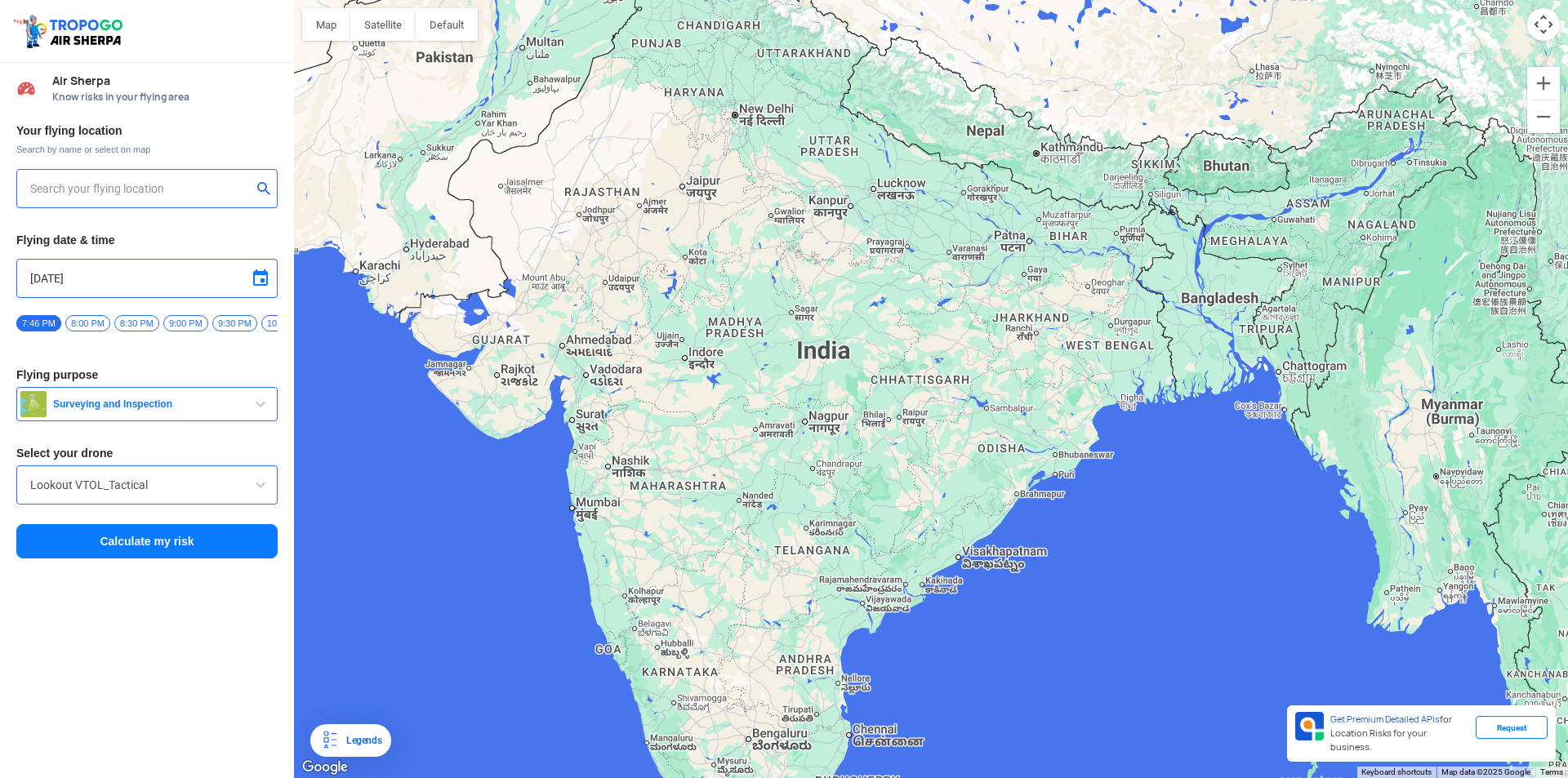
click at [152, 185] on input "text" at bounding box center [141, 189] width 221 height 20
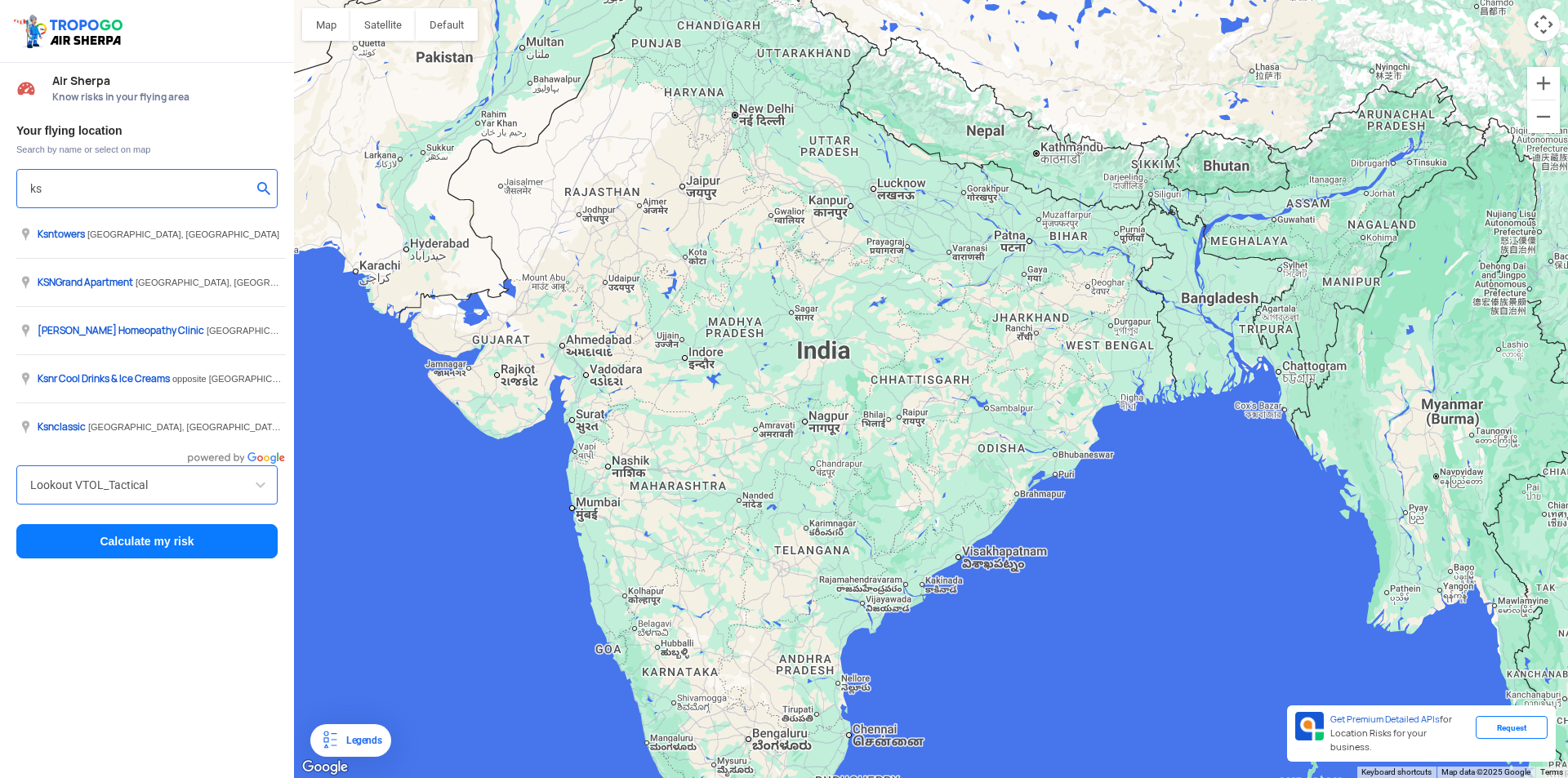
type input "k"
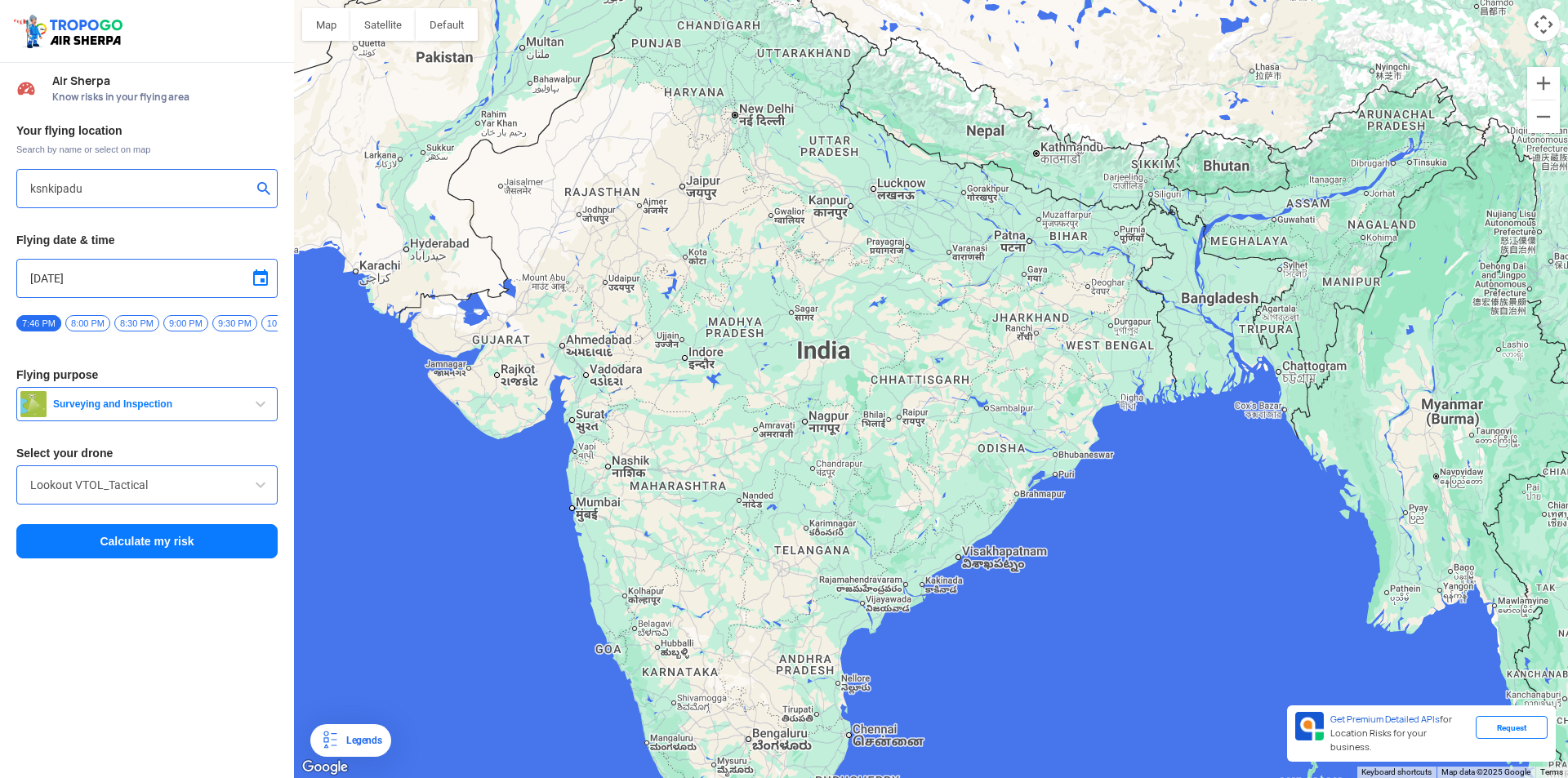
click at [152, 185] on input "ksnkipadu" at bounding box center [141, 189] width 221 height 20
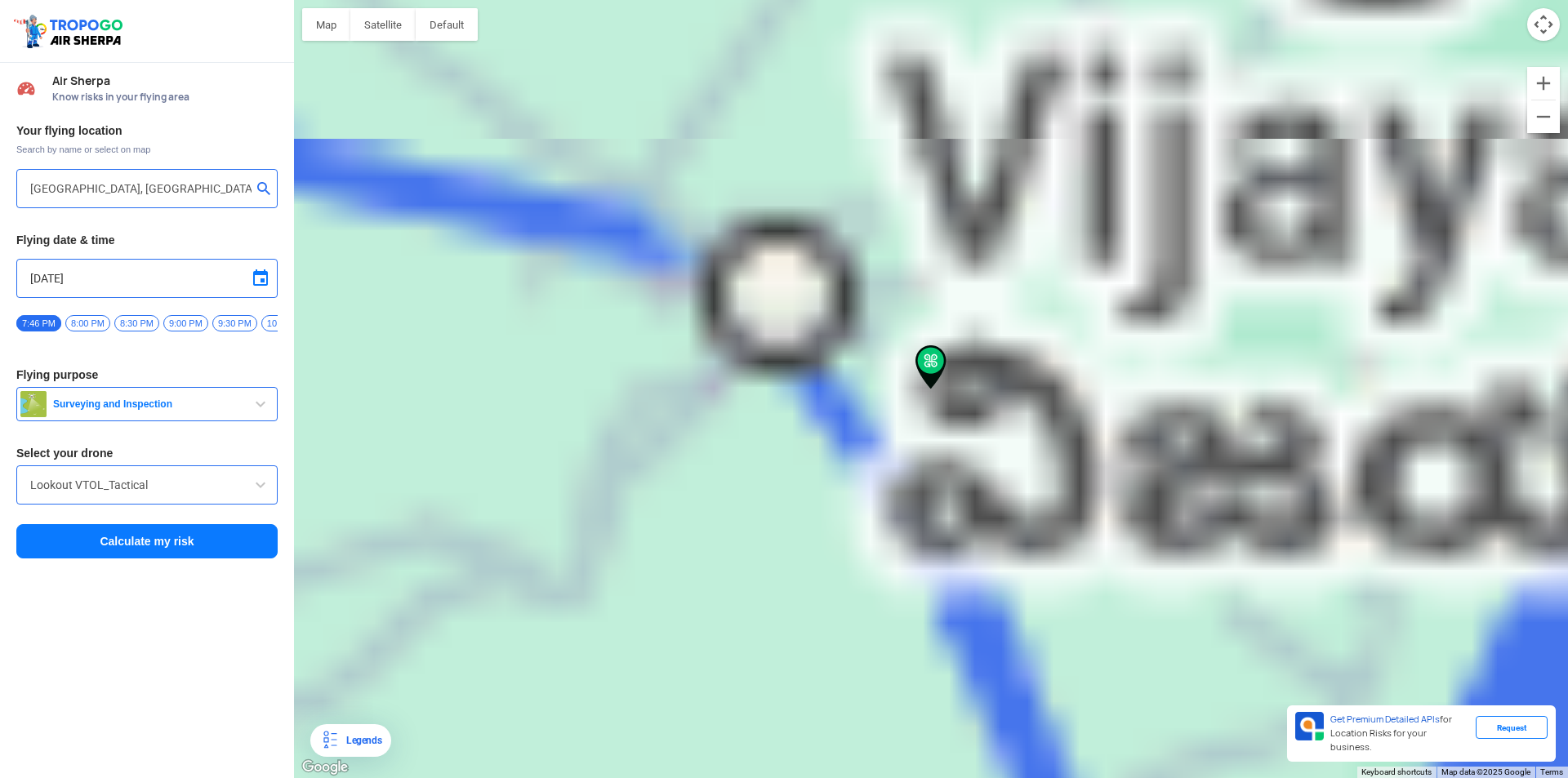
type input "[GEOGRAPHIC_DATA], [GEOGRAPHIC_DATA] 521151, [GEOGRAPHIC_DATA]"
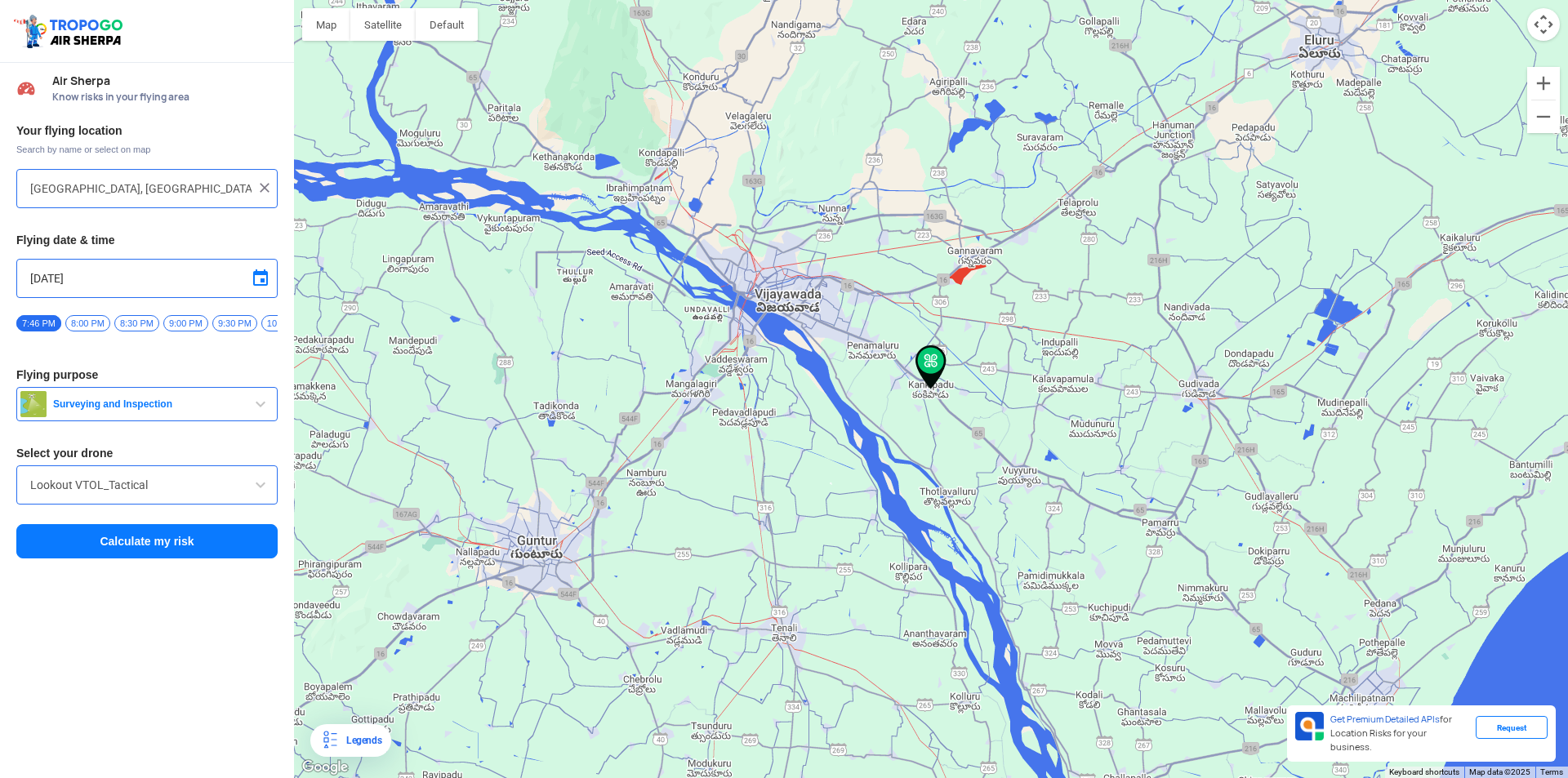
click at [213, 504] on div "Lookout VTOL_Tactical" at bounding box center [147, 485] width 261 height 40
click at [263, 495] on span at bounding box center [261, 485] width 20 height 20
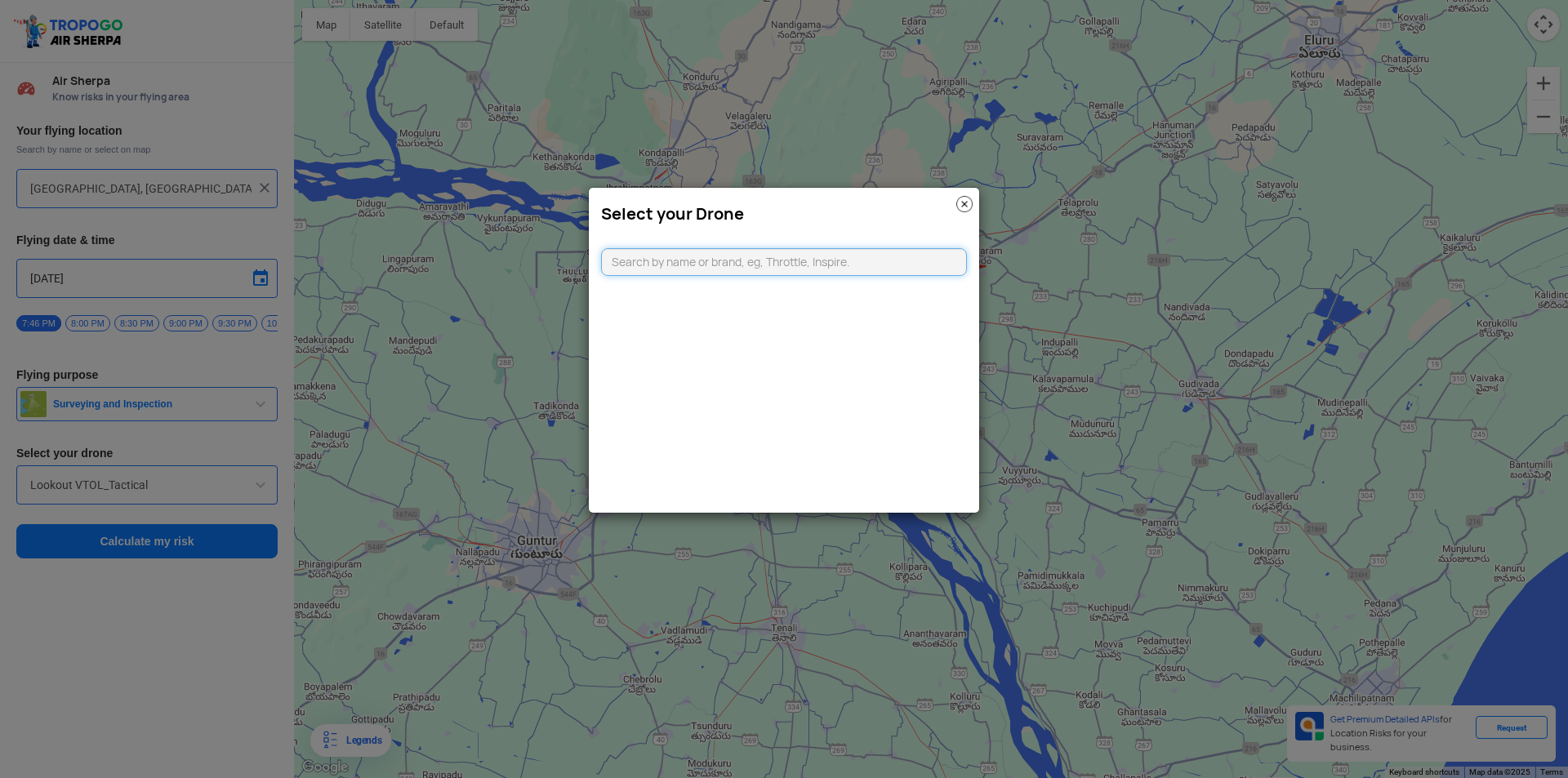
click at [645, 265] on input "text" at bounding box center [784, 262] width 366 height 28
type input "a"
type input "agri"
click at [650, 372] on li "[PERSON_NAME]" at bounding box center [784, 373] width 365 height 37
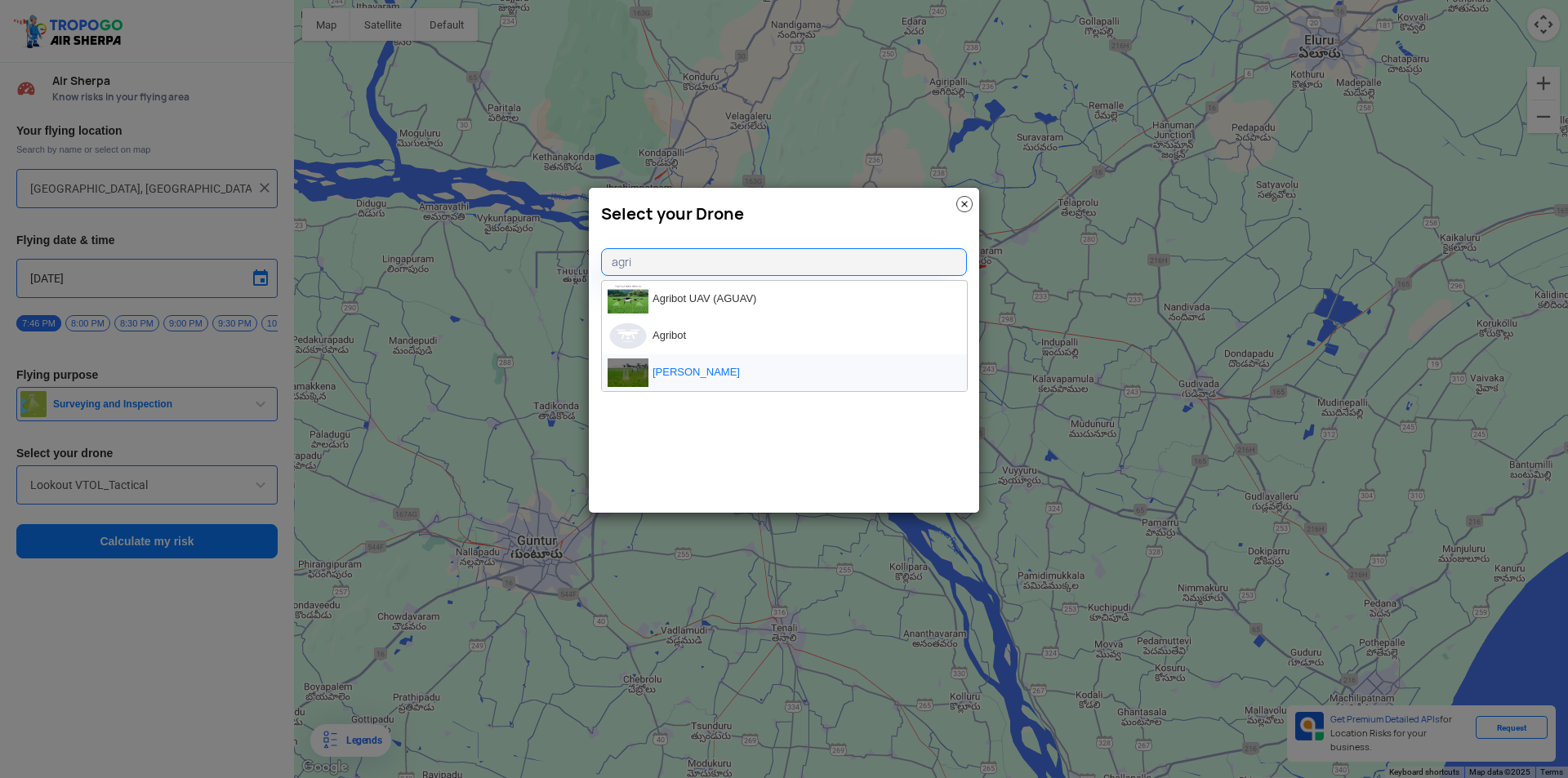
type input "[PERSON_NAME]"
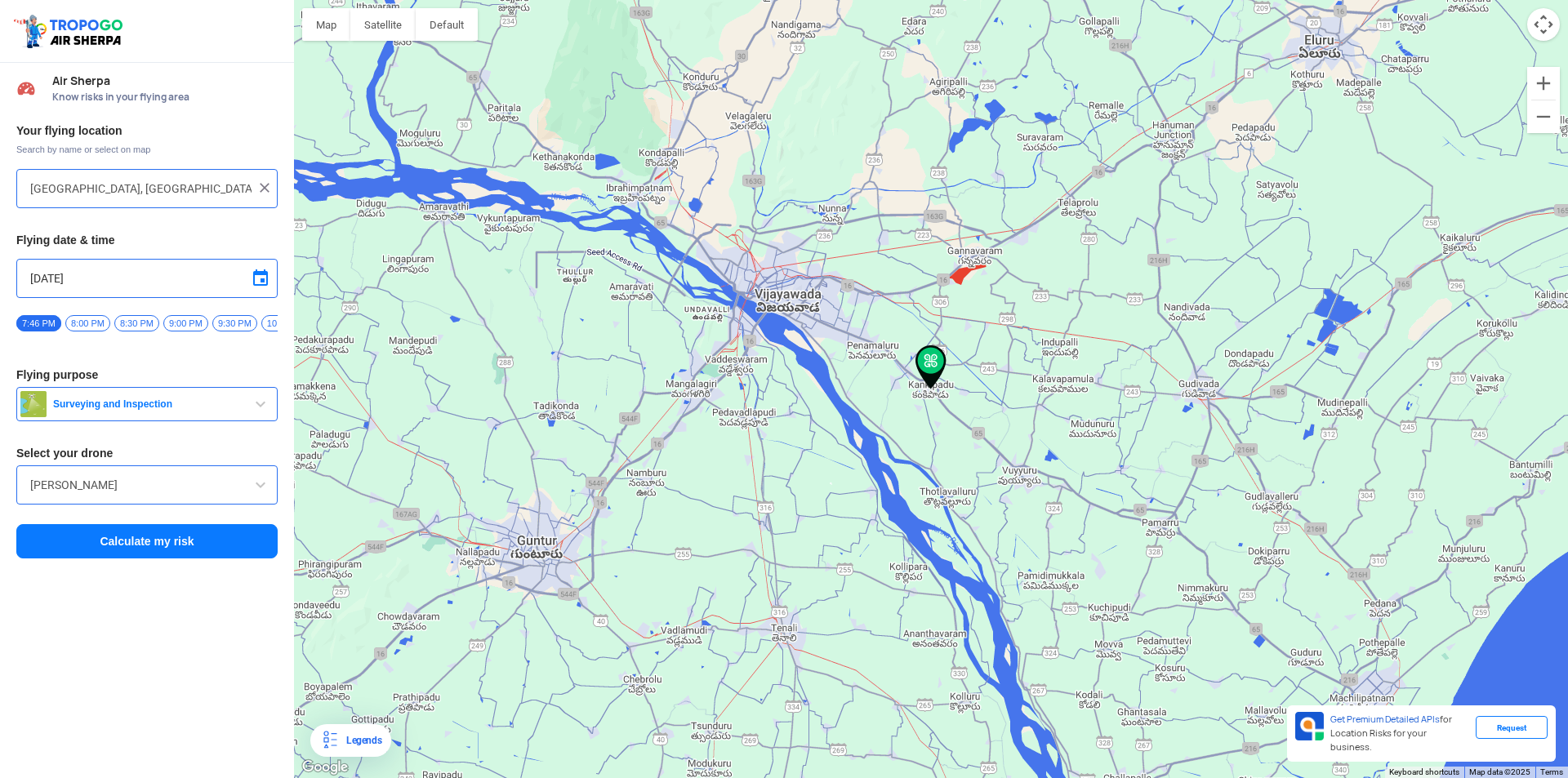
click at [143, 404] on span "Surveying and Inspection" at bounding box center [148, 403] width 205 height 13
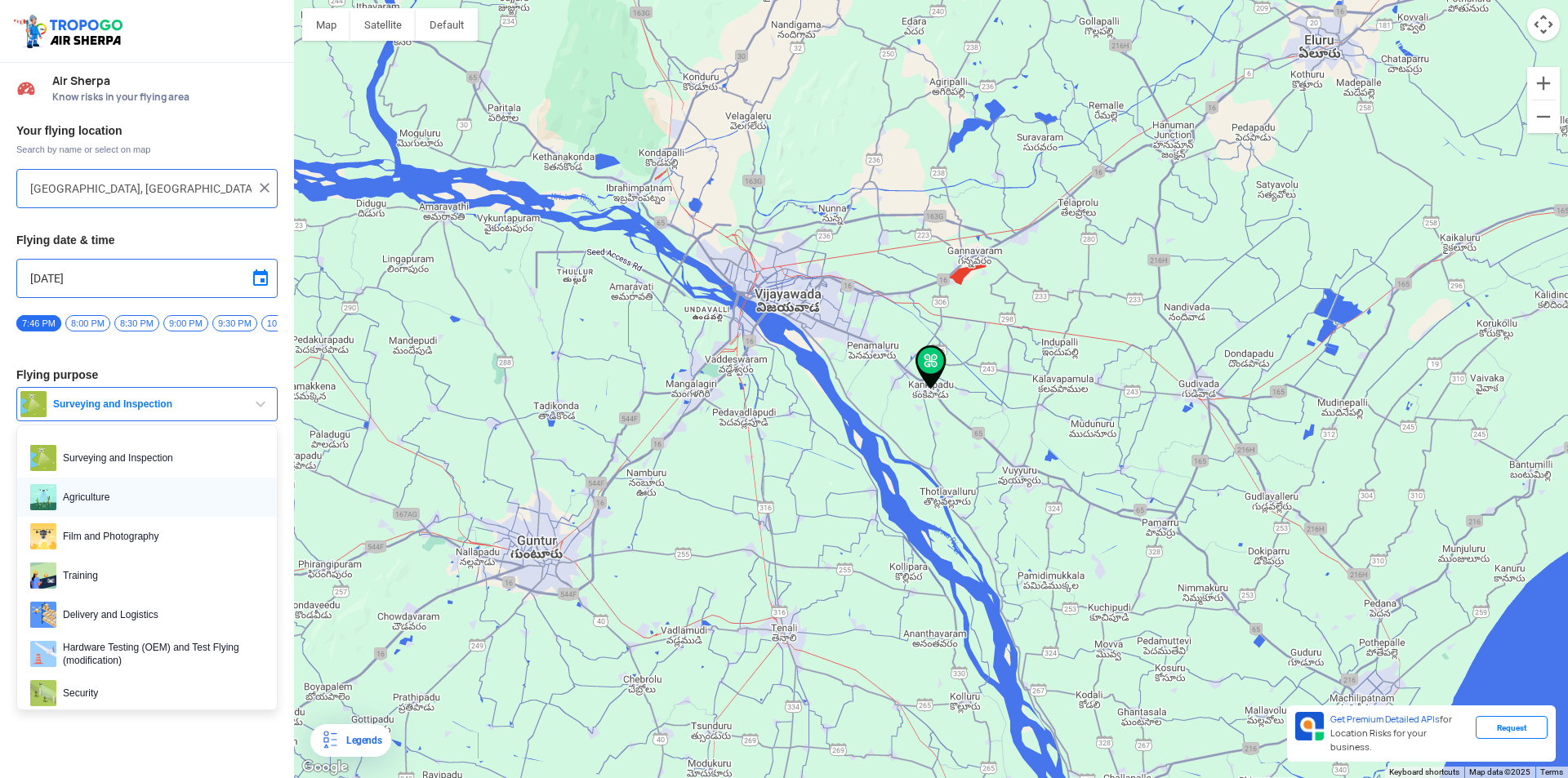
click at [134, 504] on span "Agriculture" at bounding box center [160, 497] width 208 height 26
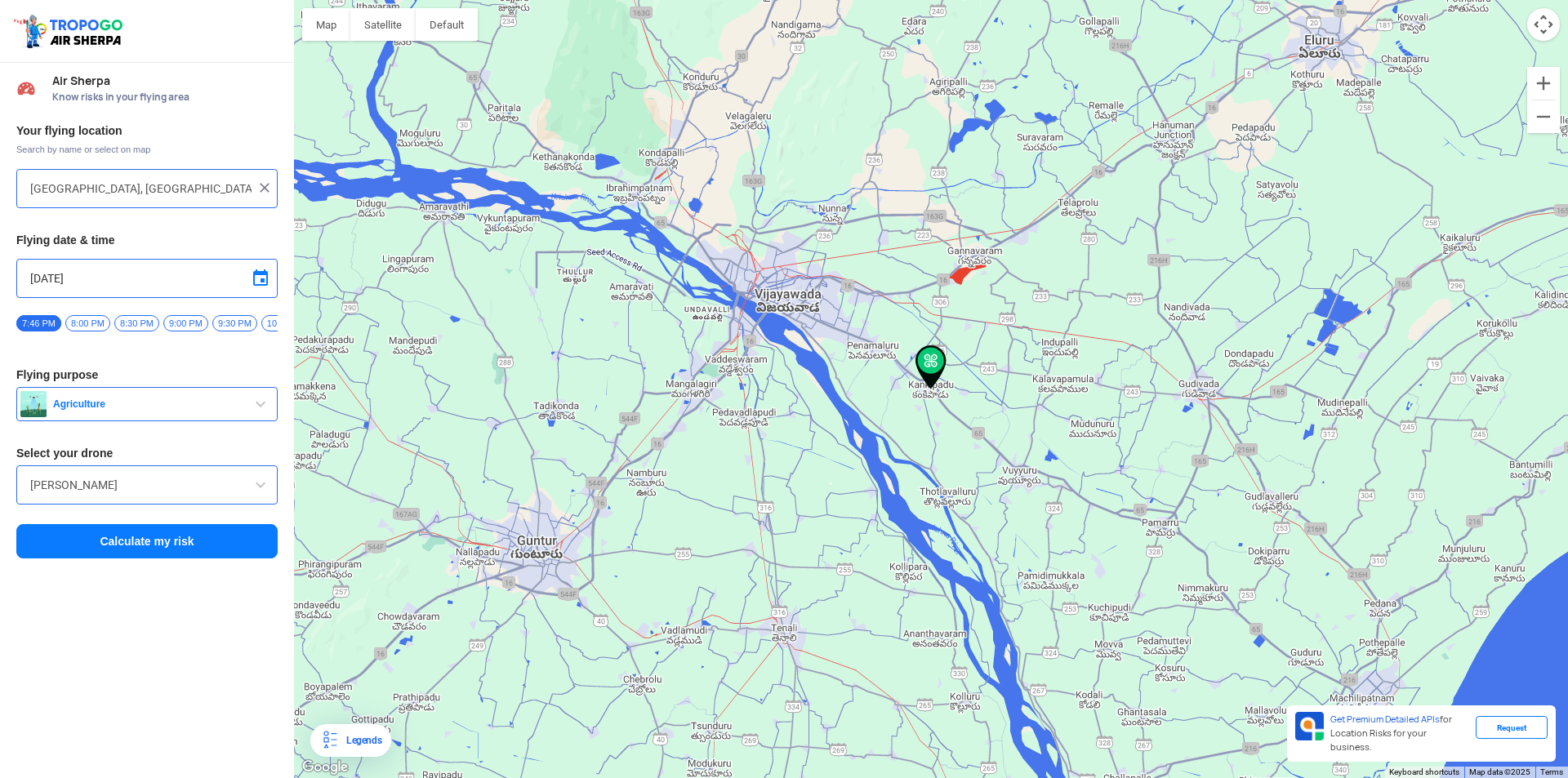
click at [131, 548] on button "Calculate my risk" at bounding box center [147, 541] width 261 height 35
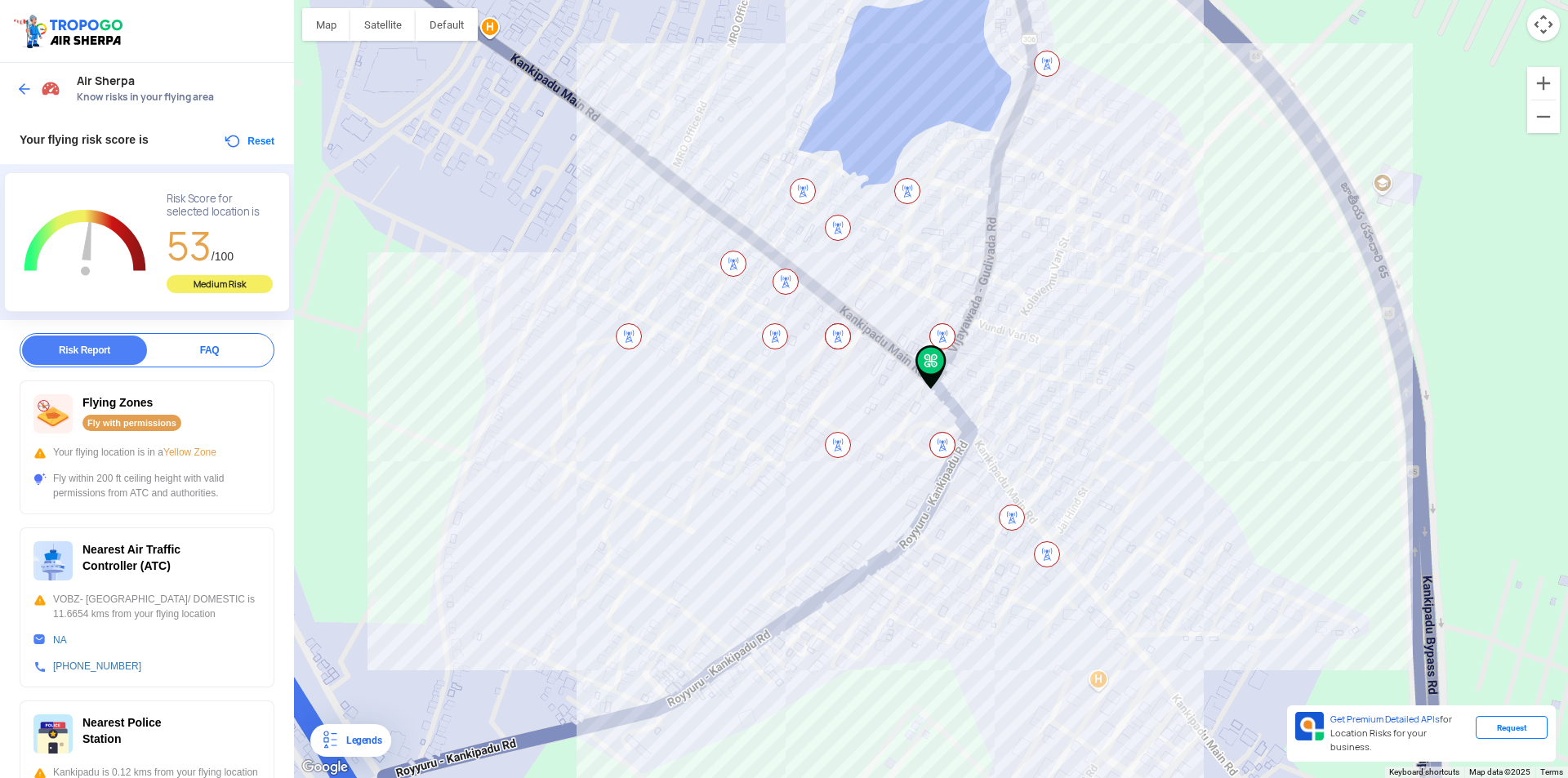
click at [840, 333] on img at bounding box center [837, 336] width 26 height 26
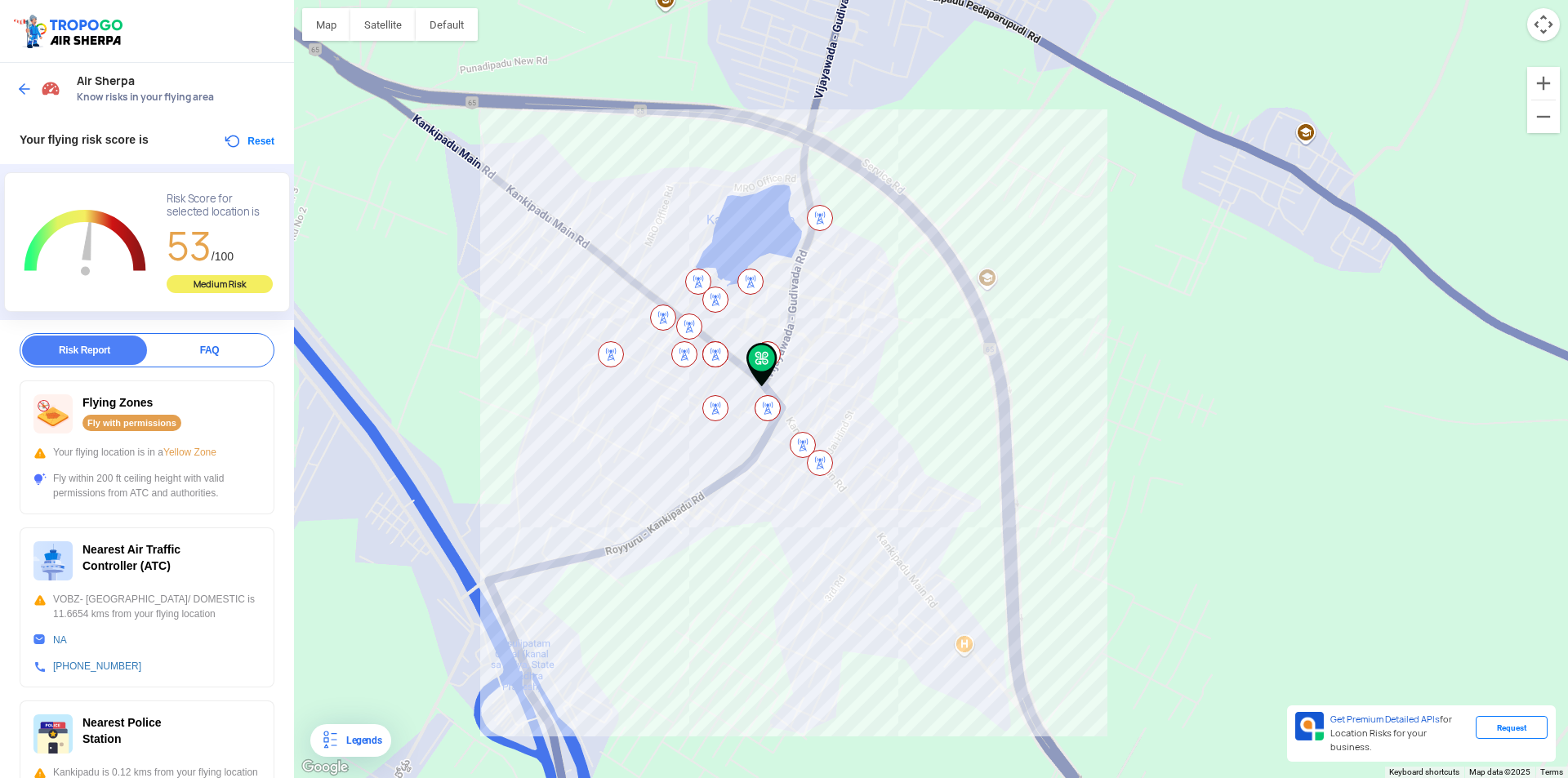
click at [227, 338] on div "FAQ" at bounding box center [210, 351] width 125 height 30
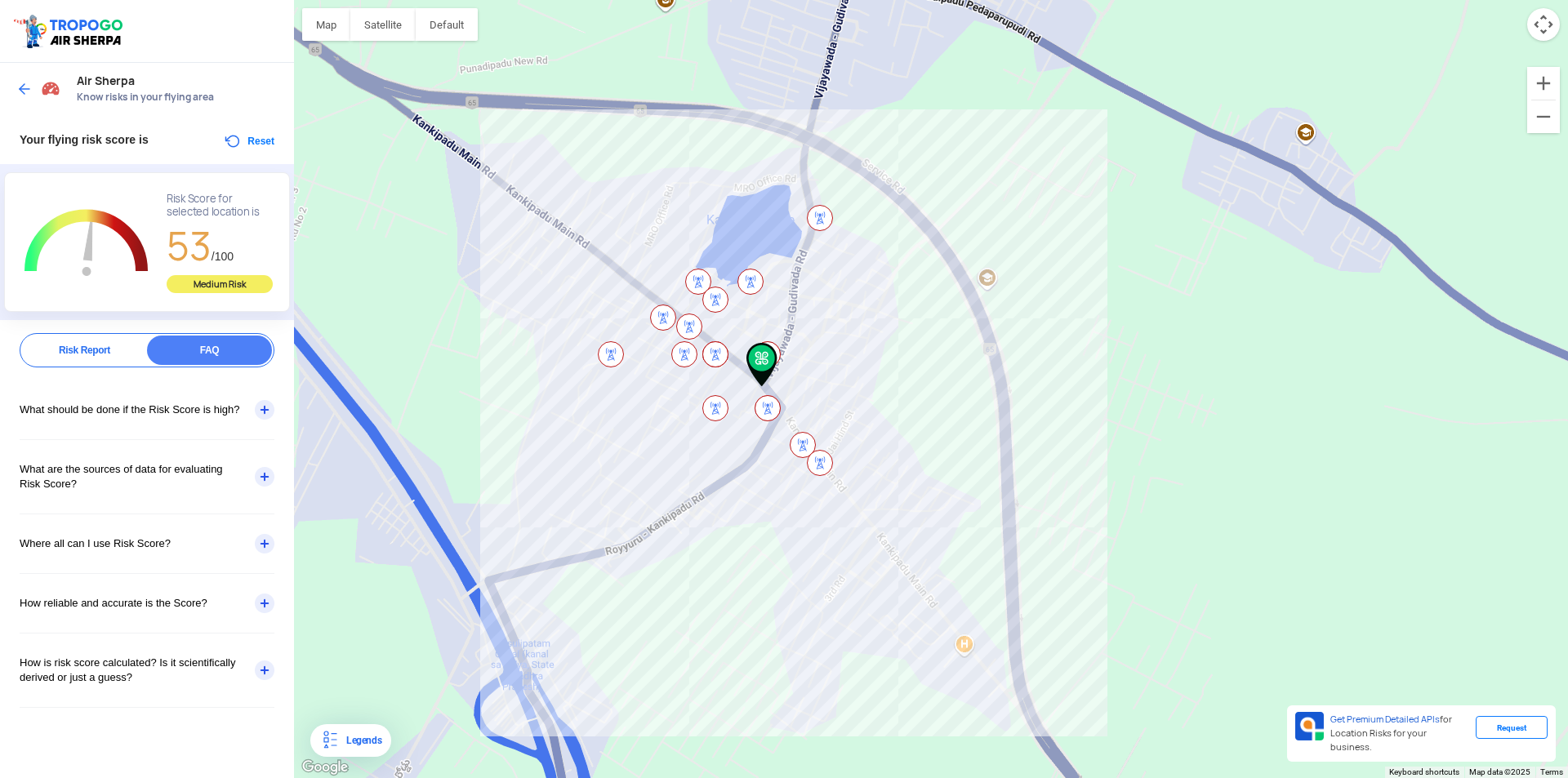
click at [270, 410] on div "What should be done if the Risk Score is high?" at bounding box center [147, 409] width 255 height 58
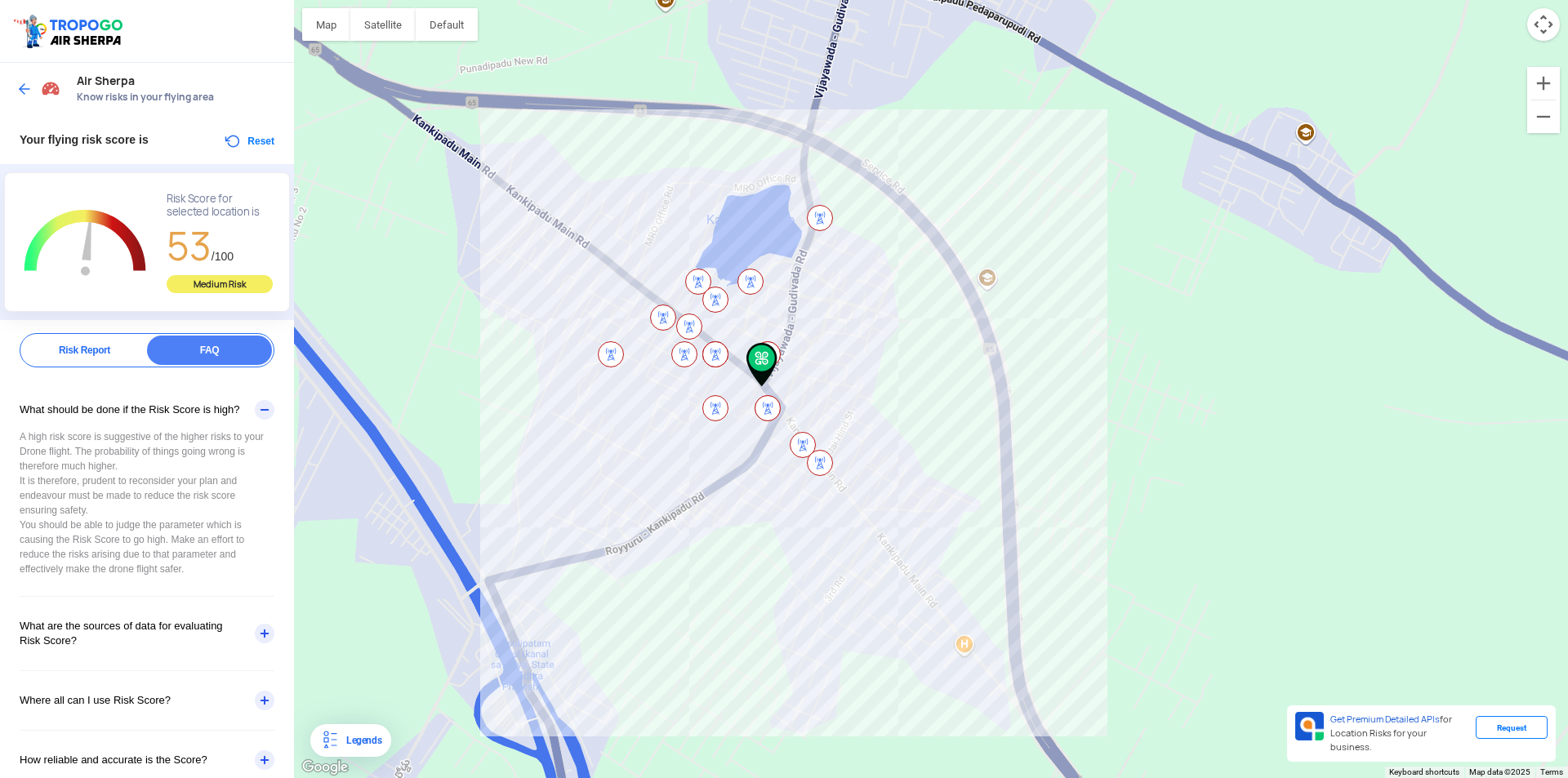
click at [273, 405] on div "Report FAQ Risk Report FAQ What should be done if the Risk Score is high? A hig…" at bounding box center [146, 605] width 294 height 545
click at [257, 414] on div "What should be done if the Risk Score is high?" at bounding box center [147, 409] width 255 height 58
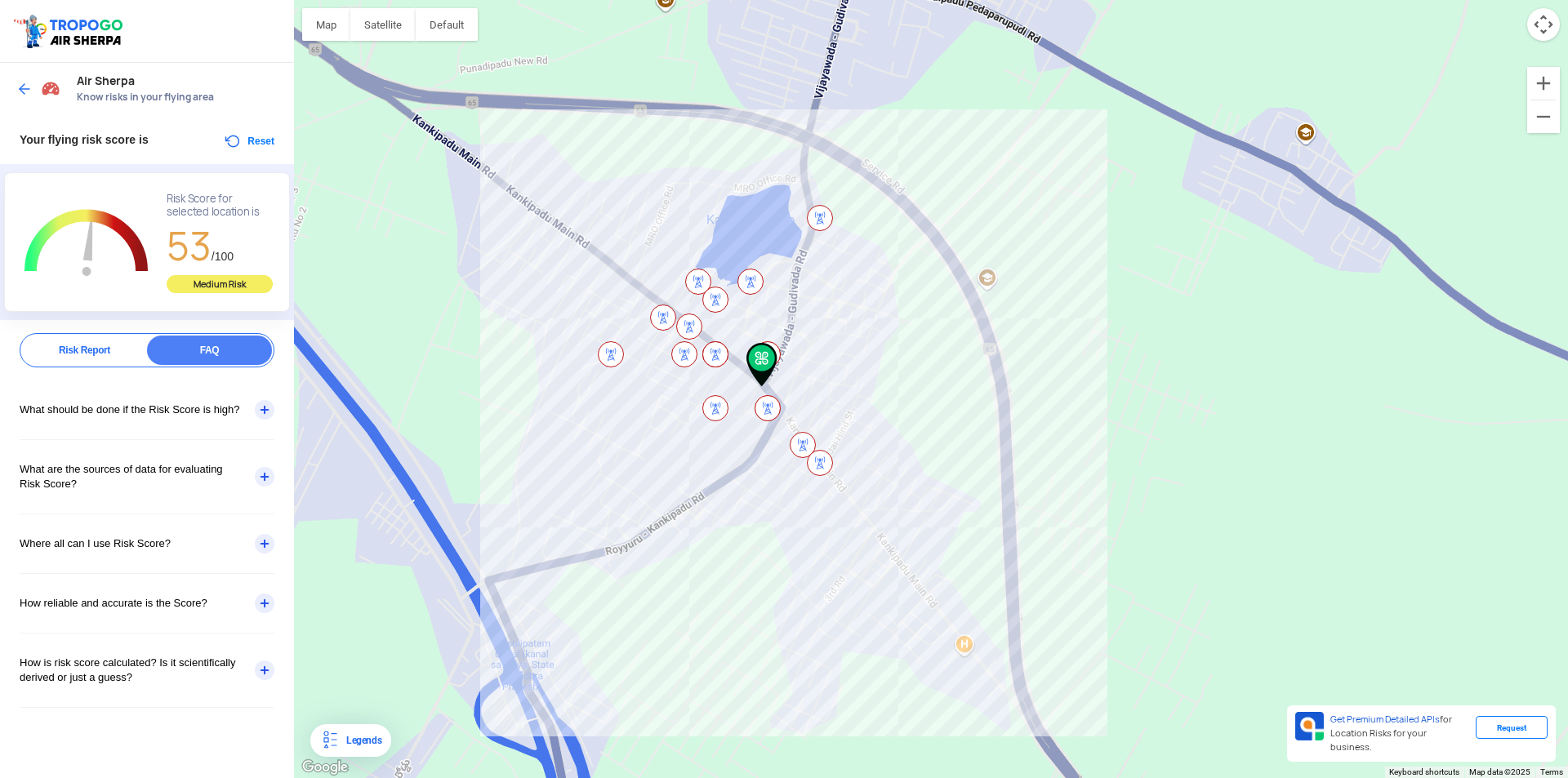
click at [22, 77] on div at bounding box center [41, 89] width 48 height 30
click at [212, 284] on div "Medium Risk" at bounding box center [219, 284] width 106 height 18
click at [115, 337] on div "Risk Report" at bounding box center [84, 351] width 125 height 30
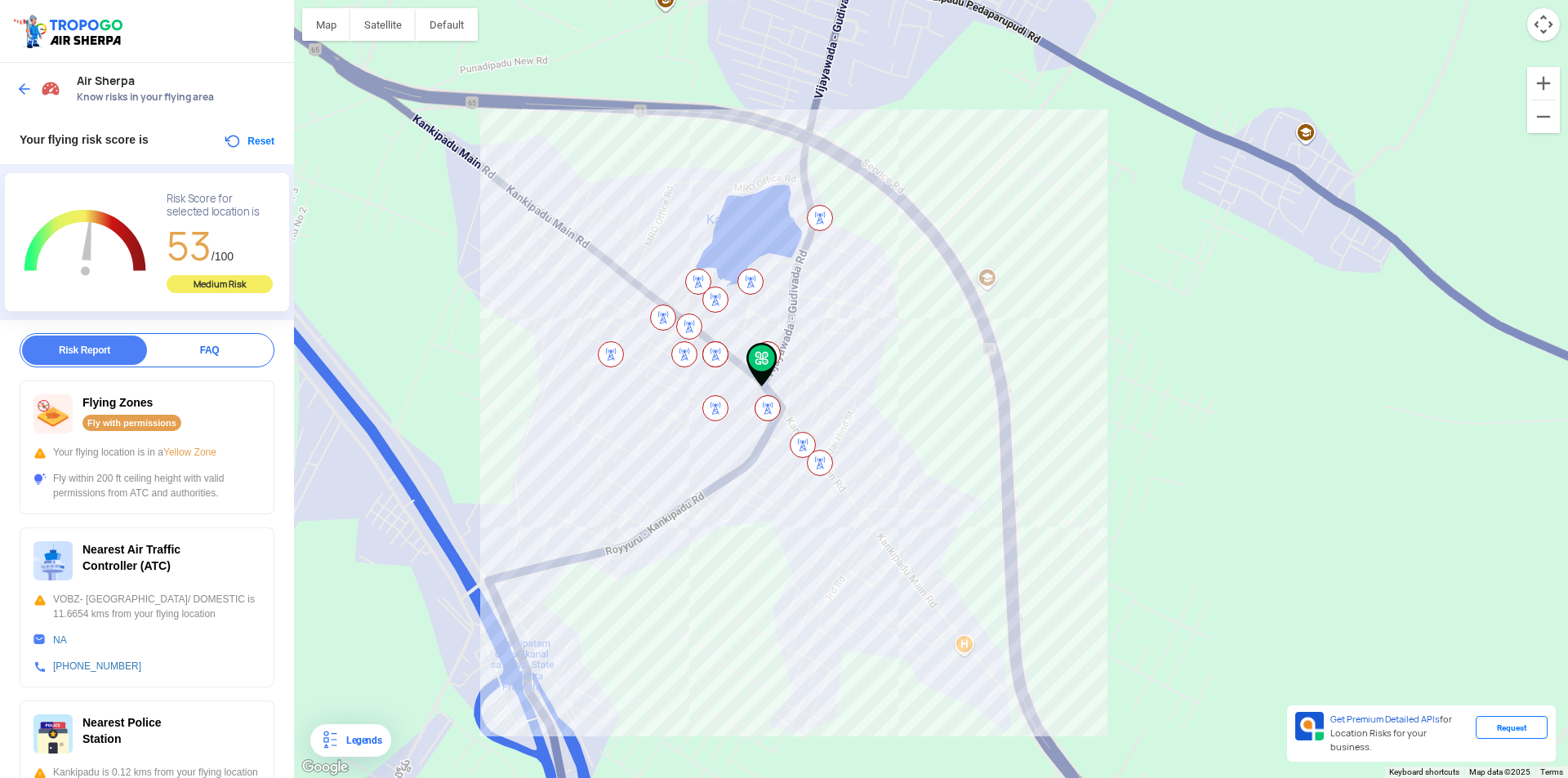
click at [264, 145] on button "Reset" at bounding box center [249, 141] width 51 height 20
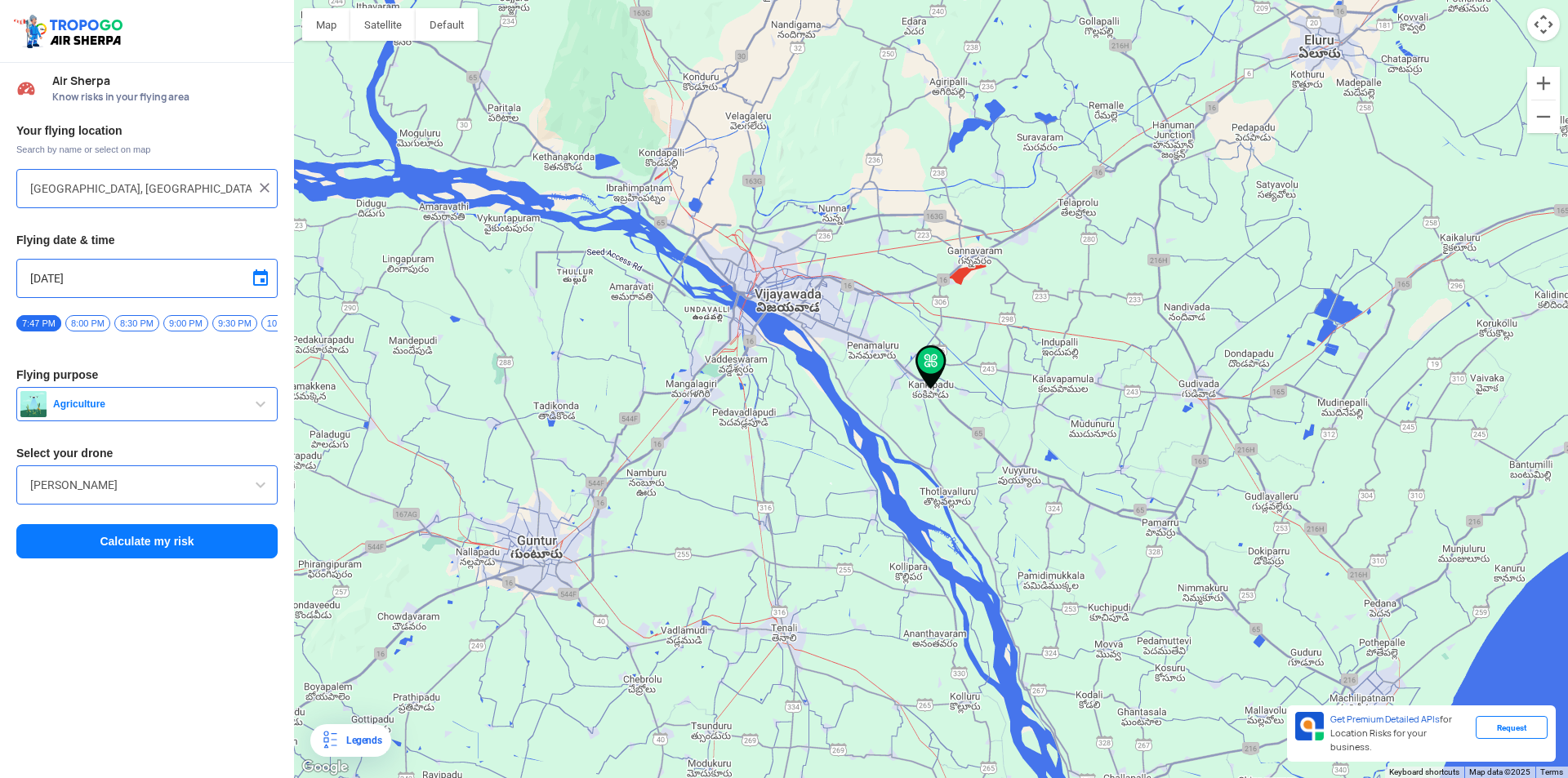
drag, startPoint x: 998, startPoint y: 385, endPoint x: 921, endPoint y: 426, distance: 87.2
click at [938, 421] on div at bounding box center [930, 389] width 1274 height 778
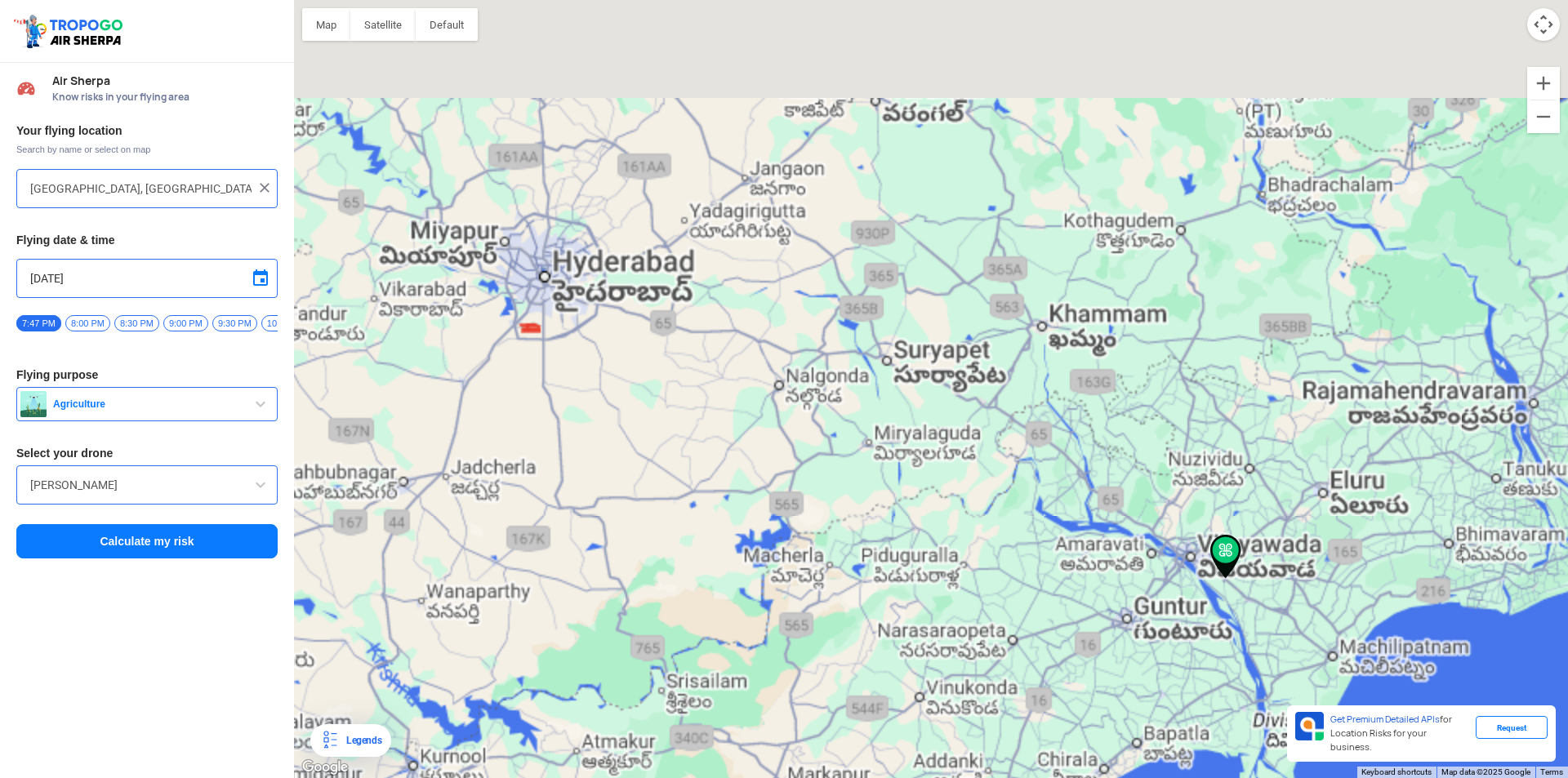
drag, startPoint x: 482, startPoint y: 163, endPoint x: 537, endPoint y: 387, distance: 230.7
click at [537, 387] on div at bounding box center [930, 389] width 1274 height 778
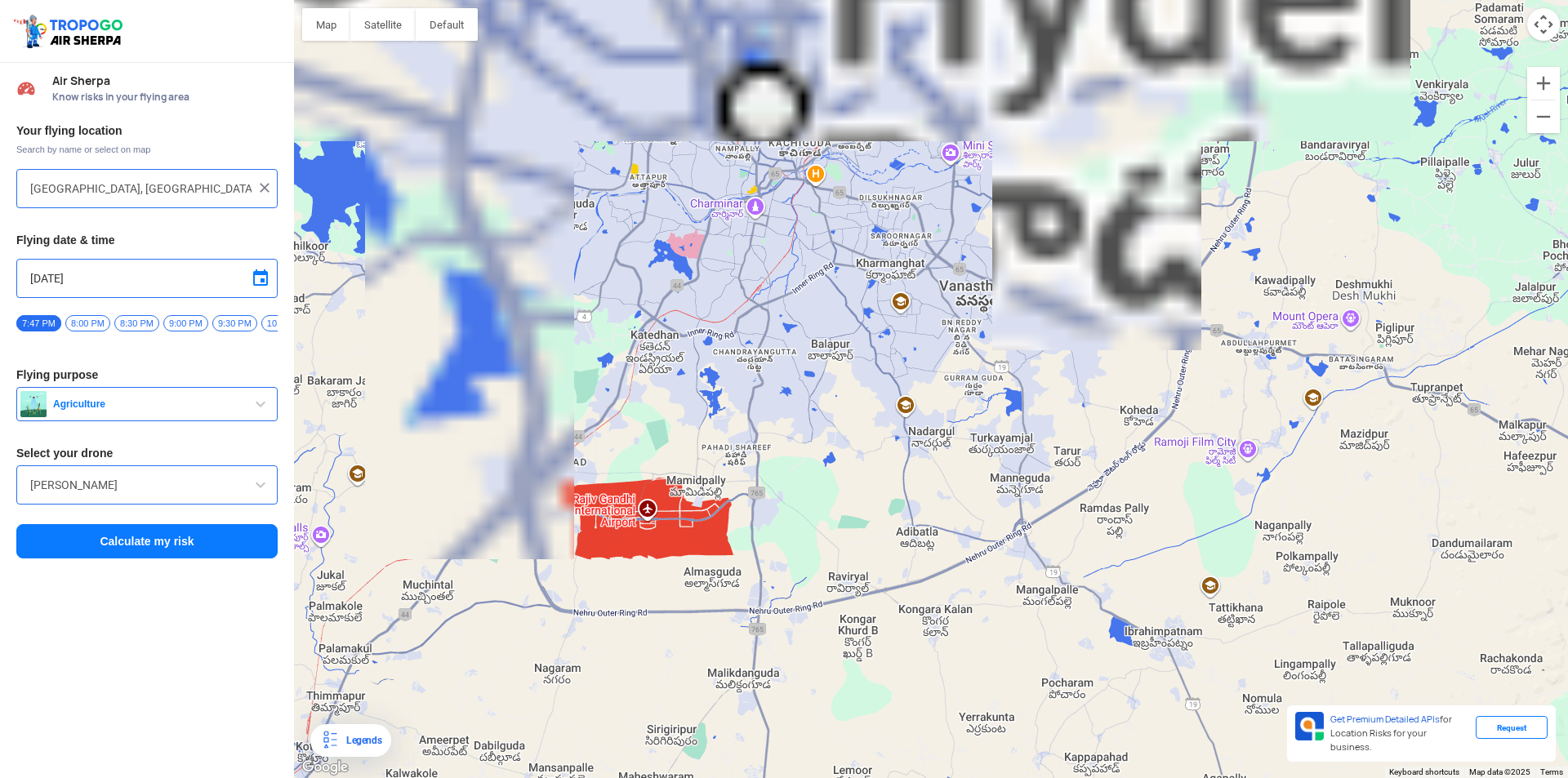
click at [659, 546] on div at bounding box center [930, 389] width 1274 height 778
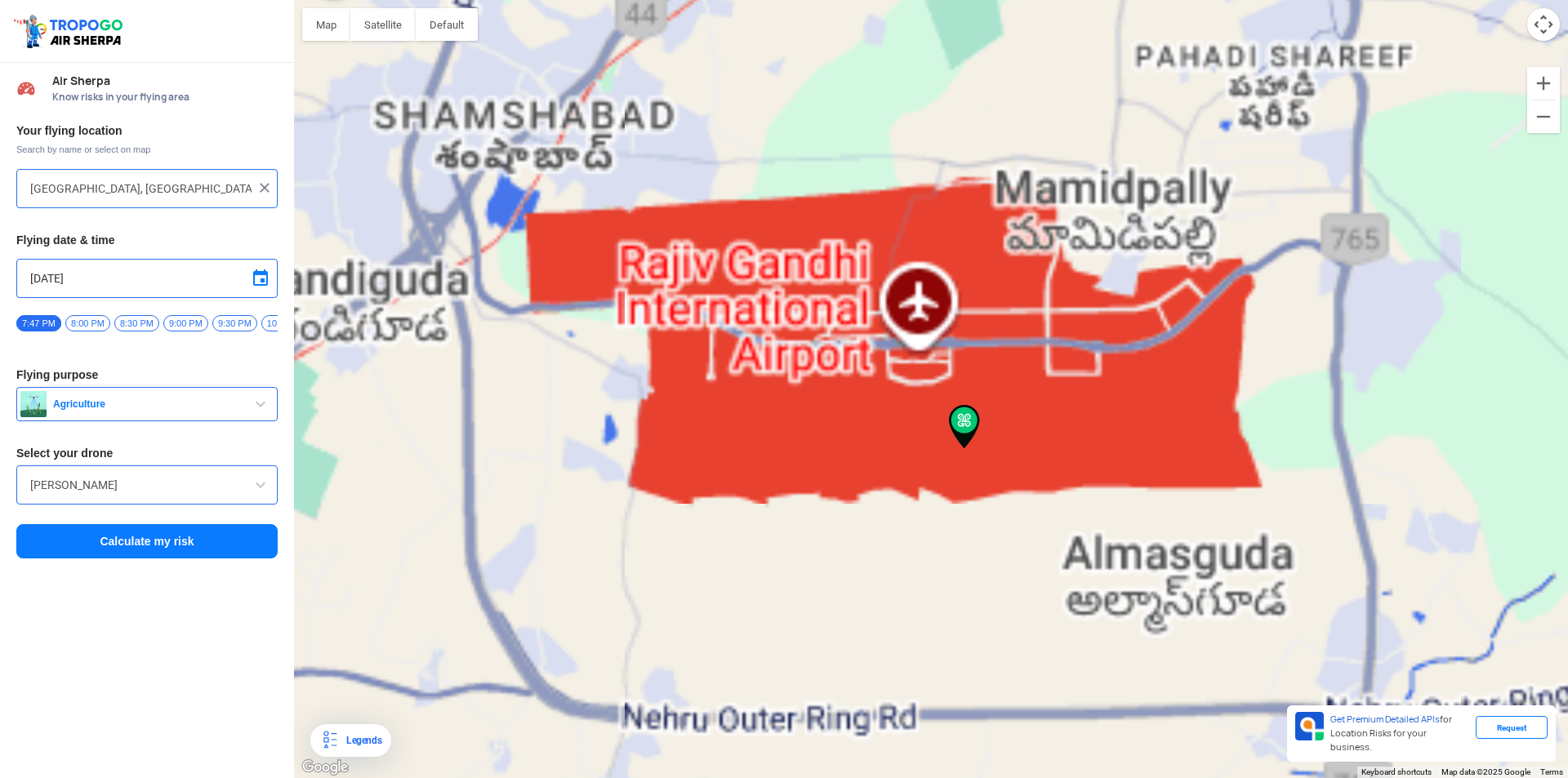
drag, startPoint x: 890, startPoint y: 357, endPoint x: 787, endPoint y: 636, distance: 297.4
click at [787, 636] on div at bounding box center [930, 389] width 1274 height 778
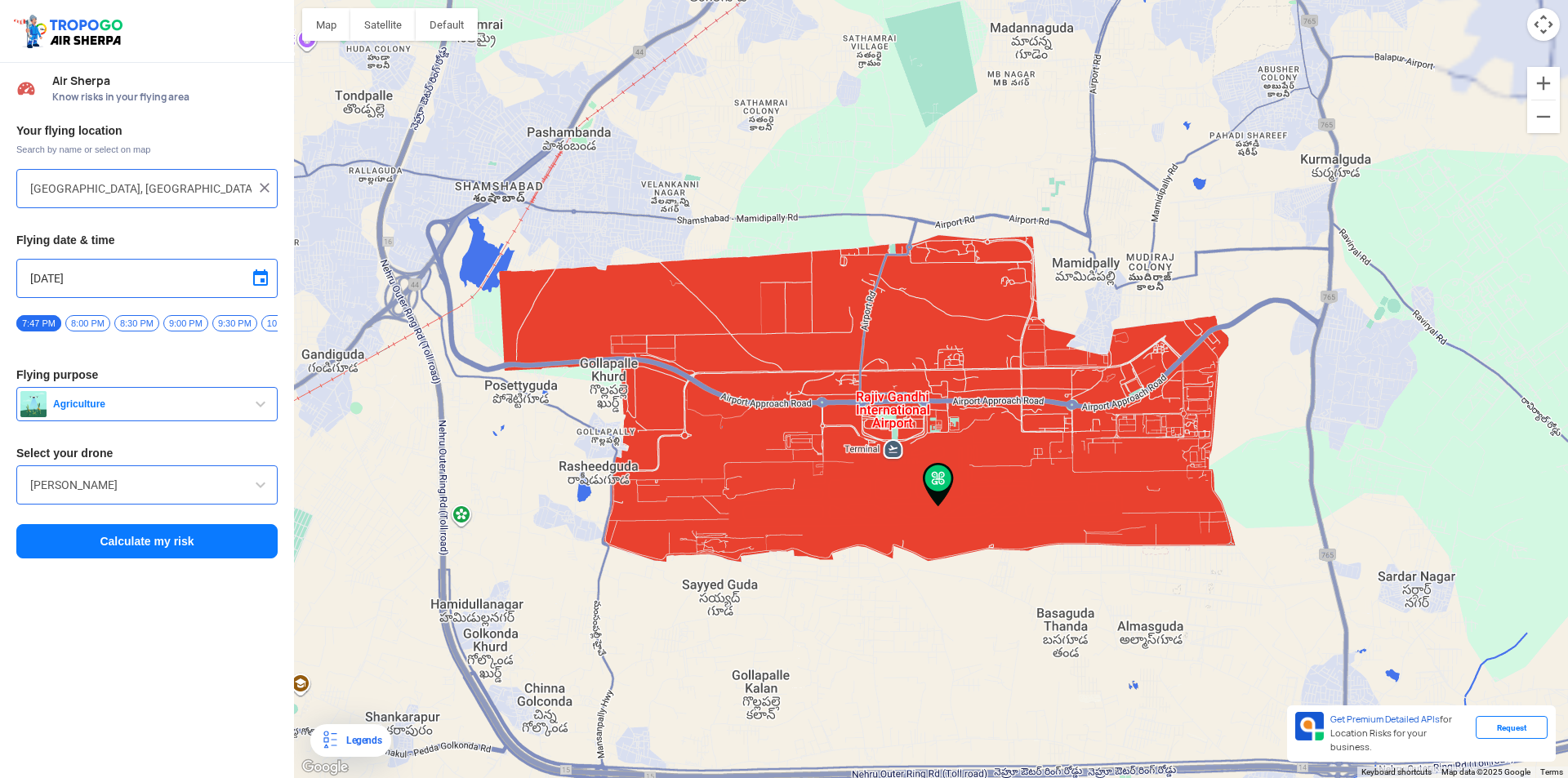
click at [871, 424] on div at bounding box center [930, 389] width 1274 height 778
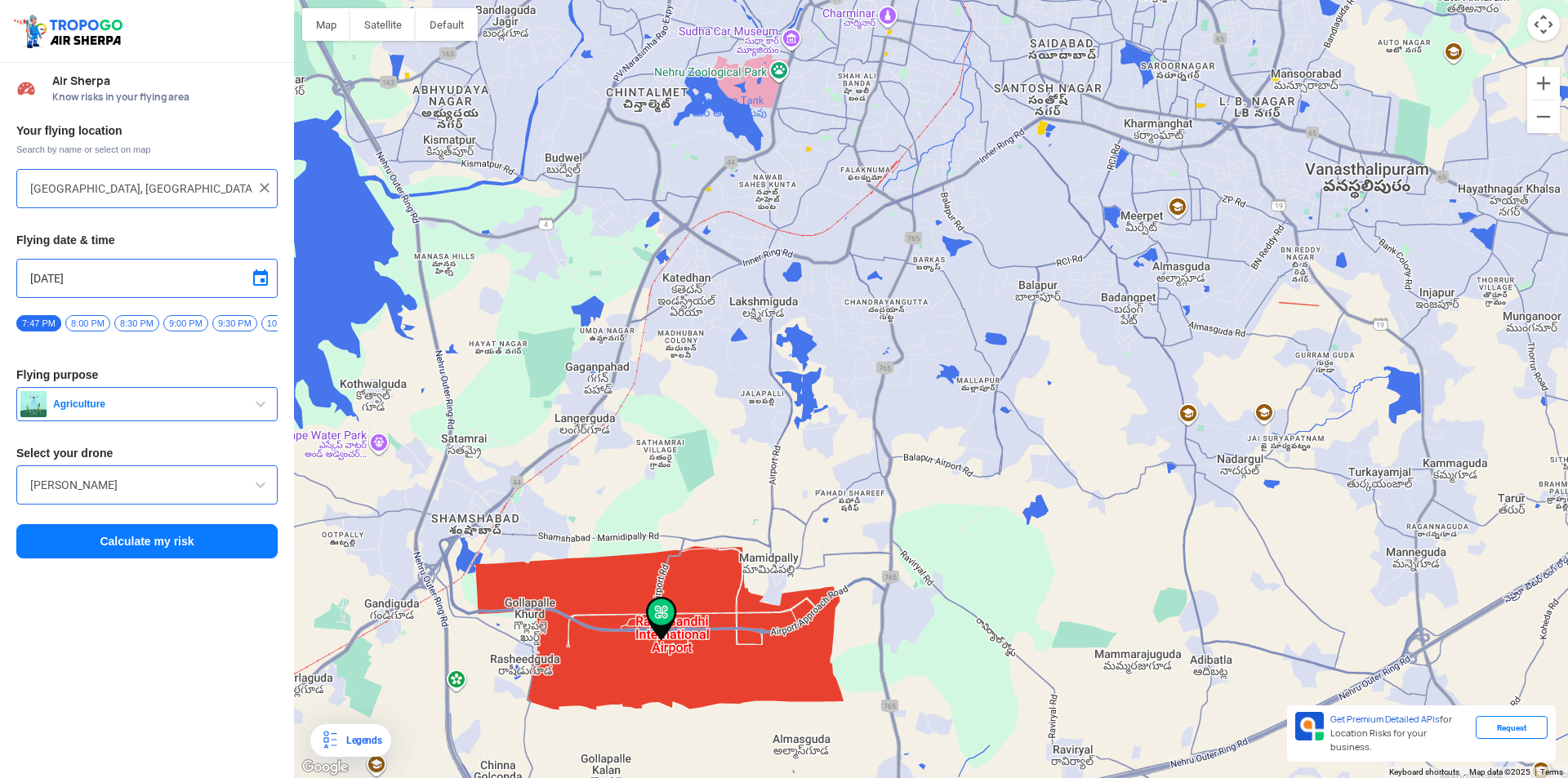
drag, startPoint x: 866, startPoint y: 178, endPoint x: 637, endPoint y: 411, distance: 326.7
click at [637, 411] on div at bounding box center [930, 389] width 1274 height 778
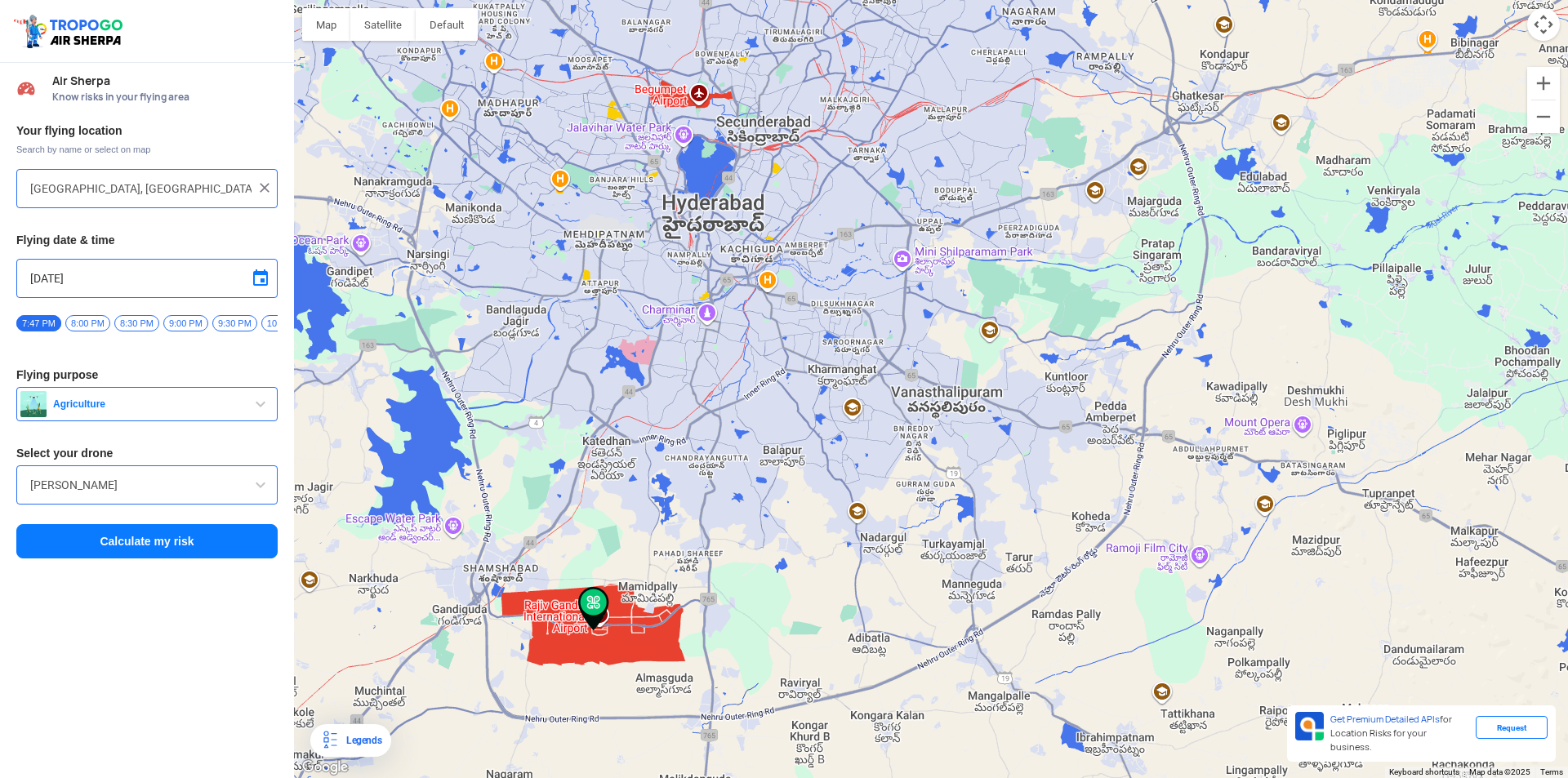
drag, startPoint x: 785, startPoint y: 246, endPoint x: 731, endPoint y: 349, distance: 116.3
click at [731, 349] on div at bounding box center [930, 389] width 1274 height 778
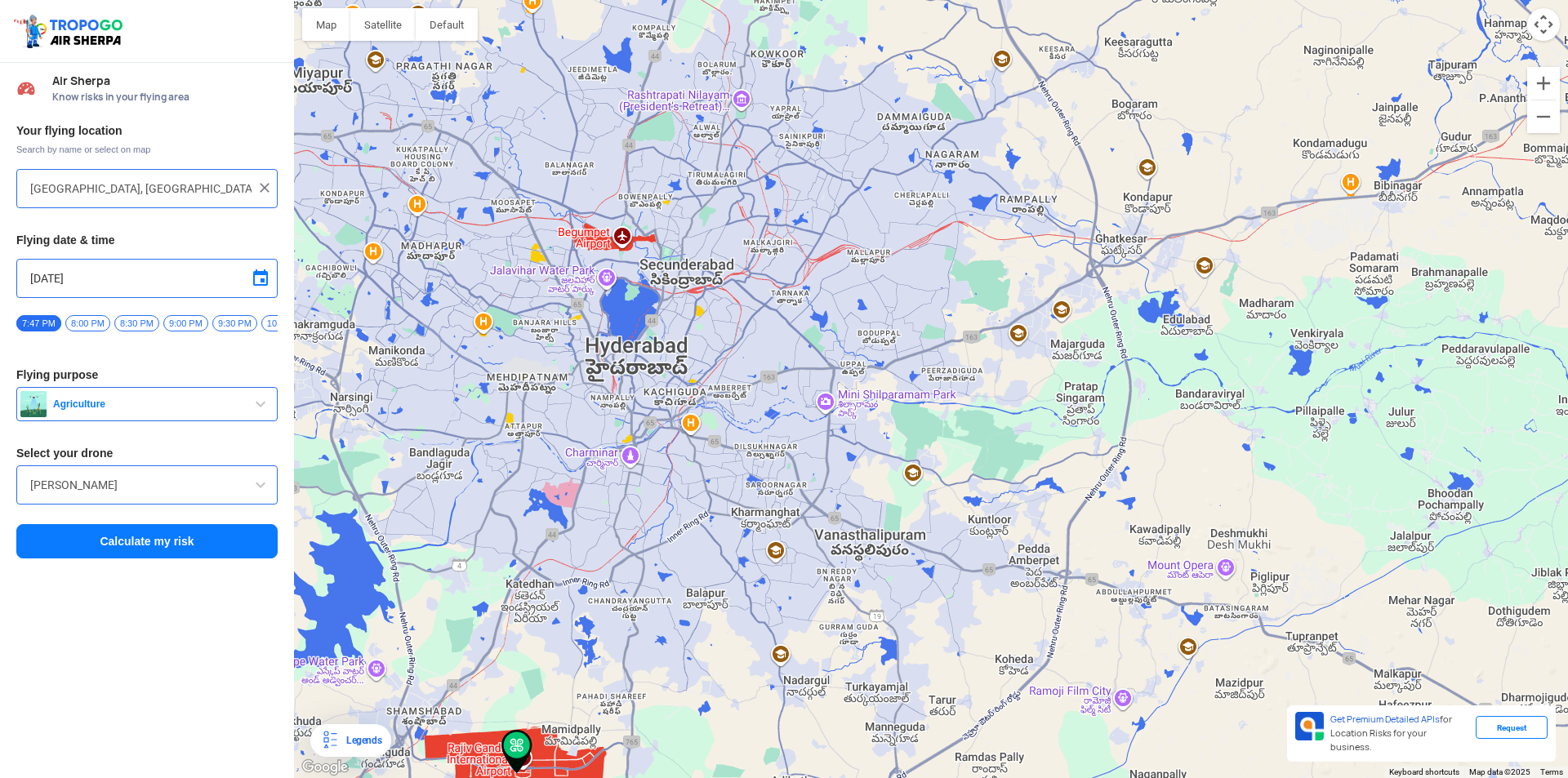
drag, startPoint x: 746, startPoint y: 187, endPoint x: 674, endPoint y: 313, distance: 145.1
click at [674, 313] on div at bounding box center [930, 389] width 1274 height 778
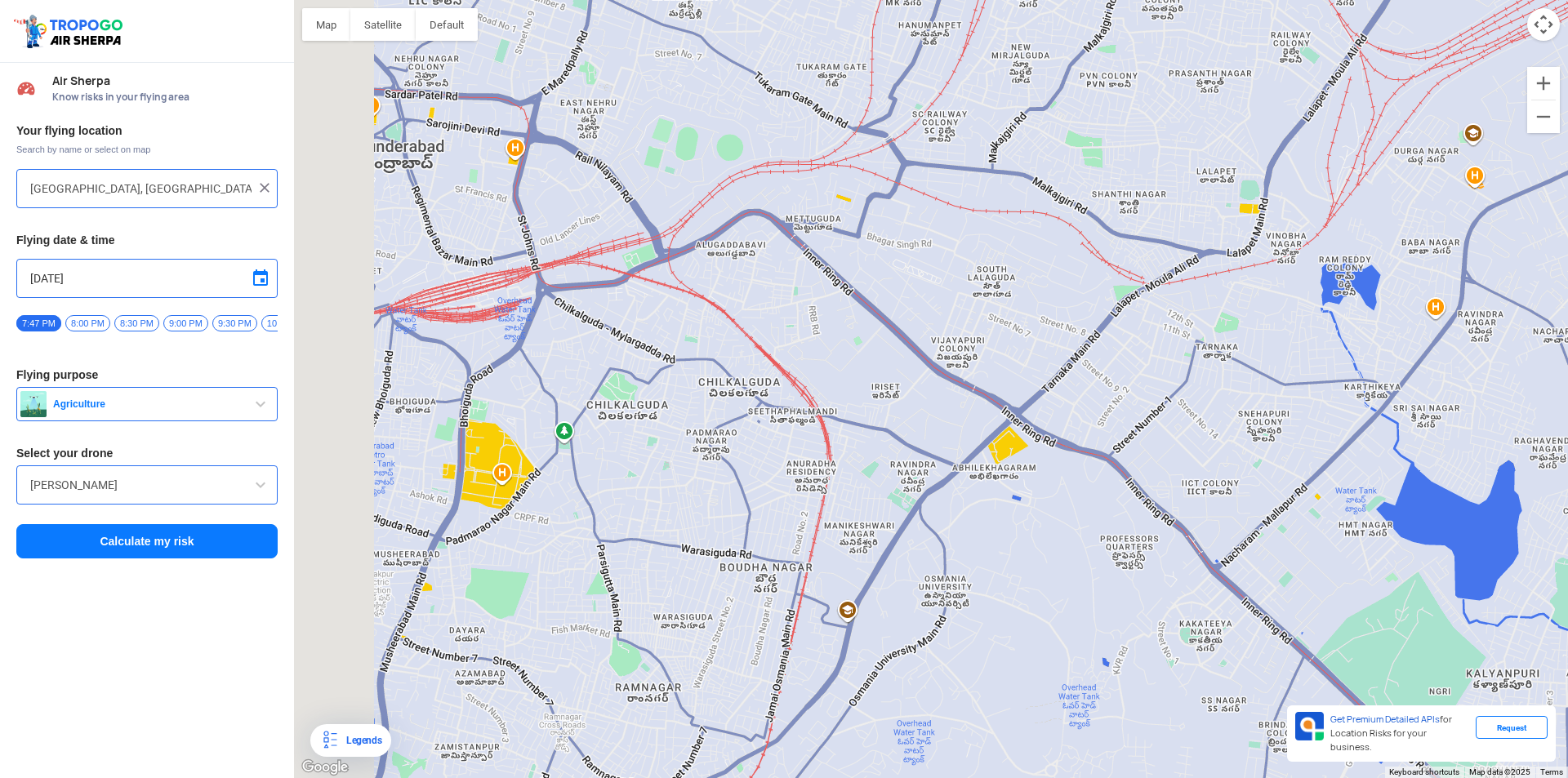
drag, startPoint x: 464, startPoint y: 327, endPoint x: 642, endPoint y: 344, distance: 178.8
click at [642, 344] on div at bounding box center [930, 389] width 1274 height 778
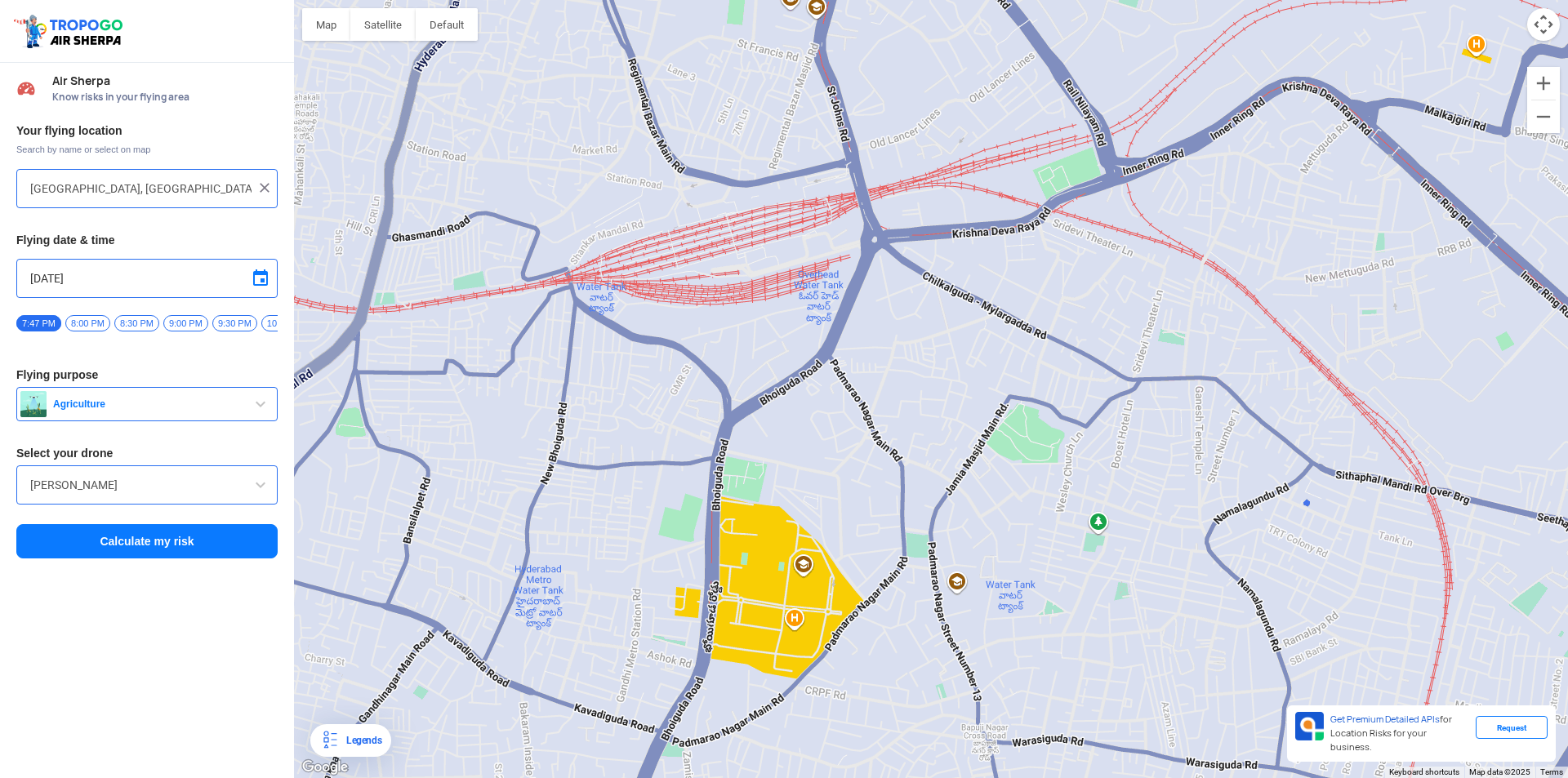
drag, startPoint x: 815, startPoint y: 357, endPoint x: 748, endPoint y: 382, distance: 71.5
click at [758, 378] on div at bounding box center [930, 389] width 1274 height 778
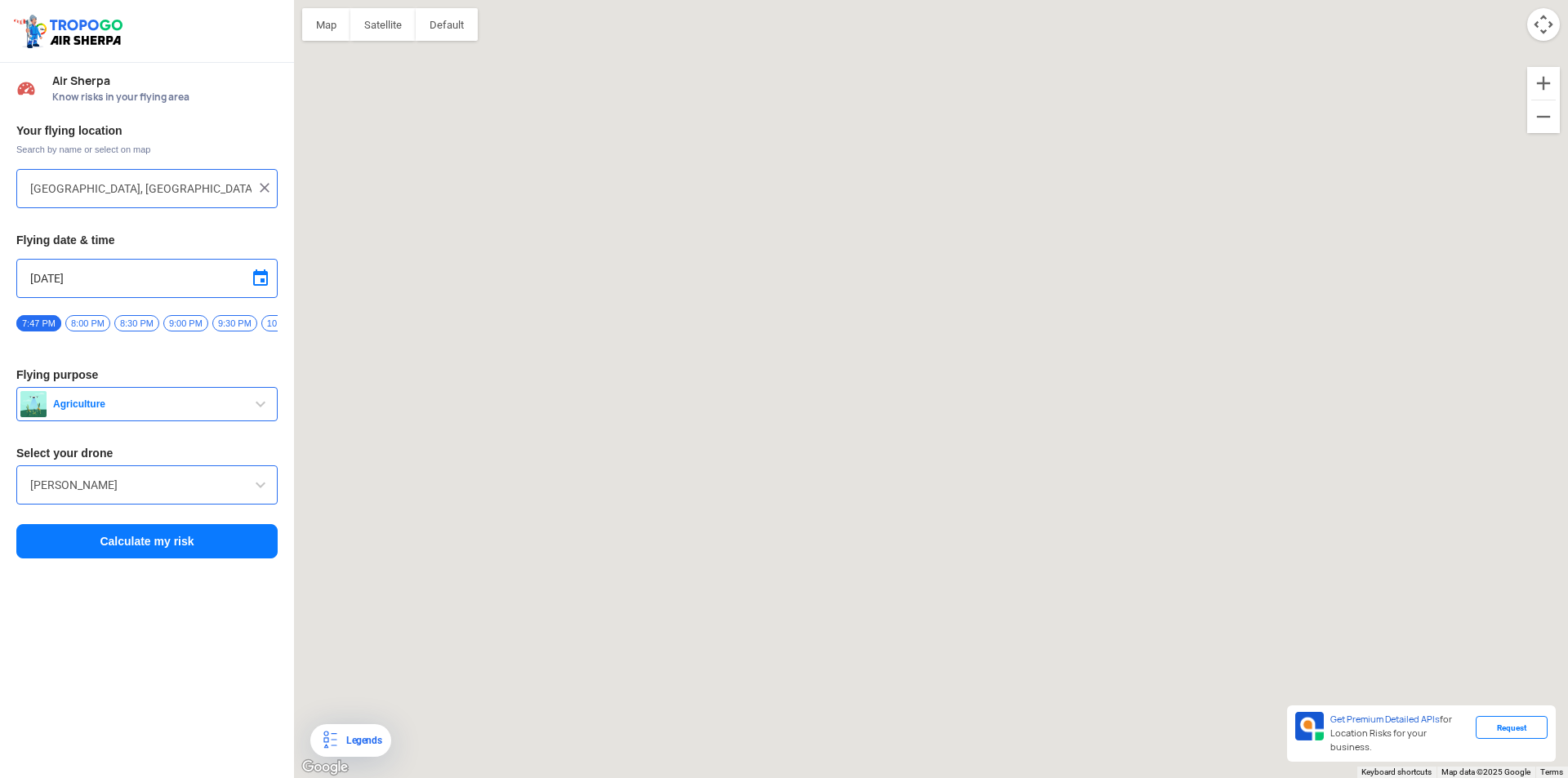
drag, startPoint x: 704, startPoint y: 372, endPoint x: 927, endPoint y: 698, distance: 395.0
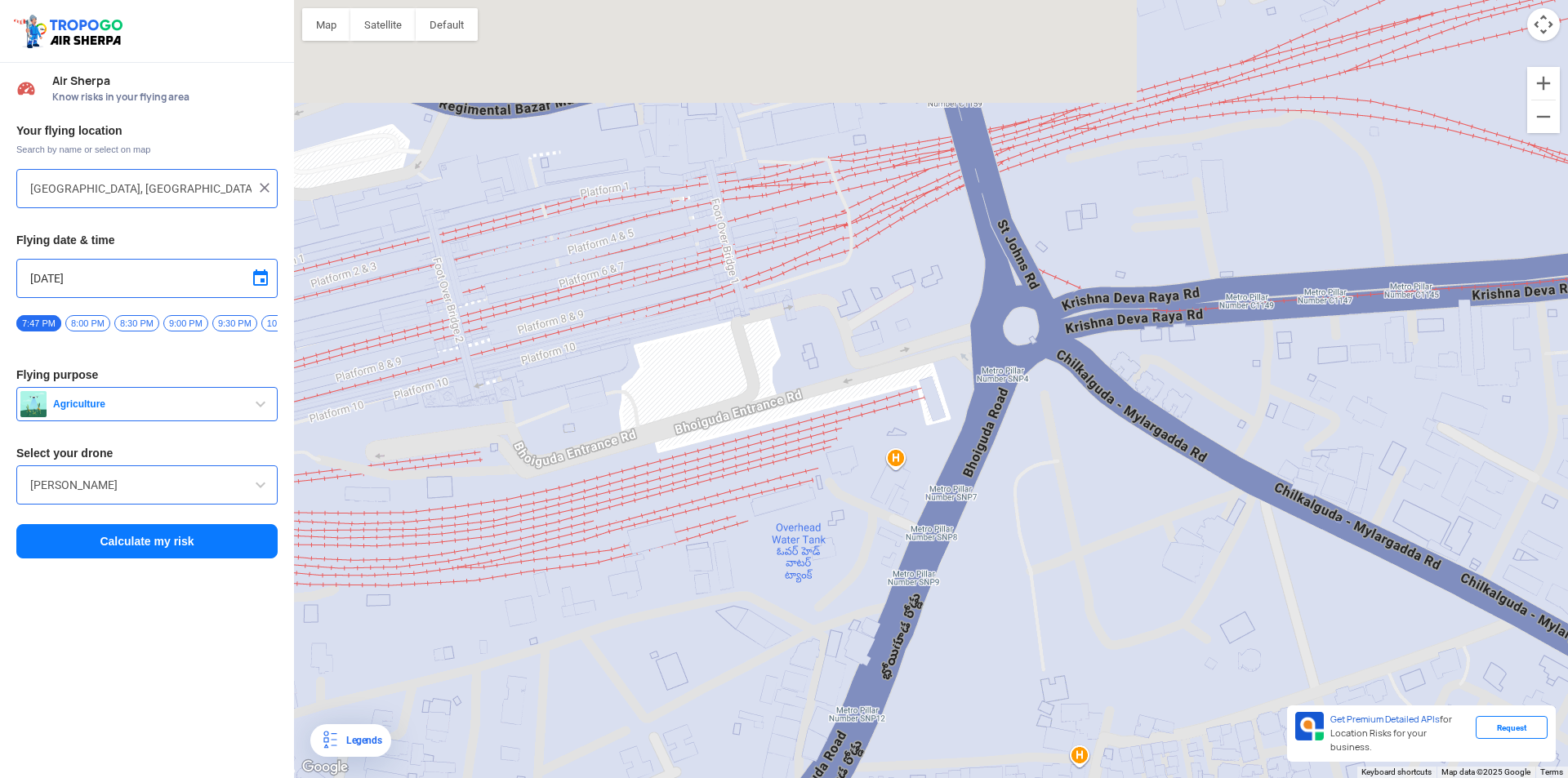
click at [927, 698] on div at bounding box center [930, 389] width 1274 height 778
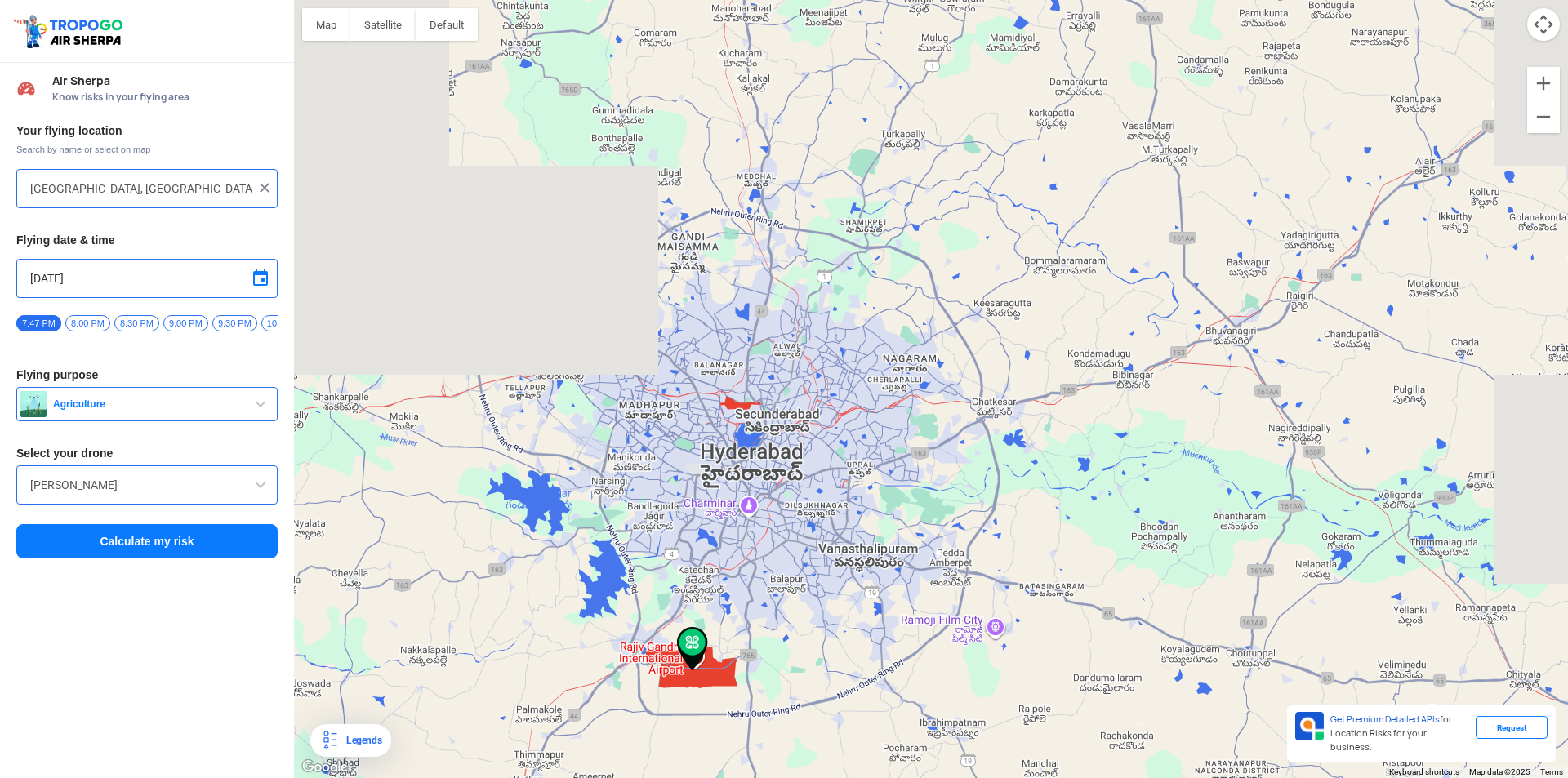
drag, startPoint x: 934, startPoint y: 489, endPoint x: 915, endPoint y: 345, distance: 145.2
click at [924, 410] on div at bounding box center [930, 389] width 1274 height 778
click at [915, 343] on div at bounding box center [930, 389] width 1274 height 778
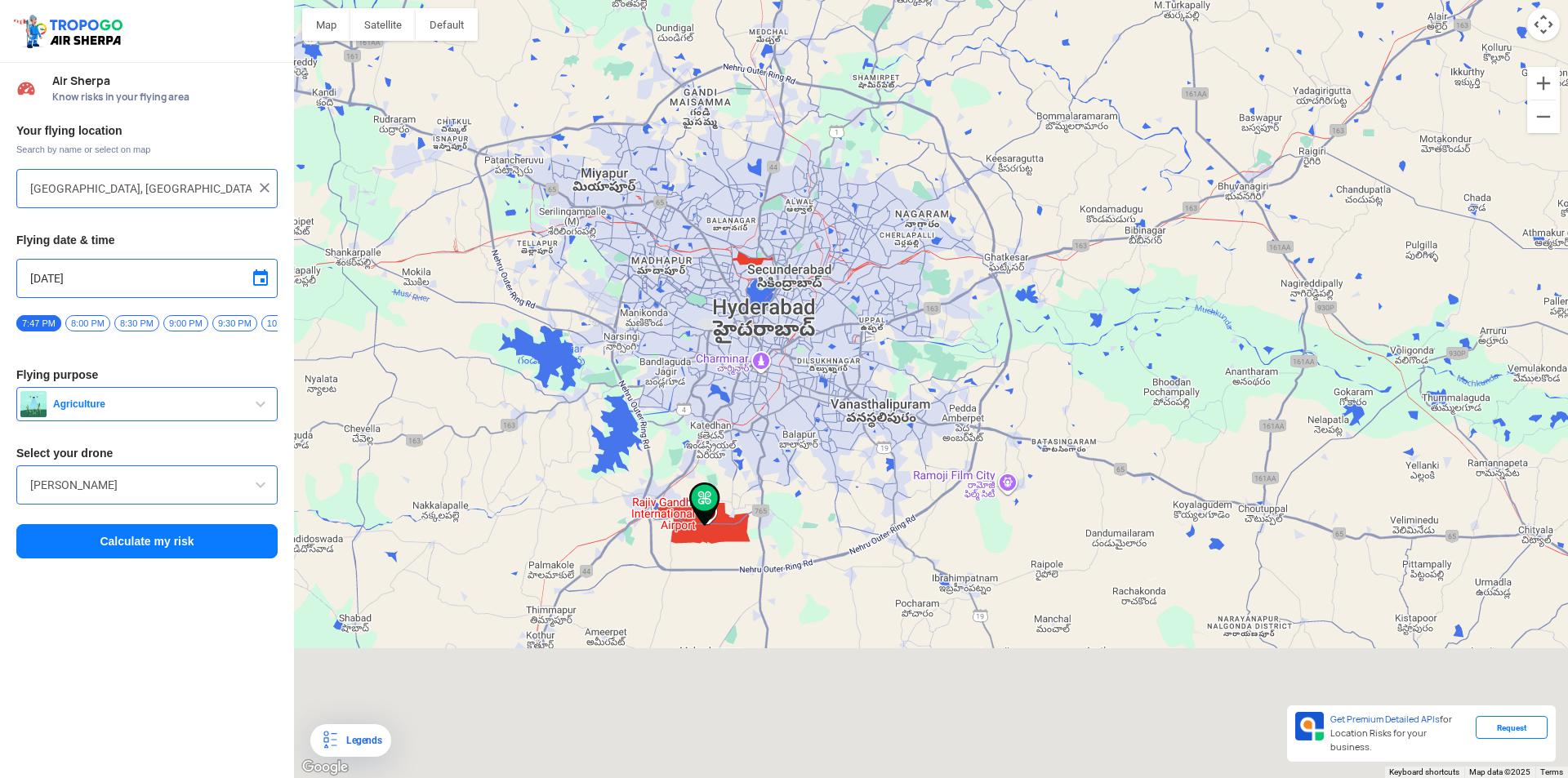
drag, startPoint x: 840, startPoint y: 598, endPoint x: 853, endPoint y: 453, distance: 145.6
click at [853, 453] on div at bounding box center [930, 389] width 1274 height 778
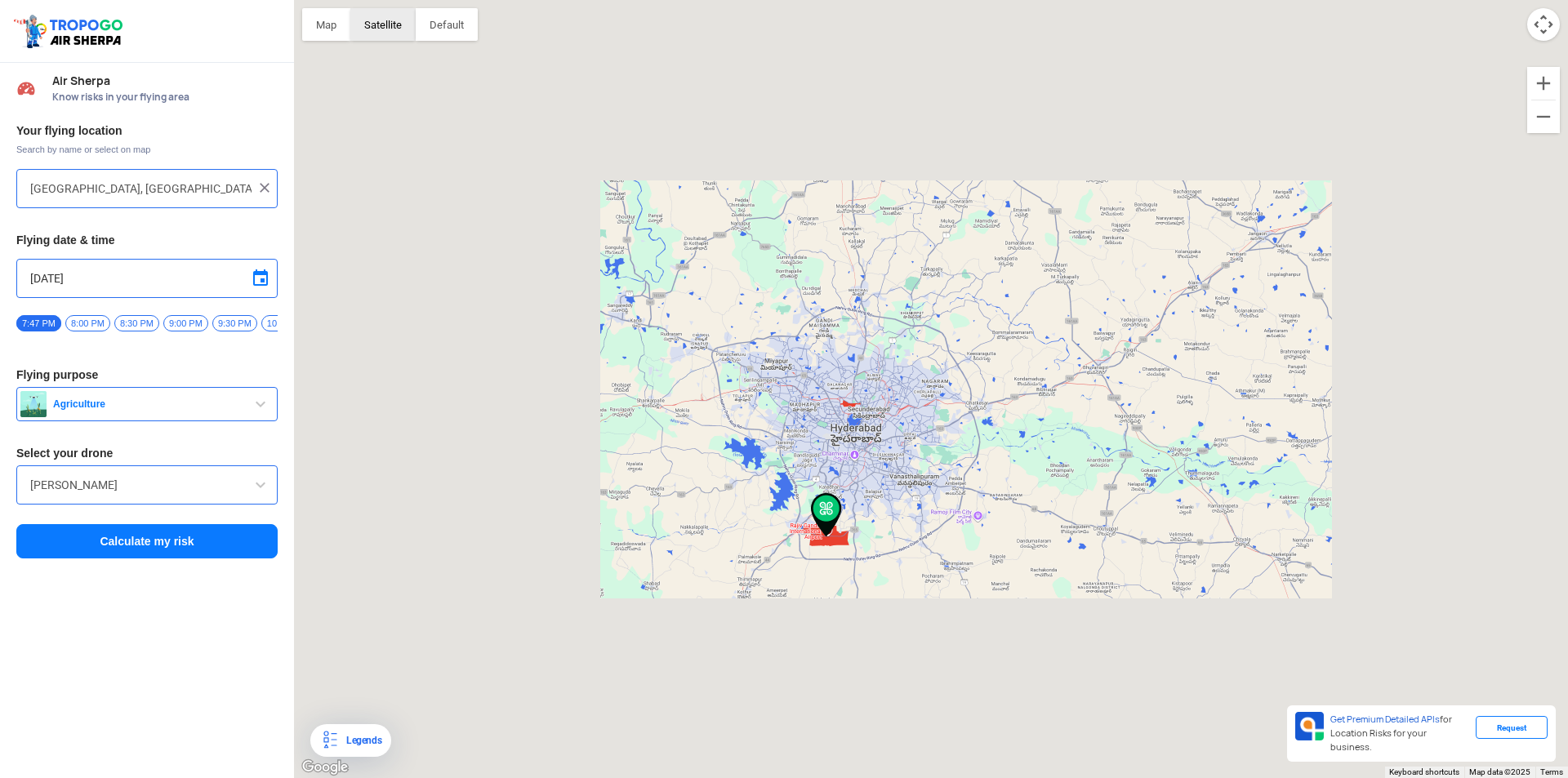
click at [401, 30] on button "Satellite" at bounding box center [383, 24] width 65 height 33
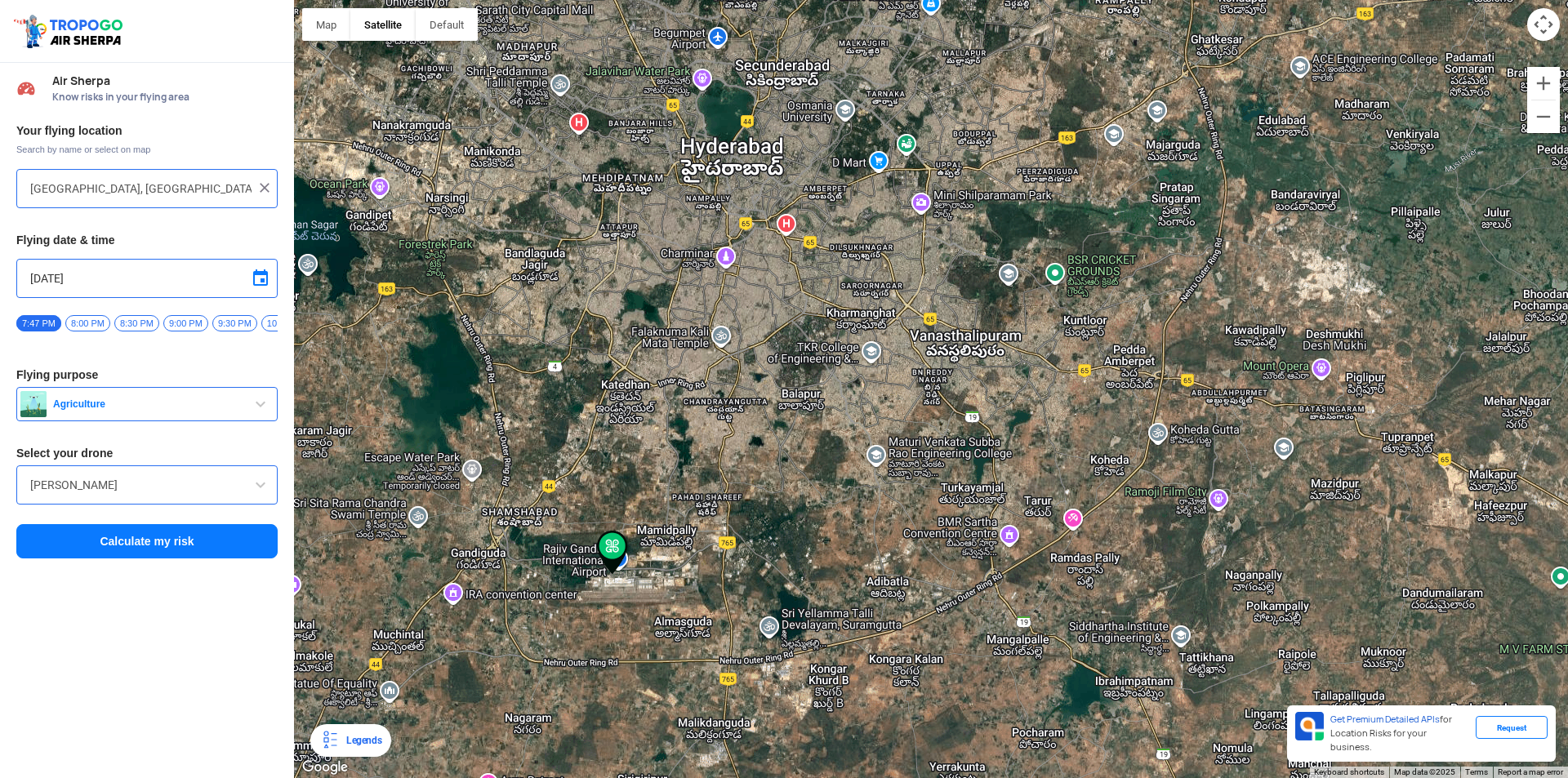
click at [572, 114] on div at bounding box center [930, 389] width 1274 height 778
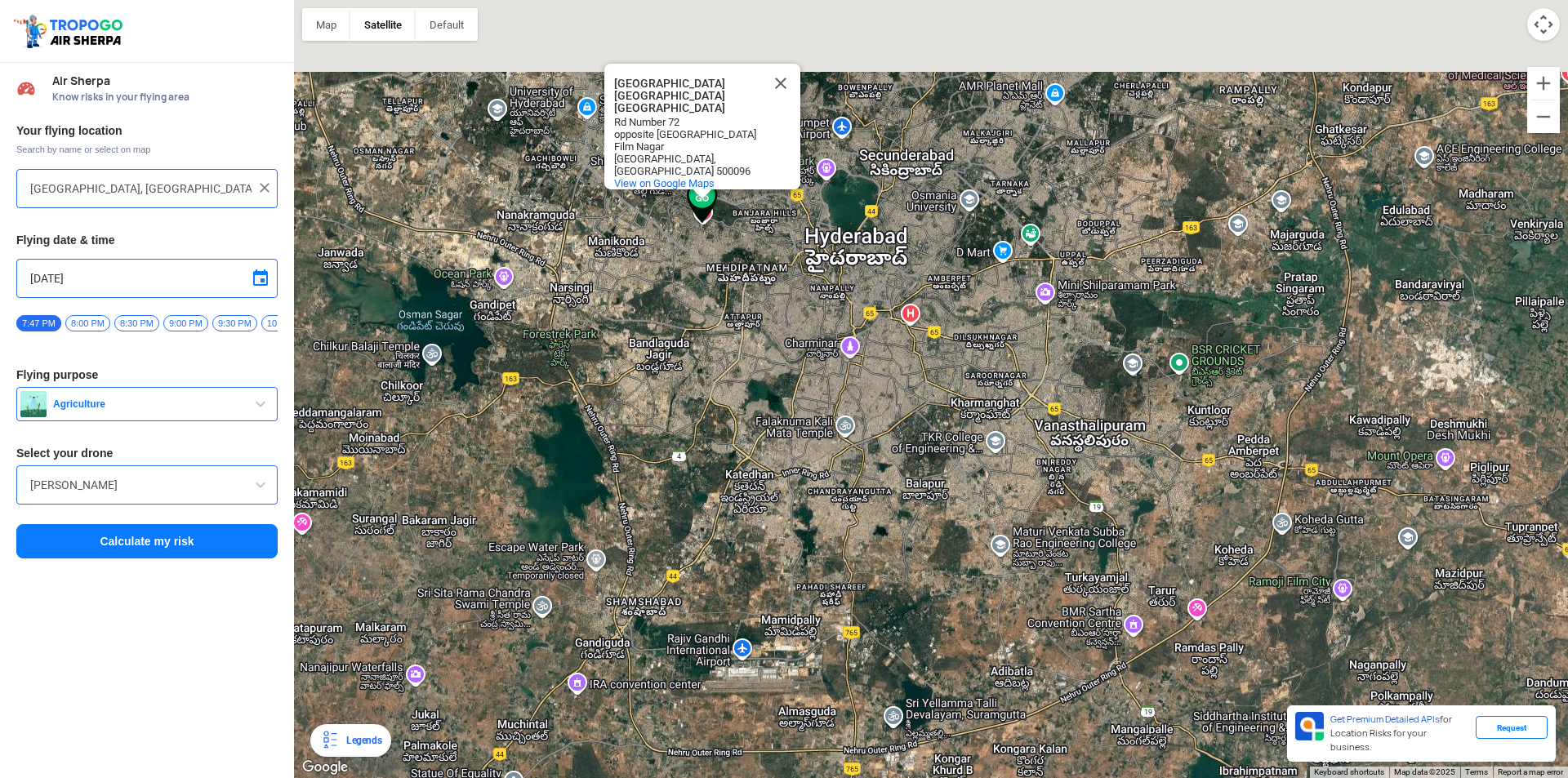
type input "[GEOGRAPHIC_DATA],[STREET_ADDRESS]"
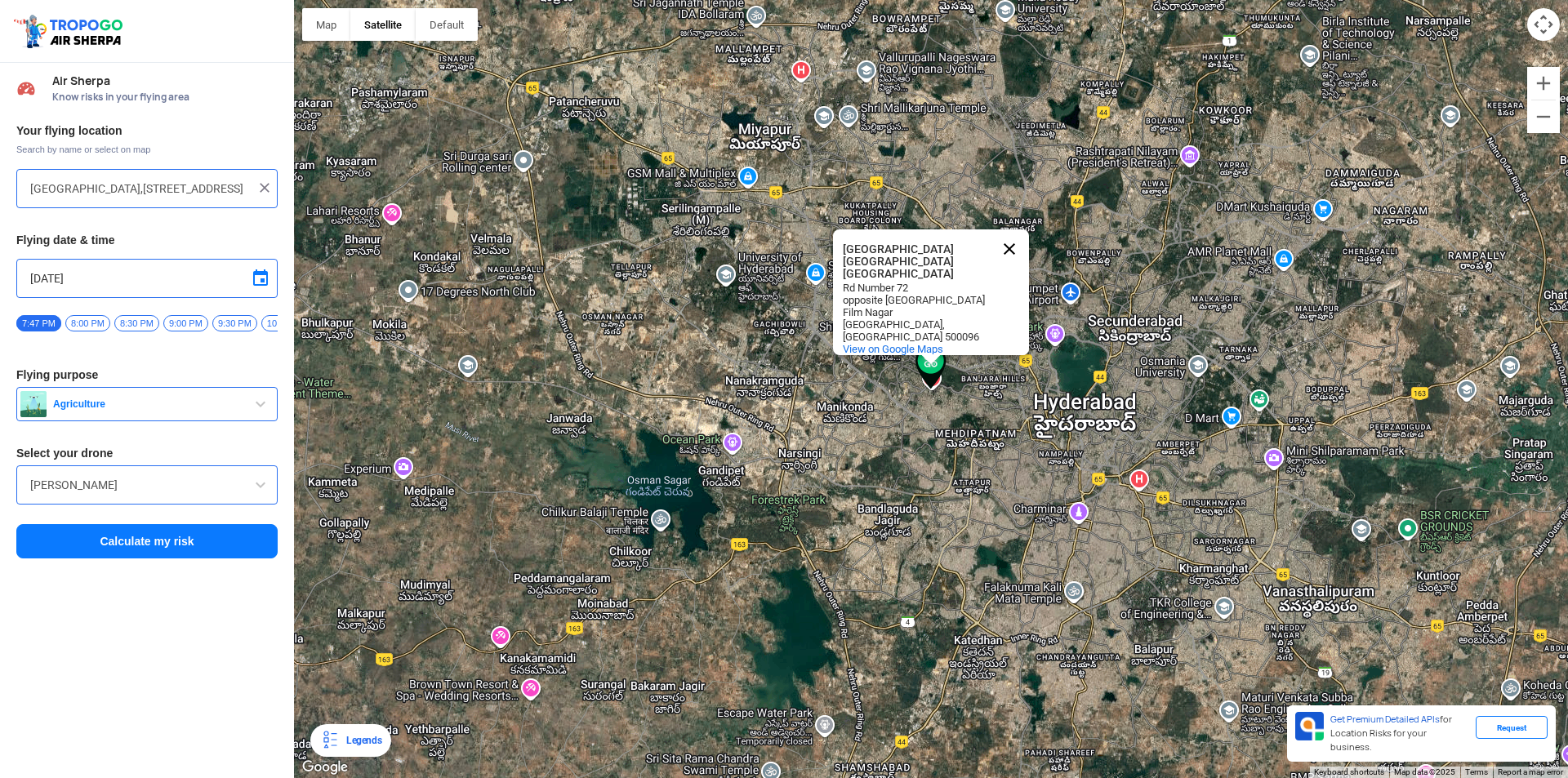
click at [1005, 243] on button "Close" at bounding box center [1009, 249] width 40 height 40
